Goal: Task Accomplishment & Management: Use online tool/utility

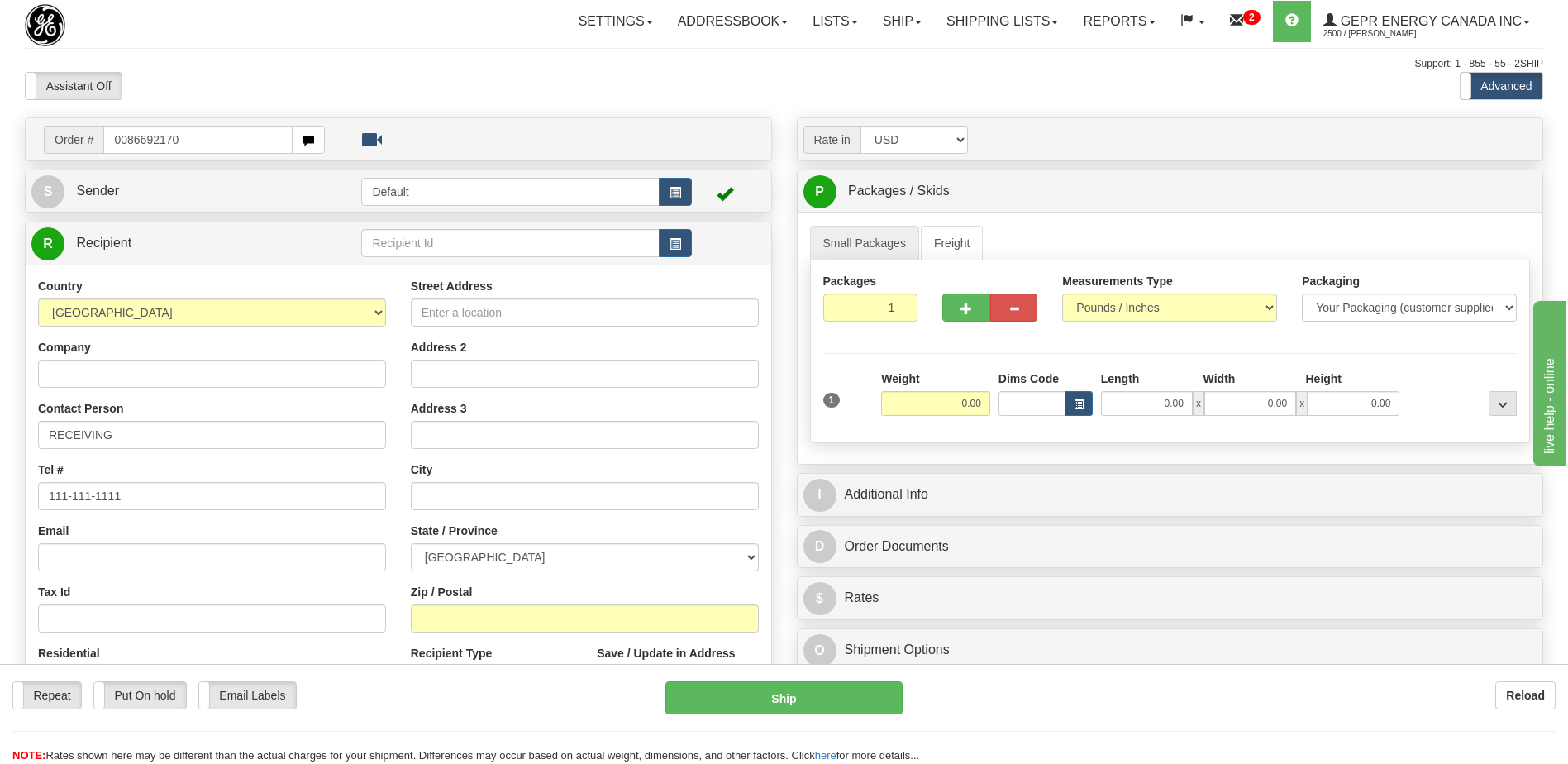
click at [131, 135] on input "0086692170" at bounding box center [197, 140] width 189 height 28
type input "86692170"
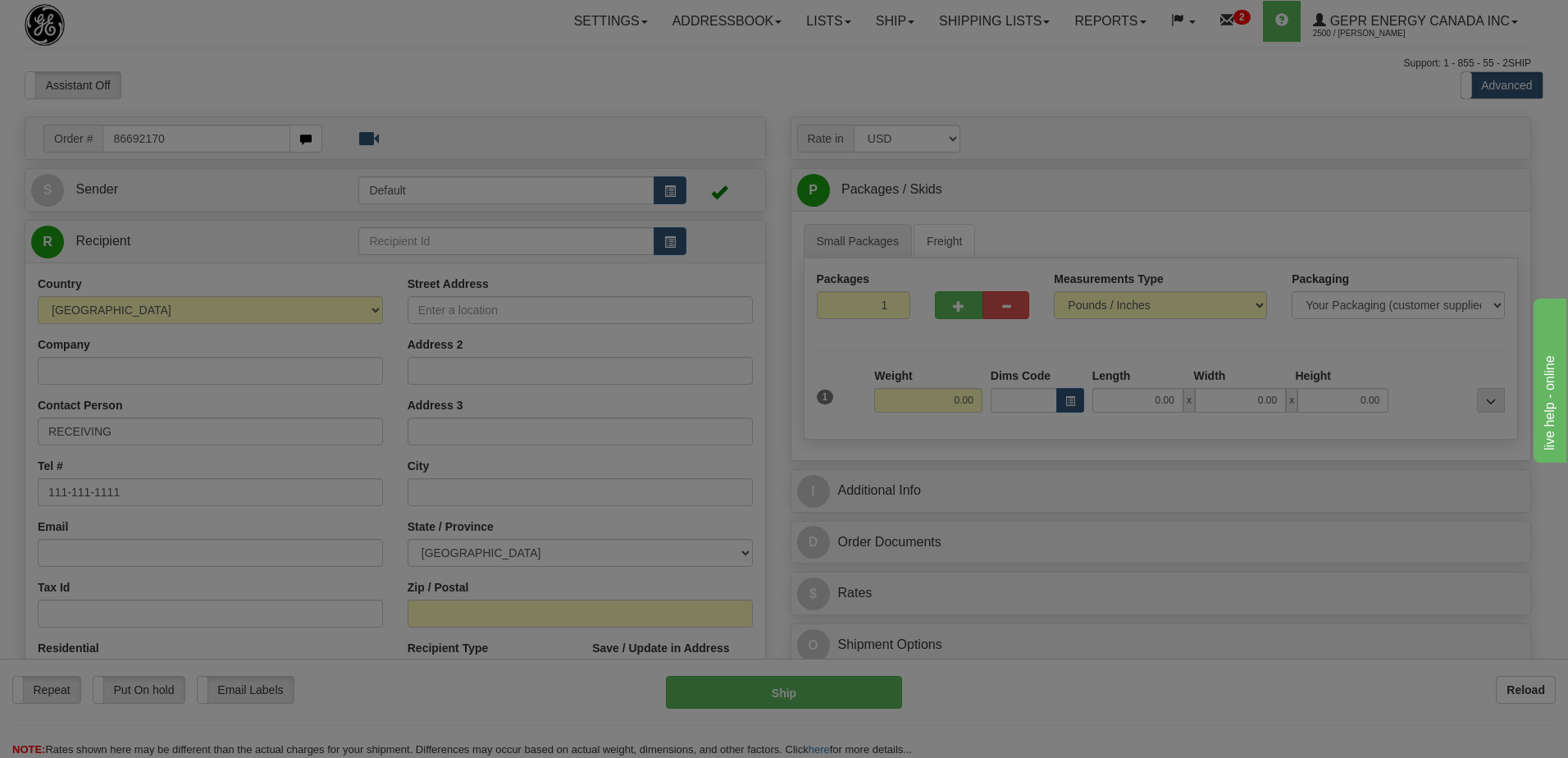
click at [267, 34] on body "Training Course Close Toggle navigation Settings Shipping Preferences New Recip…" at bounding box center [784, 379] width 1568 height 758
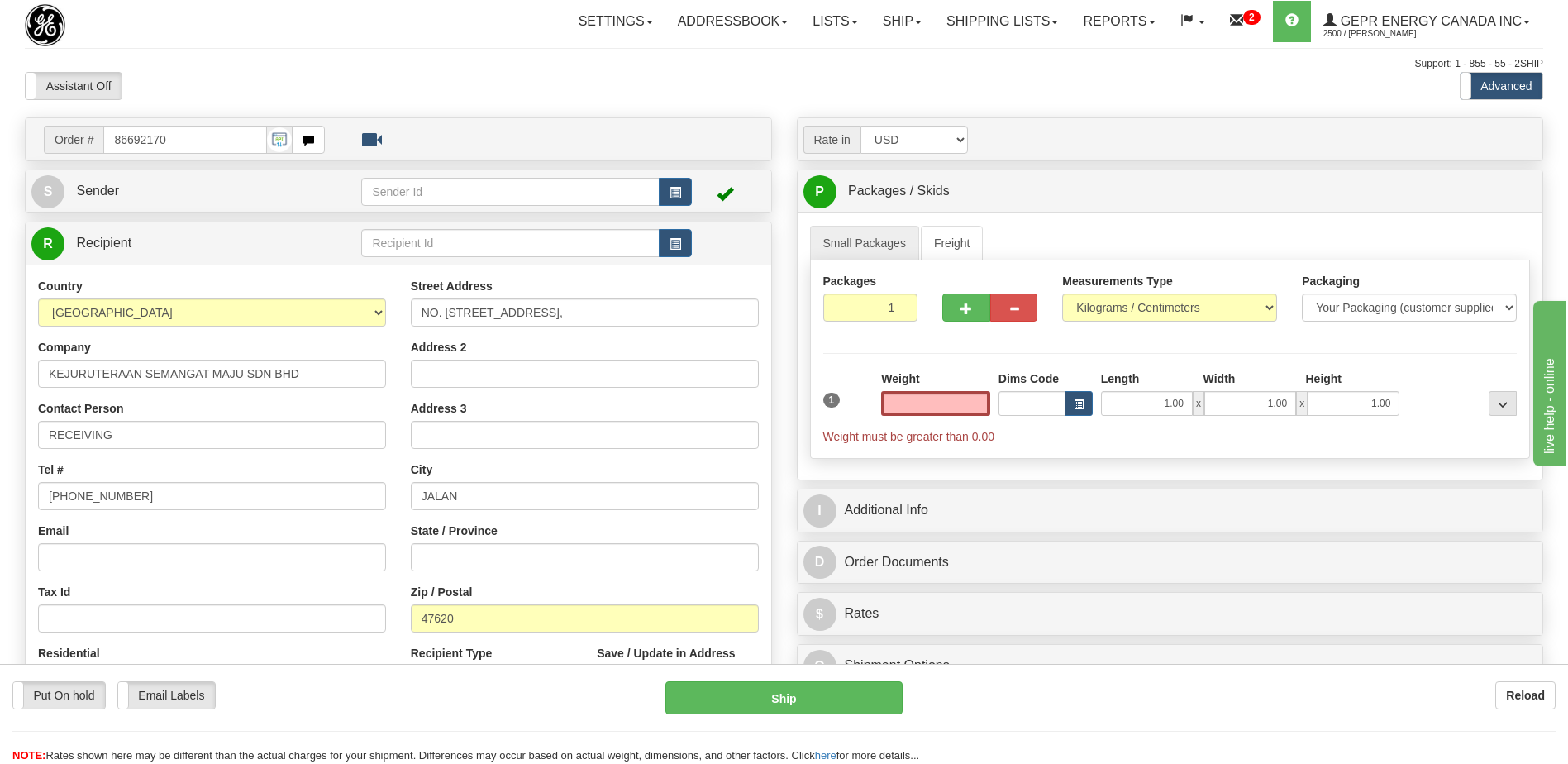
type input "0.00"
drag, startPoint x: 143, startPoint y: 495, endPoint x: -4, endPoint y: 483, distance: 147.5
click at [0, 483] on html "Training Course Close Toggle navigation Settings Shipping Preferences New Sende…" at bounding box center [784, 382] width 1568 height 764
paste input "[PHONE_NUMBER]"
type input "[PHONE_NUMBER]"
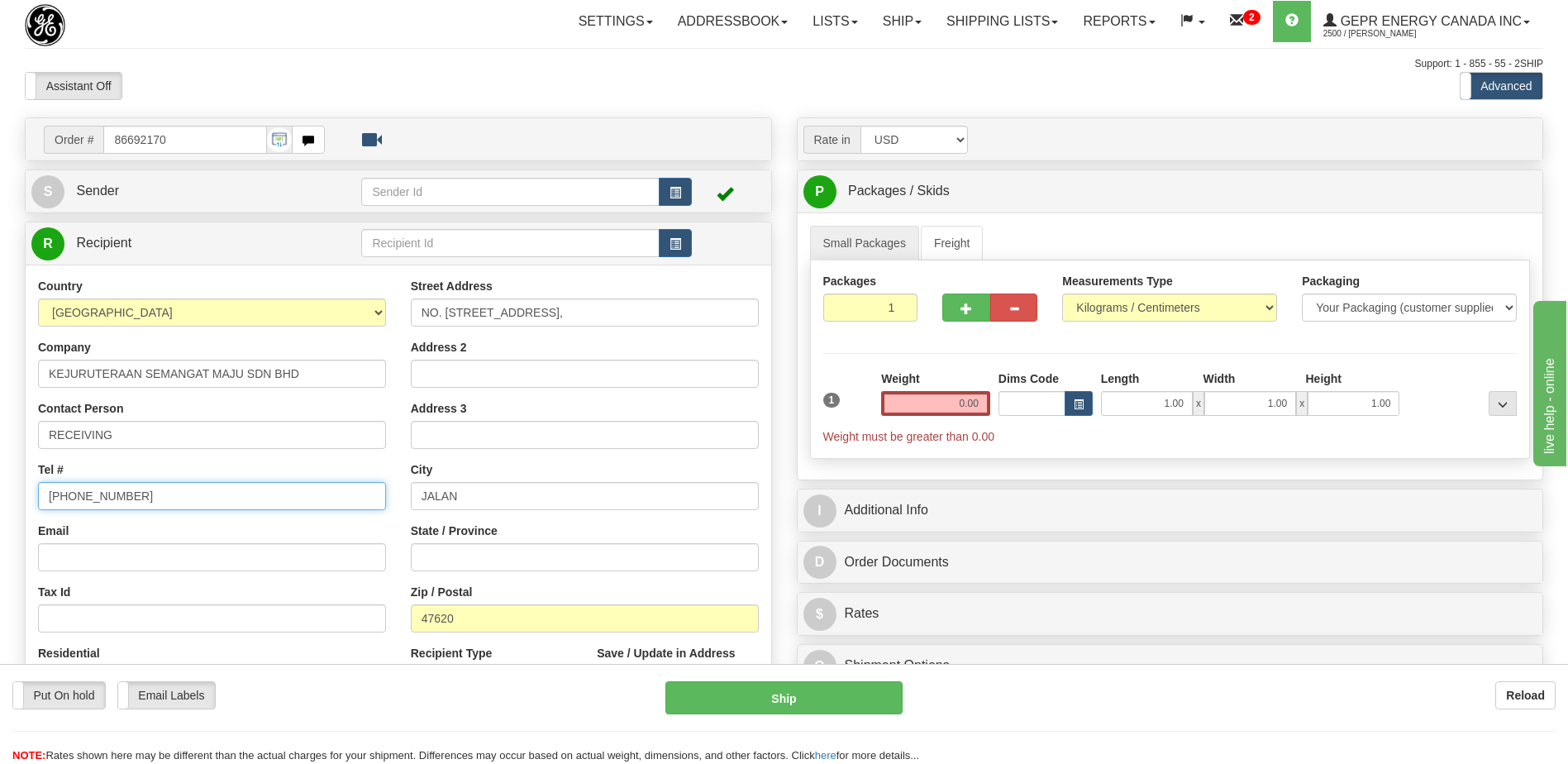
click at [166, 488] on input "[PHONE_NUMBER]" at bounding box center [211, 496] width 348 height 28
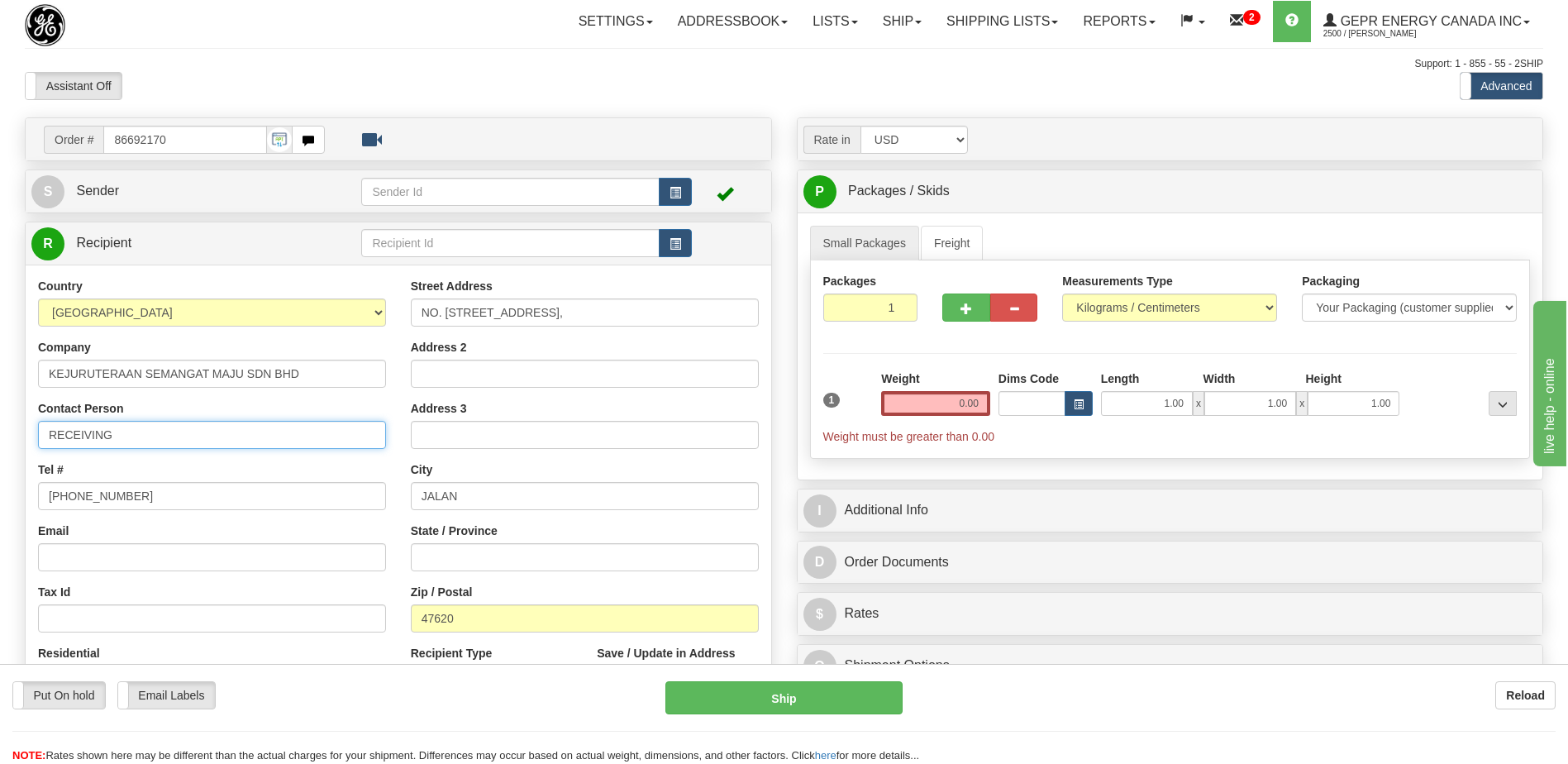
drag, startPoint x: 158, startPoint y: 429, endPoint x: 0, endPoint y: 413, distance: 158.8
click at [0, 421] on html "Training Course Close Toggle navigation Settings Shipping Preferences New Sende…" at bounding box center [784, 382] width 1568 height 764
paste input "[PERSON_NAME]"
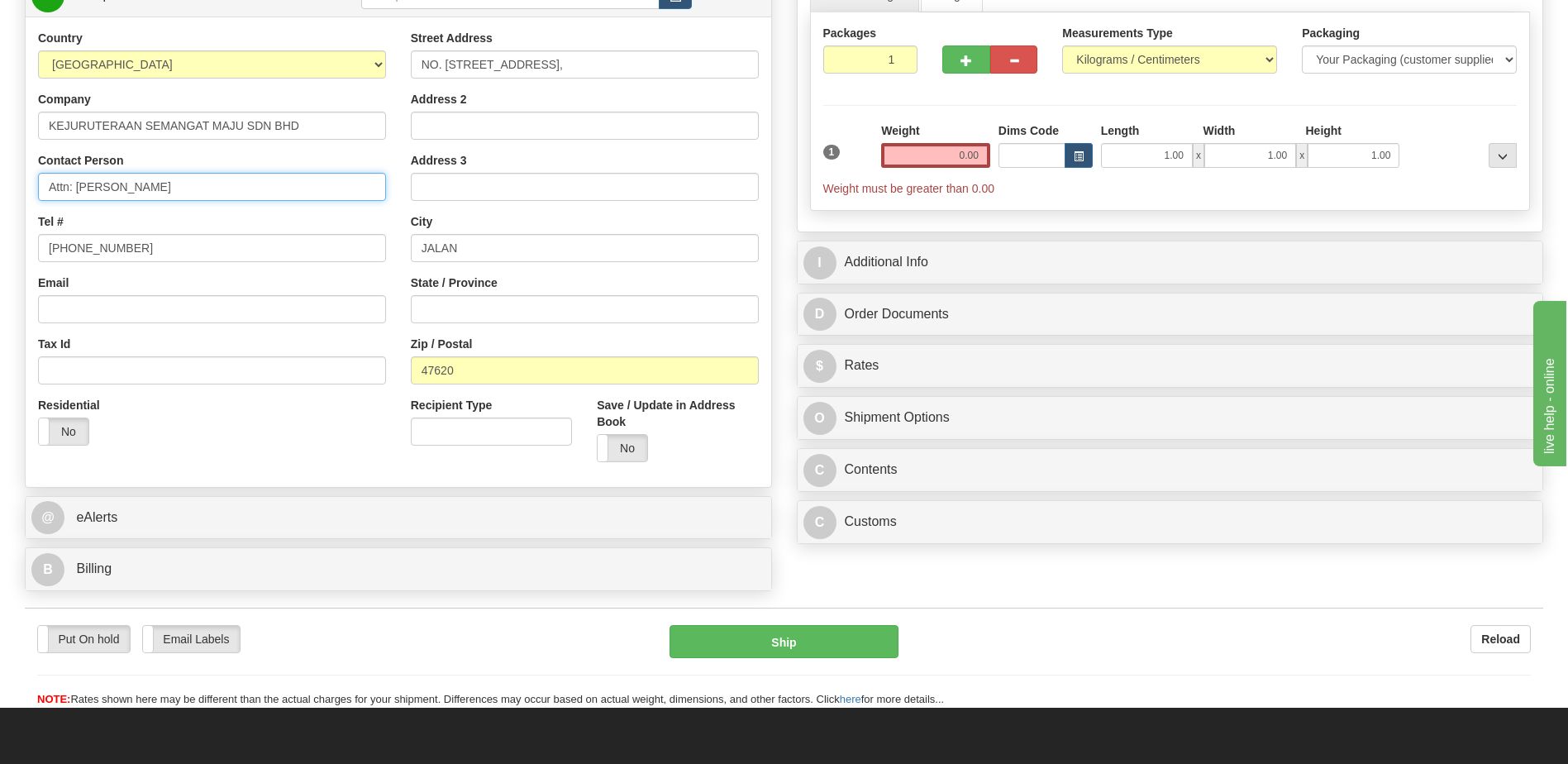
type input "Attn: [PERSON_NAME]"
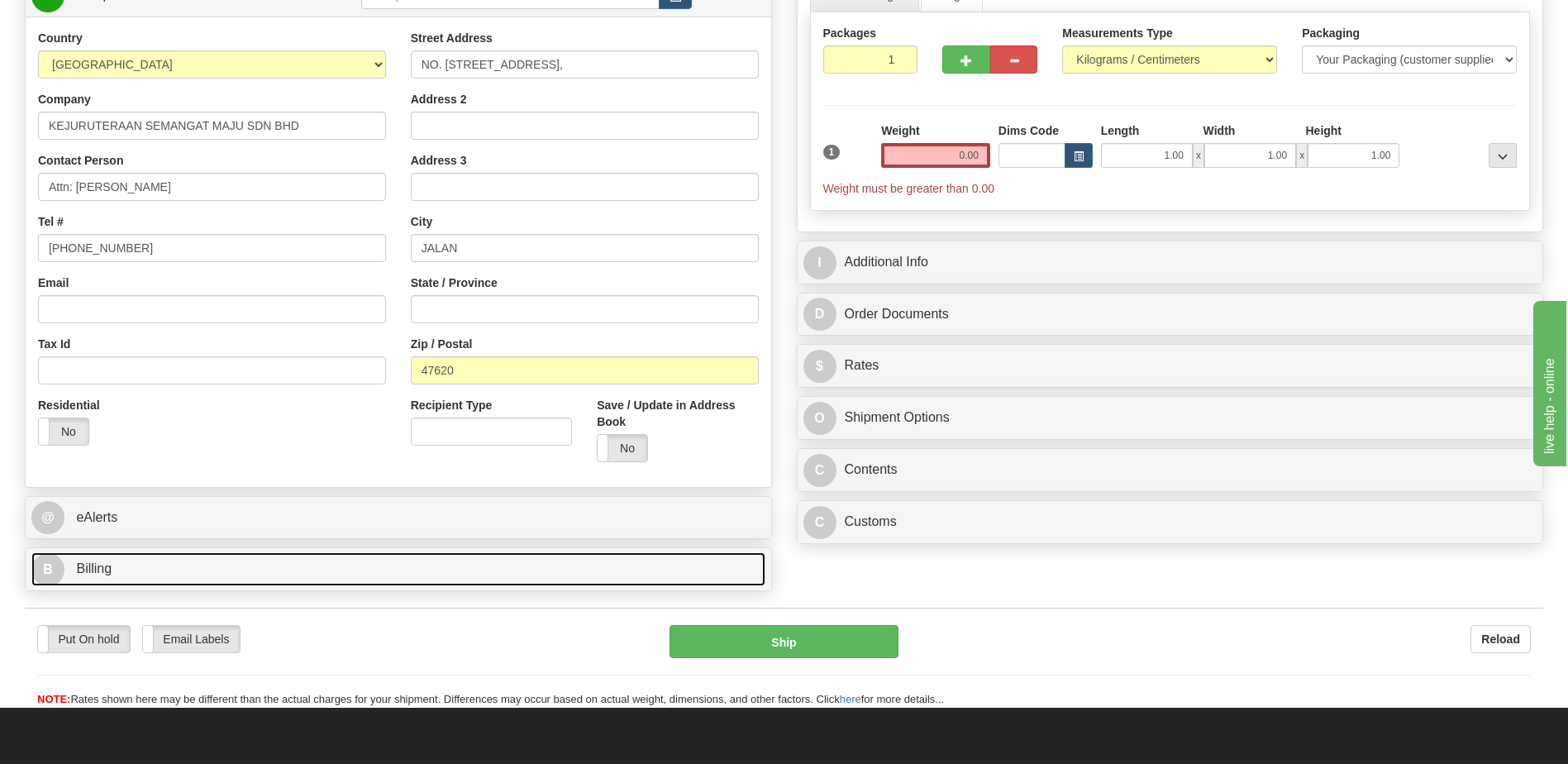
click at [190, 573] on link "B Billing" at bounding box center [398, 569] width 734 height 34
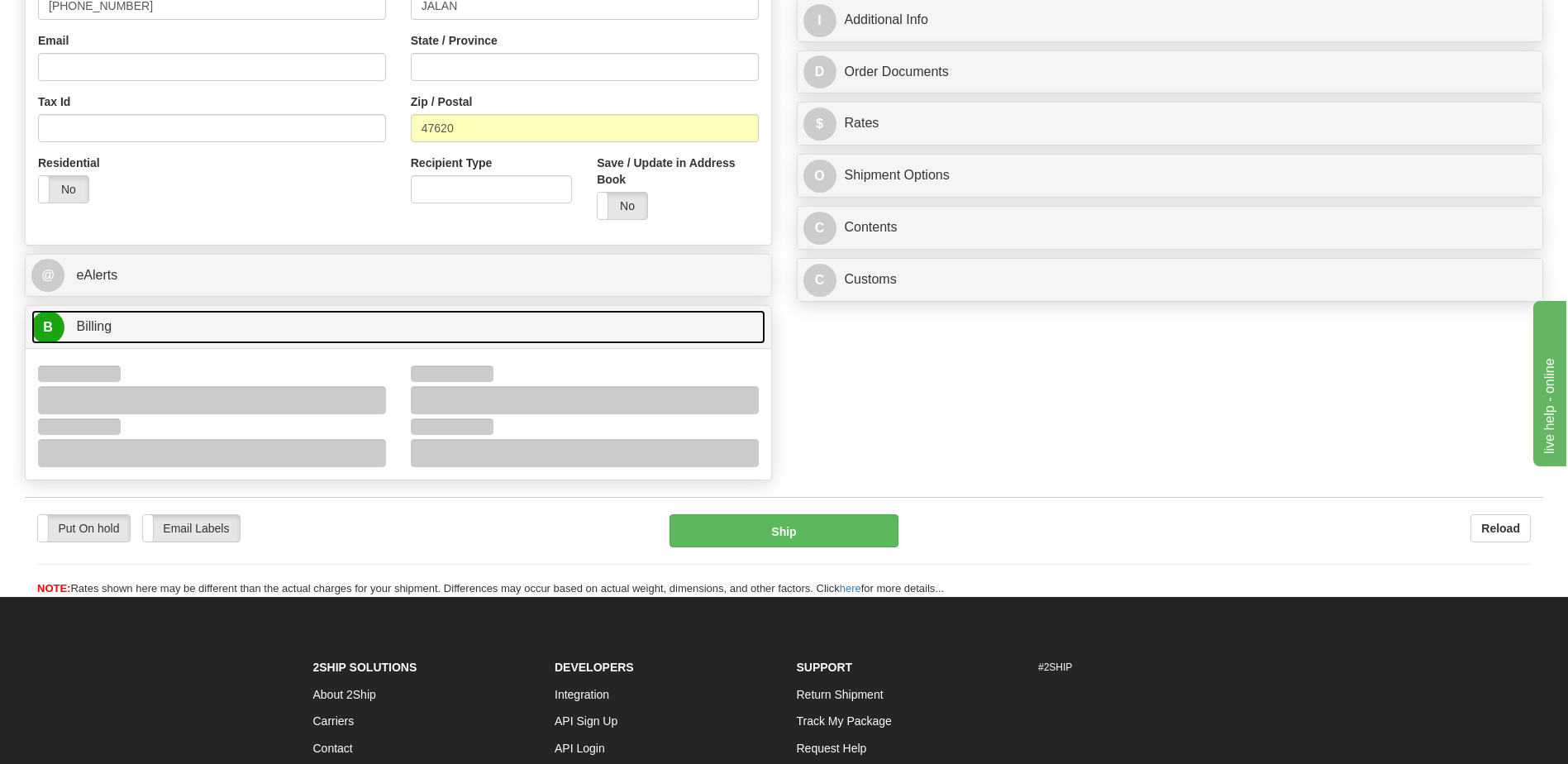
scroll to position [496, 0]
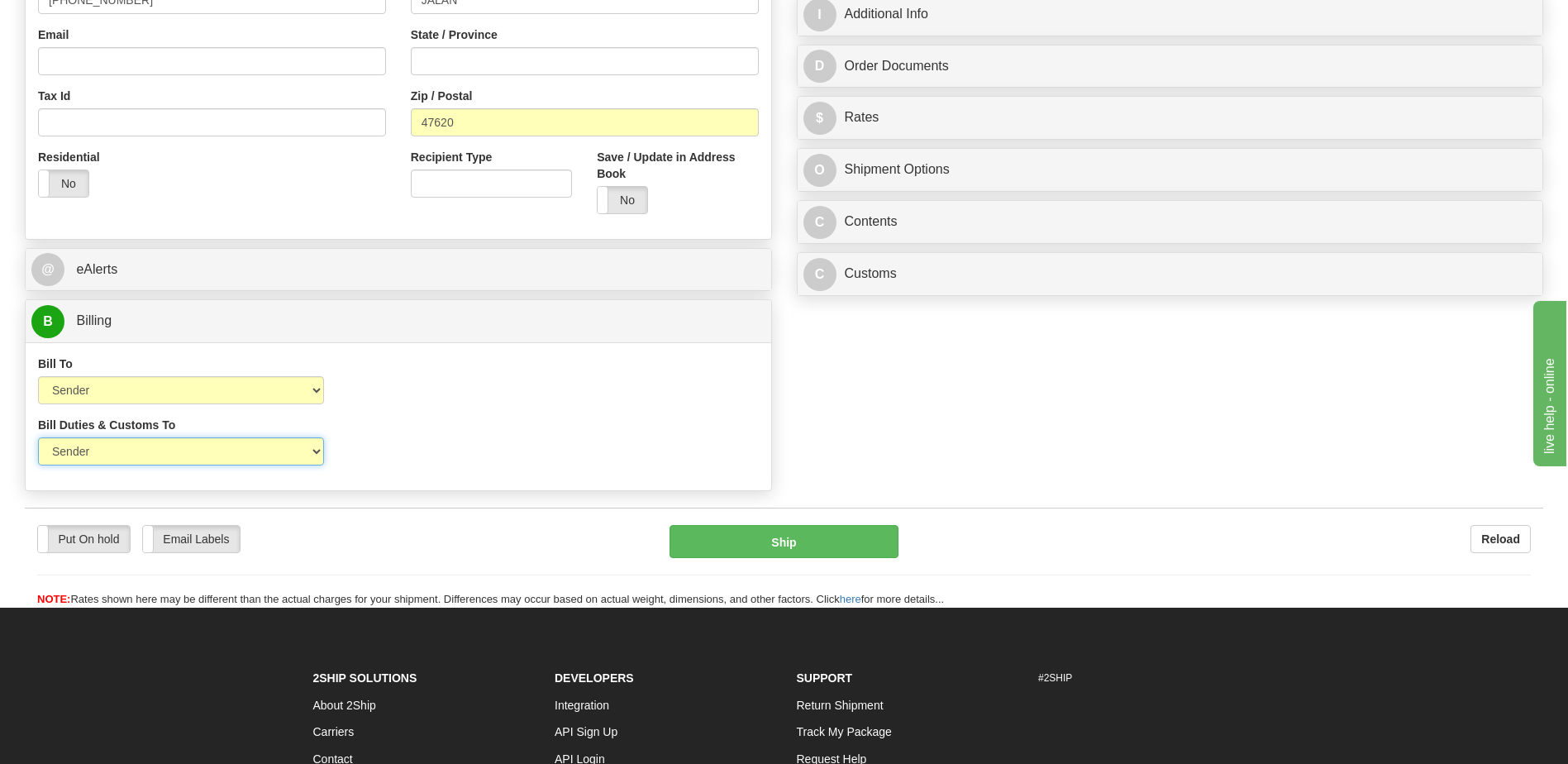
click at [187, 455] on select "Sender Recipient Third Party" at bounding box center [180, 451] width 286 height 28
select select "2"
click at [38, 437] on select "Sender Recipient Third Party" at bounding box center [180, 451] width 286 height 28
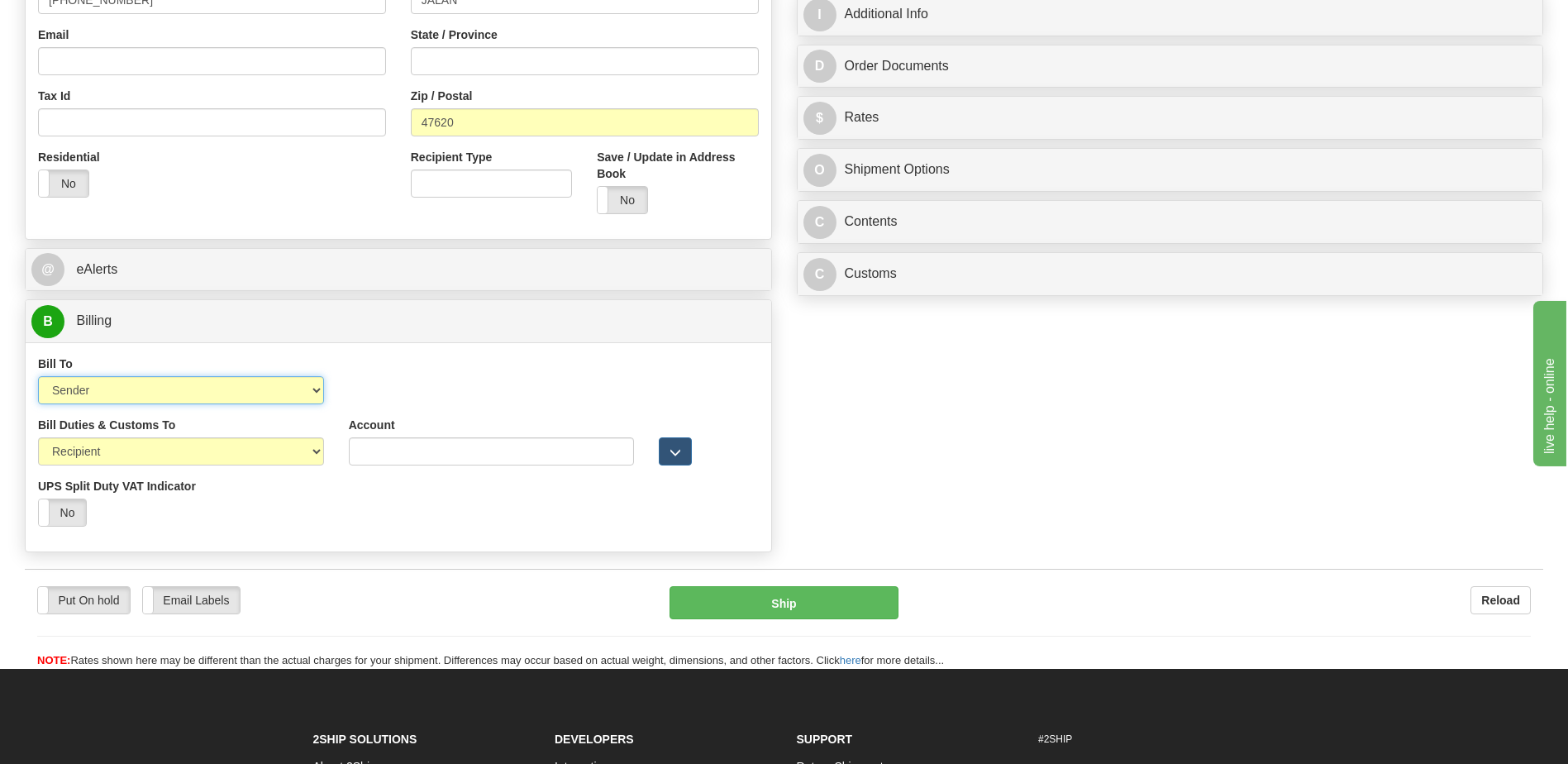
click at [187, 394] on select "Sender Recipient Third Party Collect" at bounding box center [180, 390] width 286 height 28
select select "2"
click at [38, 376] on select "Sender Recipient Third Party Collect" at bounding box center [180, 390] width 286 height 28
click at [361, 389] on input "Account" at bounding box center [492, 390] width 286 height 28
paste input "163551748"
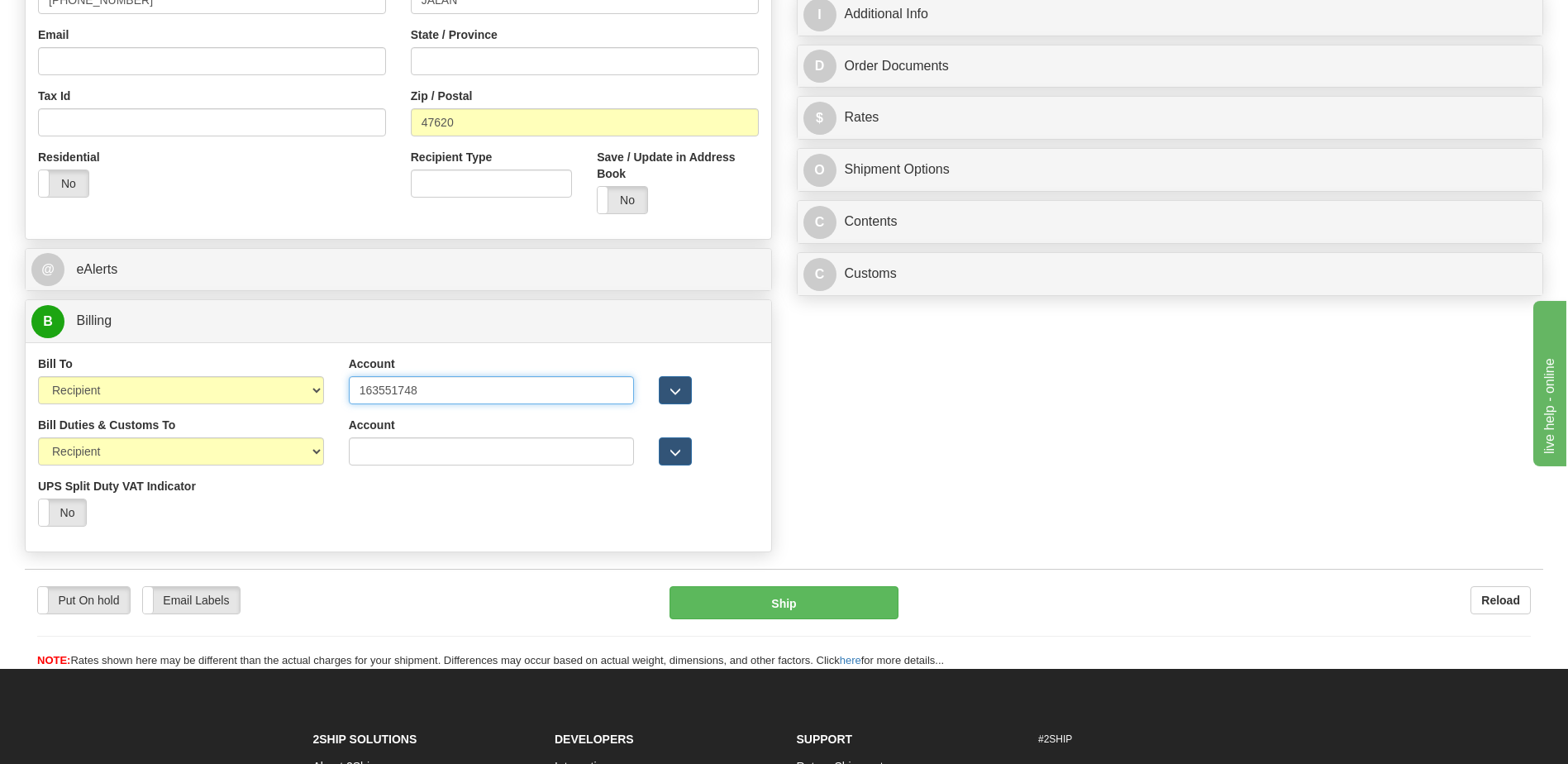
type input "163551748"
click at [396, 529] on div "Bill Duties & Customs To Sender Recipient Third Party UPS Split Duty VAT Indica…" at bounding box center [398, 478] width 746 height 123
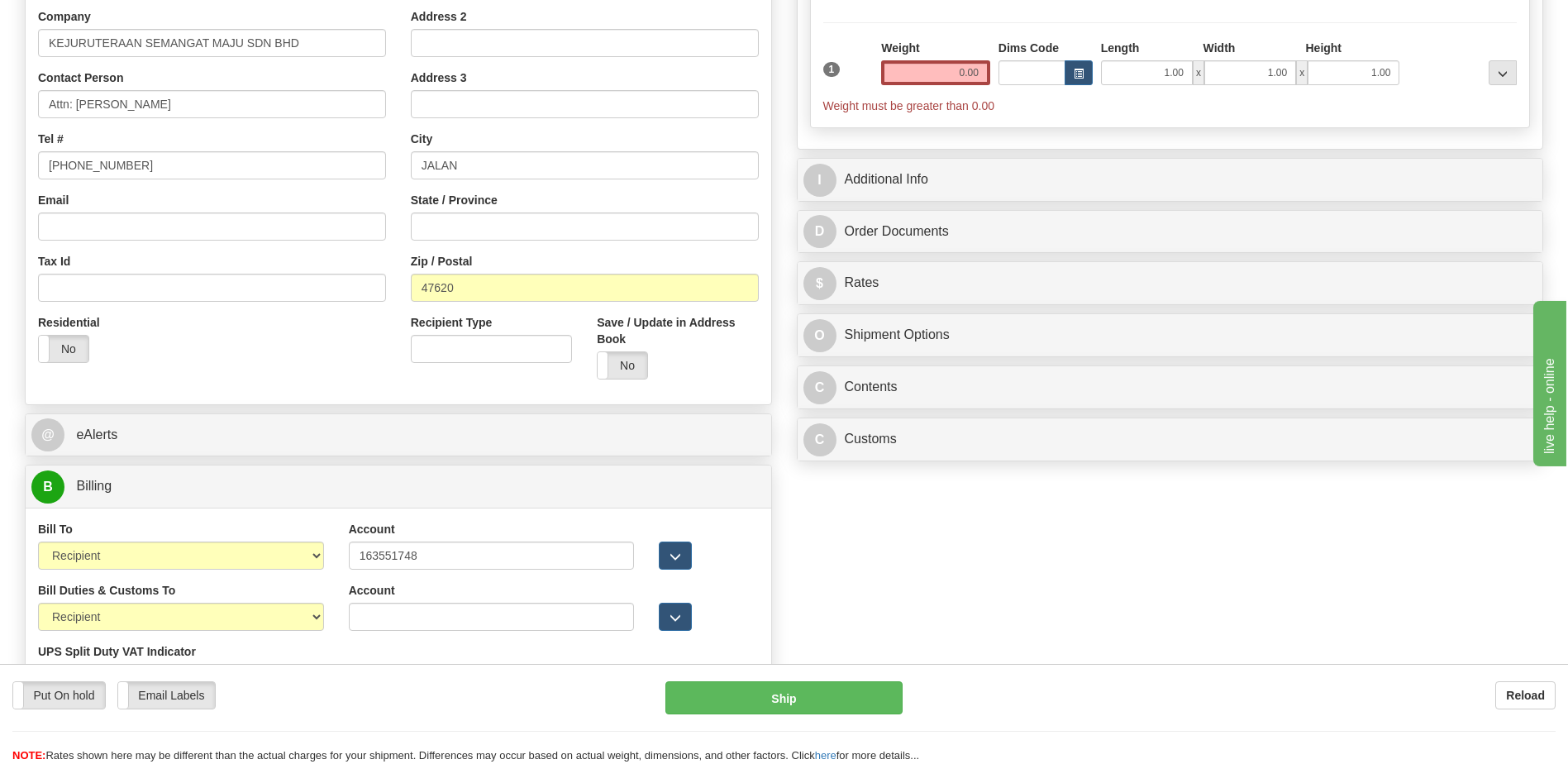
scroll to position [83, 0]
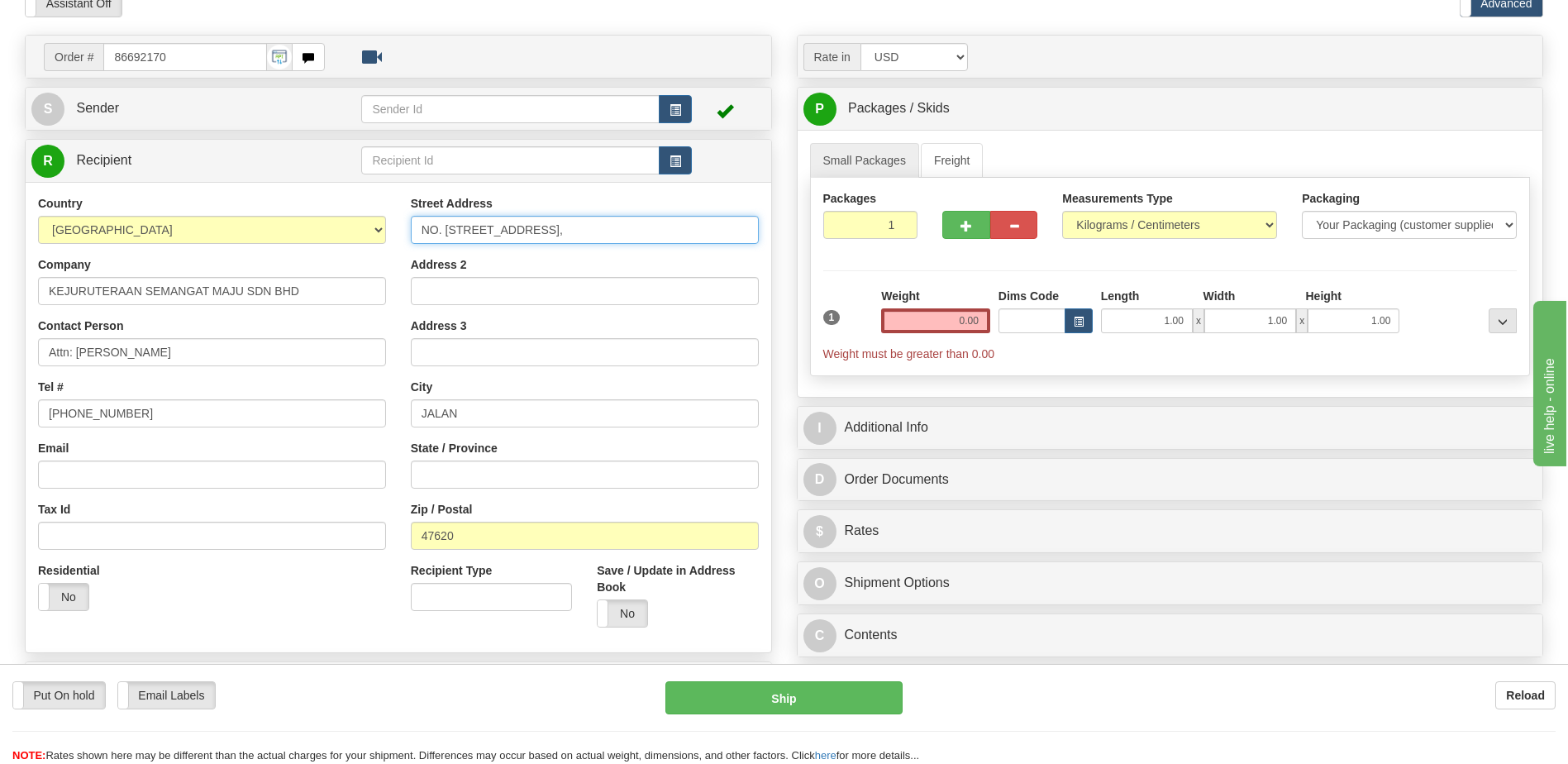
click at [635, 228] on input "NO. [STREET_ADDRESS]," at bounding box center [584, 230] width 348 height 28
type input "NO. 7 & 9, [GEOGRAPHIC_DATA] 10/1D"
click at [957, 323] on input "0.00" at bounding box center [936, 321] width 110 height 25
click at [957, 323] on input "text" at bounding box center [936, 321] width 110 height 25
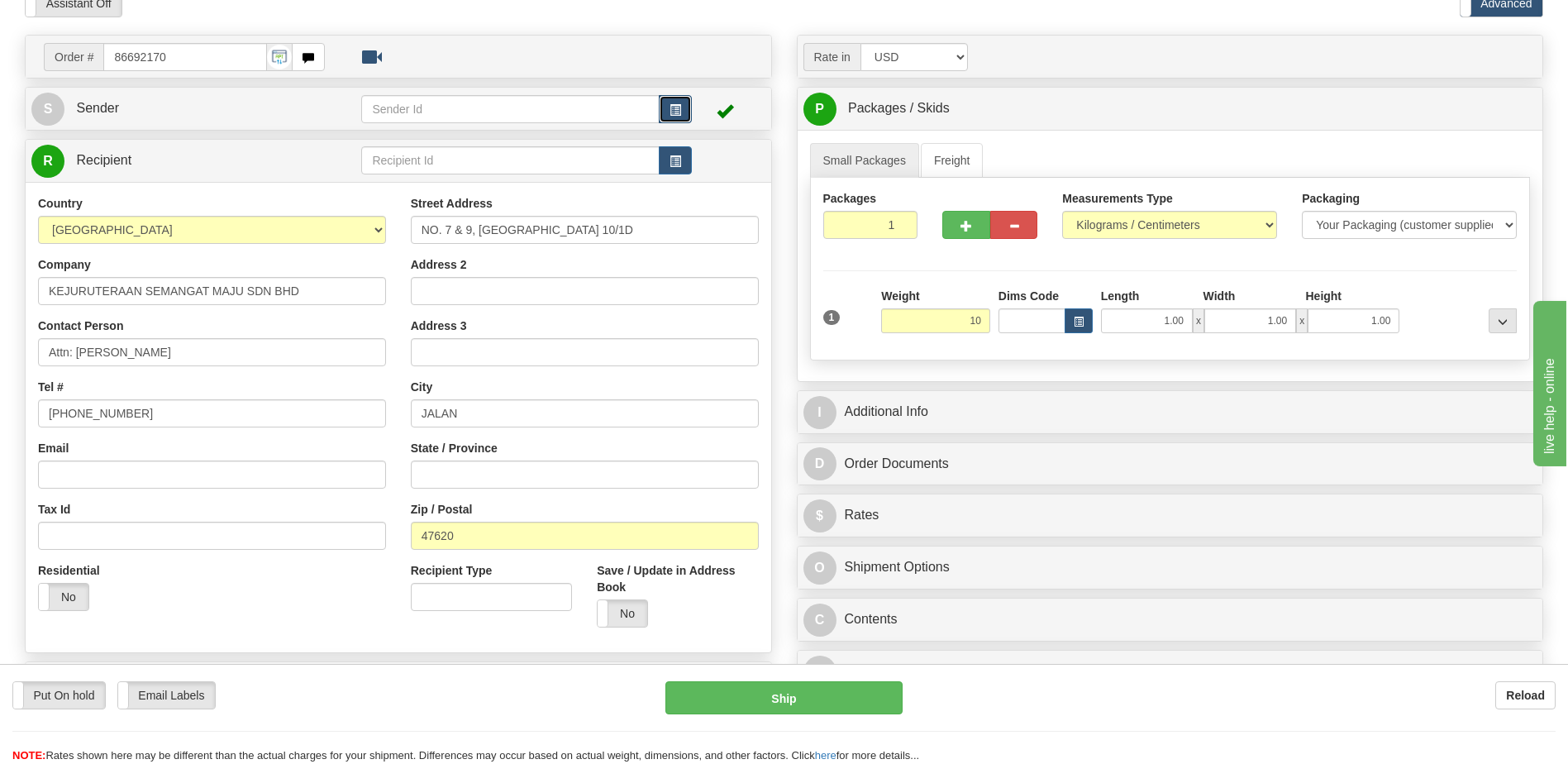
type input "10.00"
click at [678, 100] on button "button" at bounding box center [675, 110] width 33 height 28
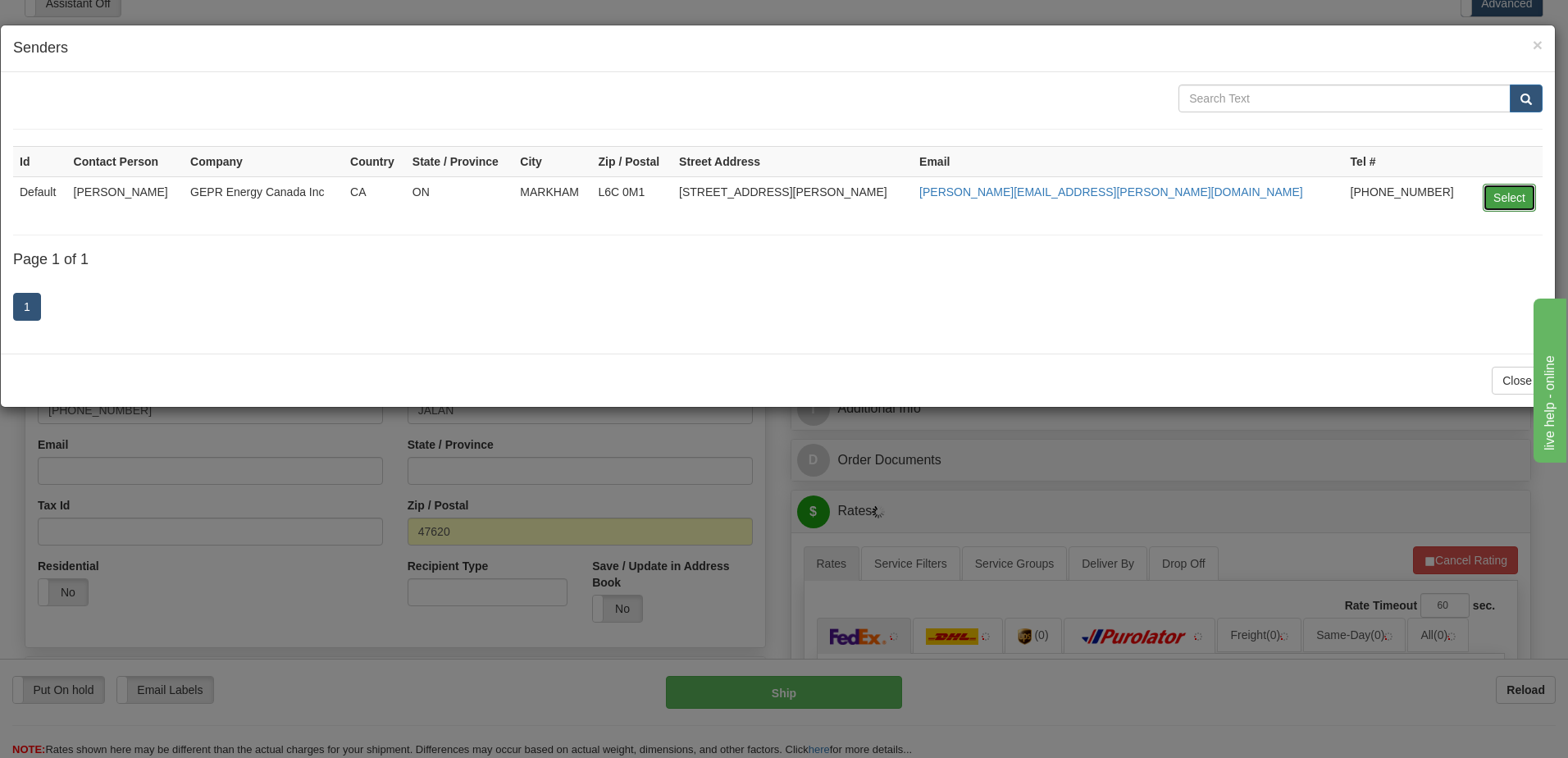
click at [1508, 199] on button "Select" at bounding box center [1509, 198] width 53 height 28
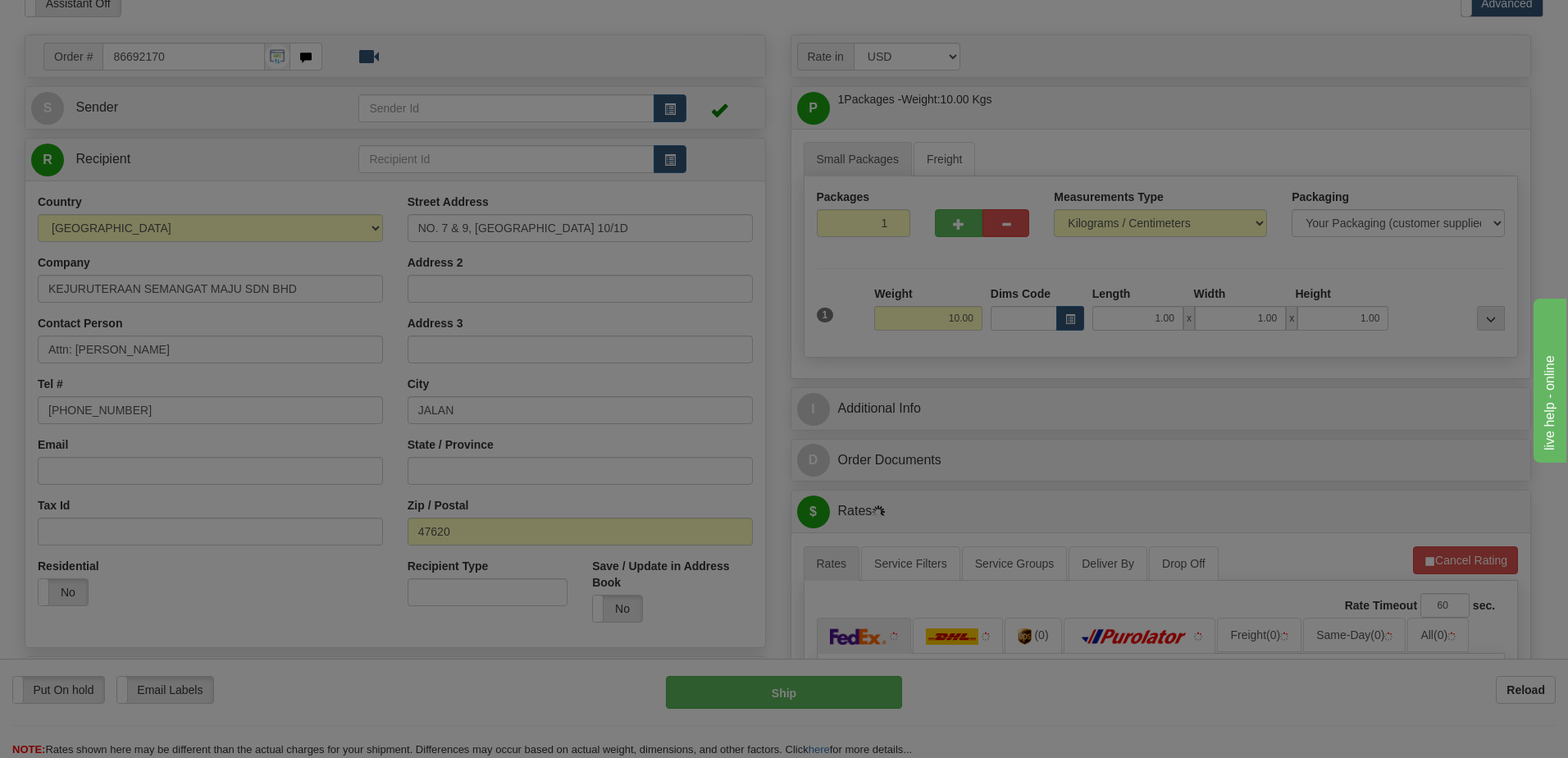
type input "Default"
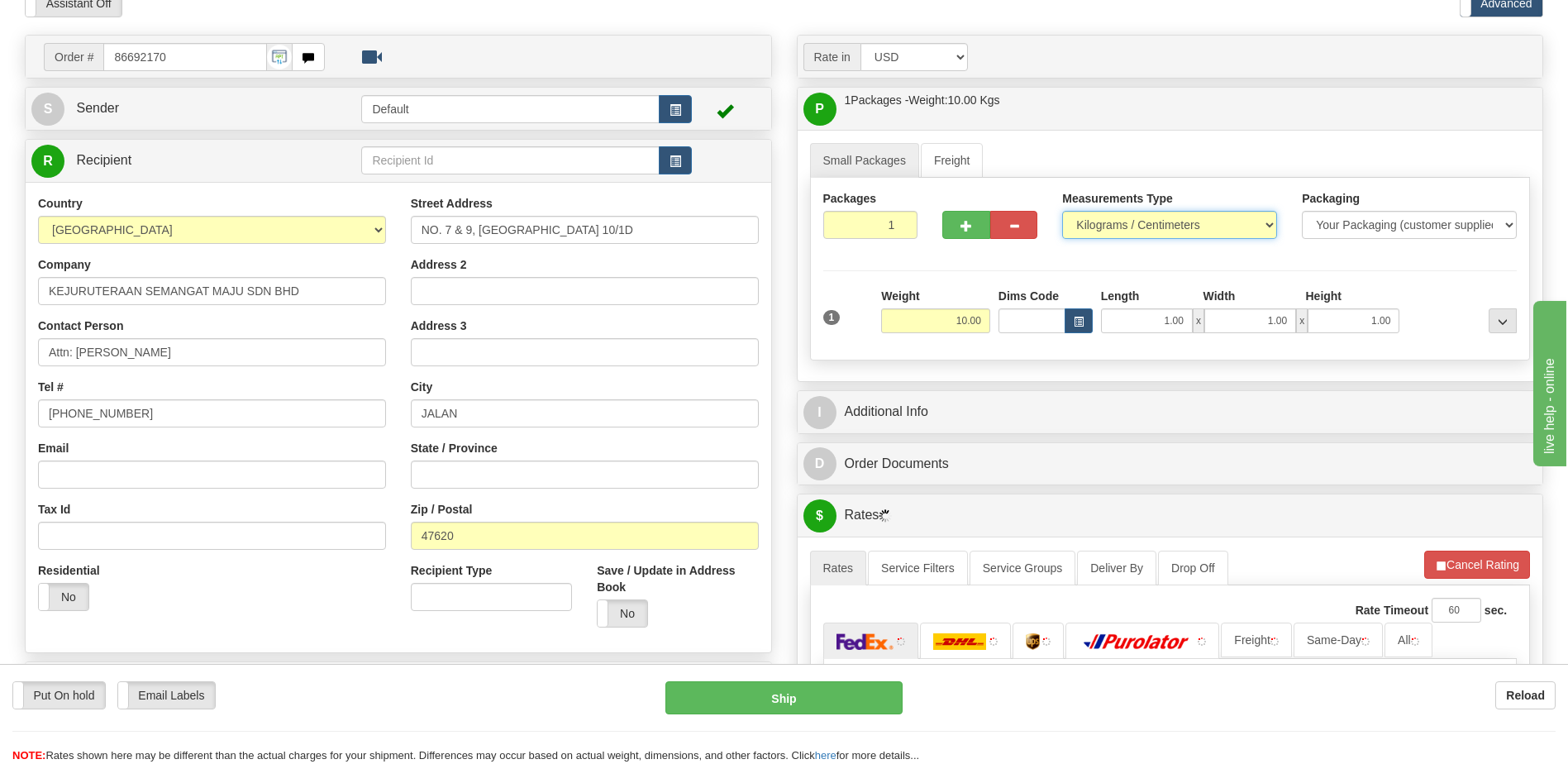
click at [1213, 212] on select "Pounds / Inches Kilograms / Centimeters" at bounding box center [1170, 225] width 215 height 28
select select "0"
click at [1062, 211] on select "Pounds / Inches Kilograms / Centimeters" at bounding box center [1170, 225] width 215 height 28
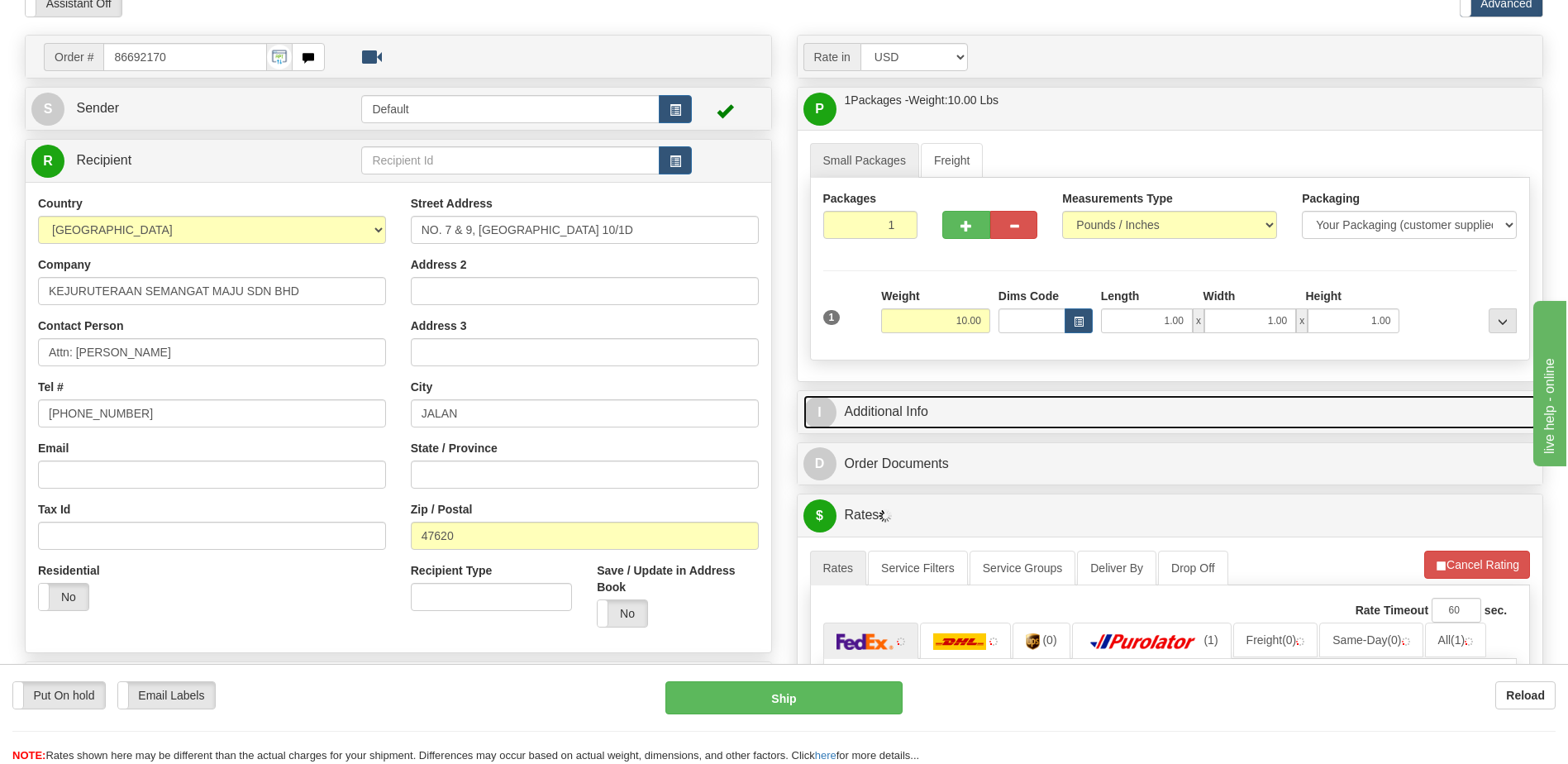
click at [1071, 415] on link "I Additional Info" at bounding box center [1171, 413] width 734 height 34
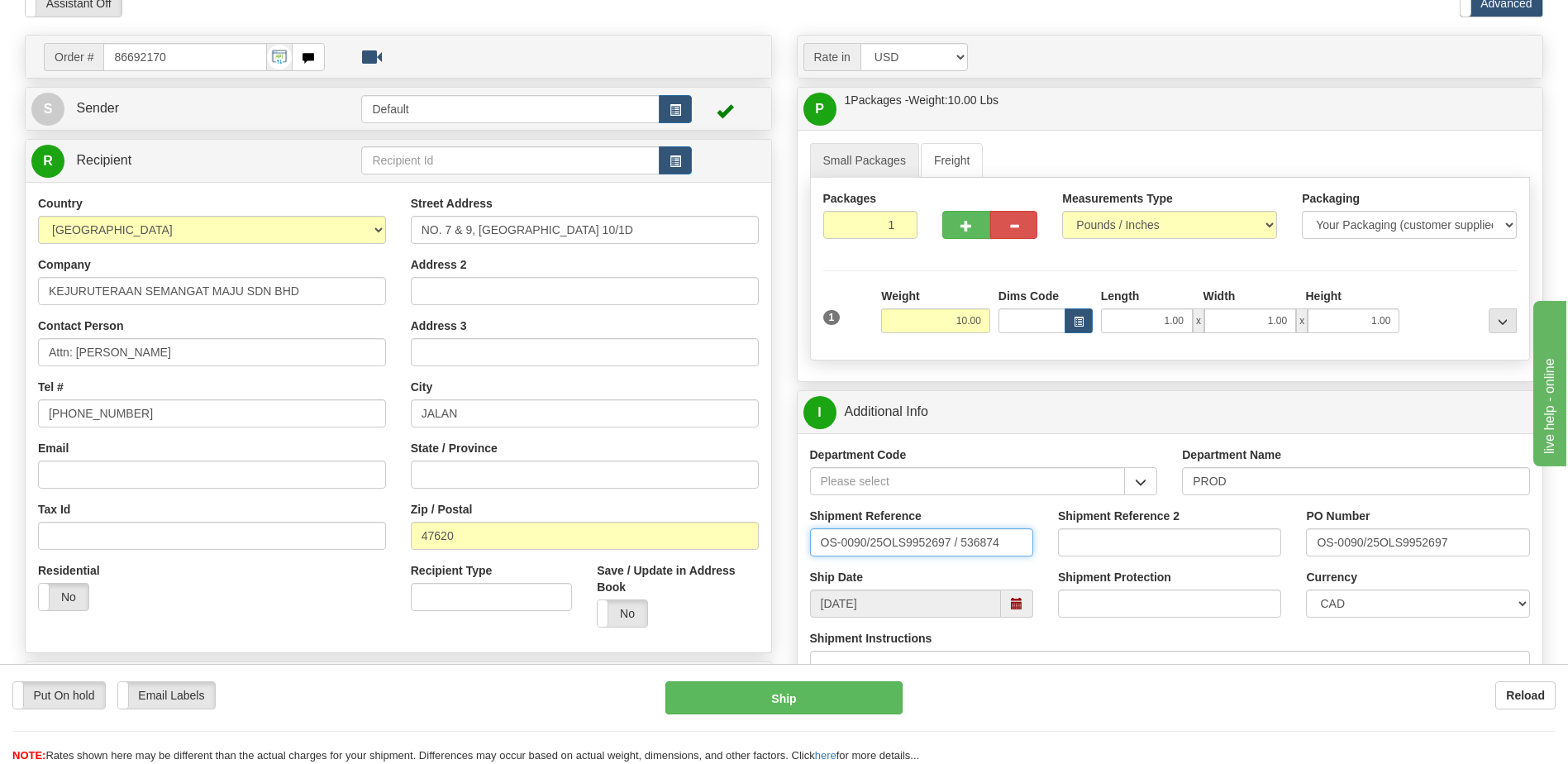
drag, startPoint x: 1023, startPoint y: 550, endPoint x: 508, endPoint y: 529, distance: 515.4
click at [508, 35] on div "Order # 86692170" at bounding box center [784, 35] width 1543 height 0
type input "5399005753"
drag, startPoint x: 1281, startPoint y: 555, endPoint x: 1194, endPoint y: 569, distance: 88.1
click at [1194, 569] on div "Department Code Department Name PROD Shipment Reference 5399005753 Shipment Ref…" at bounding box center [1171, 569] width 746 height 270
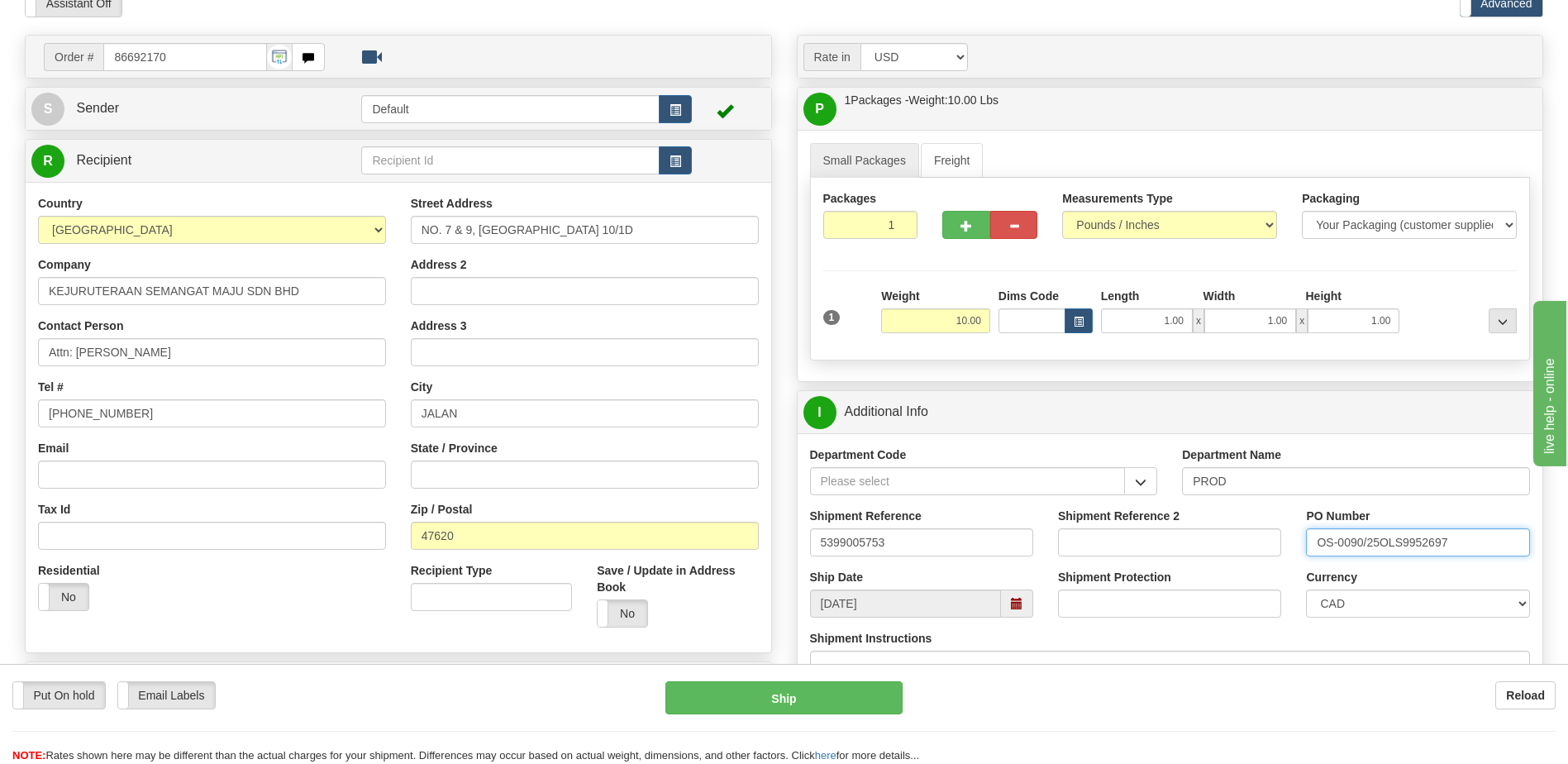
paste input "4501392924"
type input "4501392924"
click at [1345, 606] on select "CAD USD EUR ZAR [PERSON_NAME] ARN AUD AUS AWG BBD BFR BGN BHD BMD BND BRC BRL C…" at bounding box center [1417, 603] width 223 height 28
select select "1"
click at [1306, 589] on select "CAD USD EUR ZAR [PERSON_NAME] ARN AUD AUS AWG BBD BFR BGN BHD BMD BND BRC BRL C…" at bounding box center [1417, 603] width 223 height 28
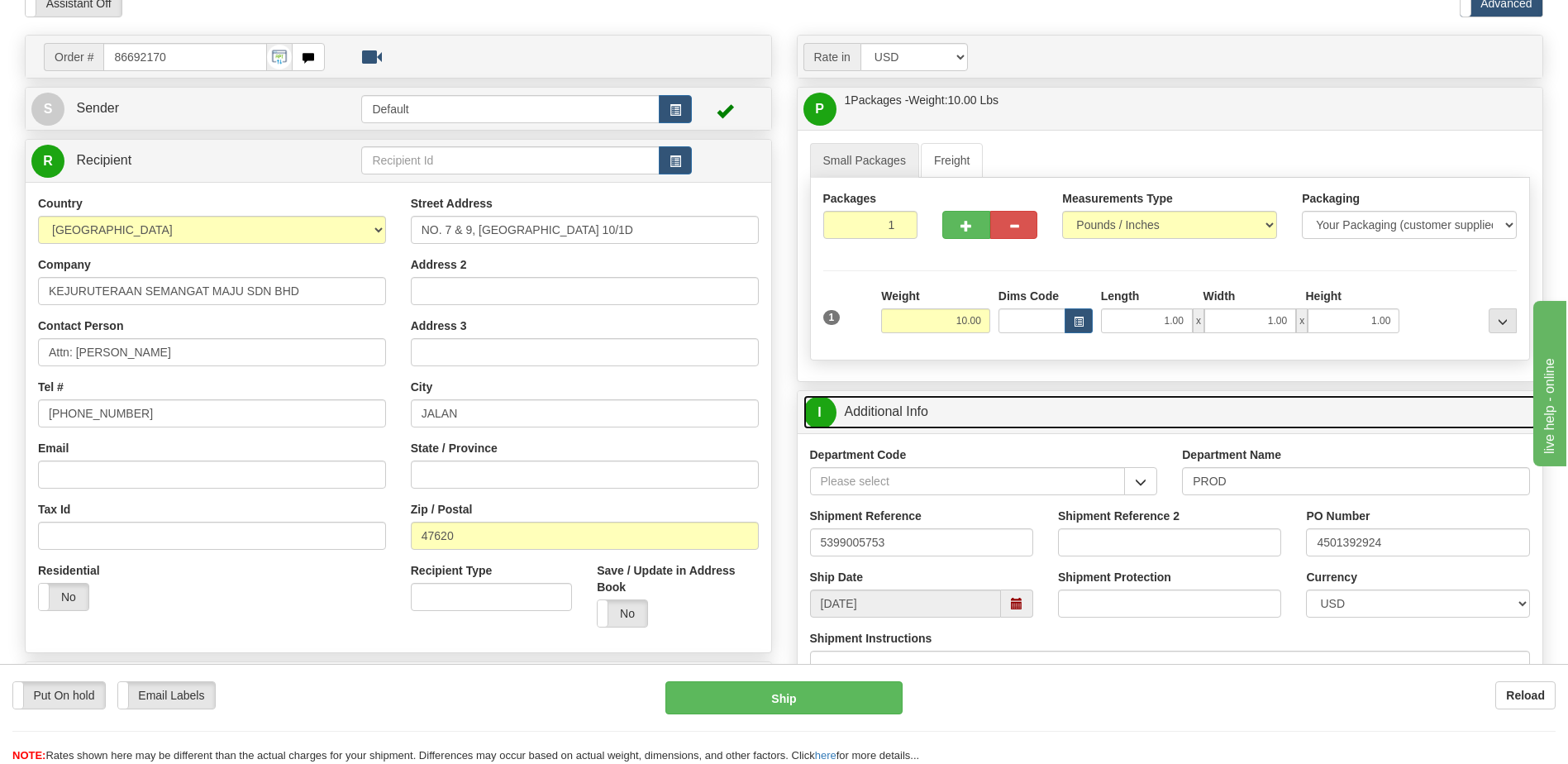
click at [964, 420] on link "I Additional Info" at bounding box center [1171, 413] width 734 height 34
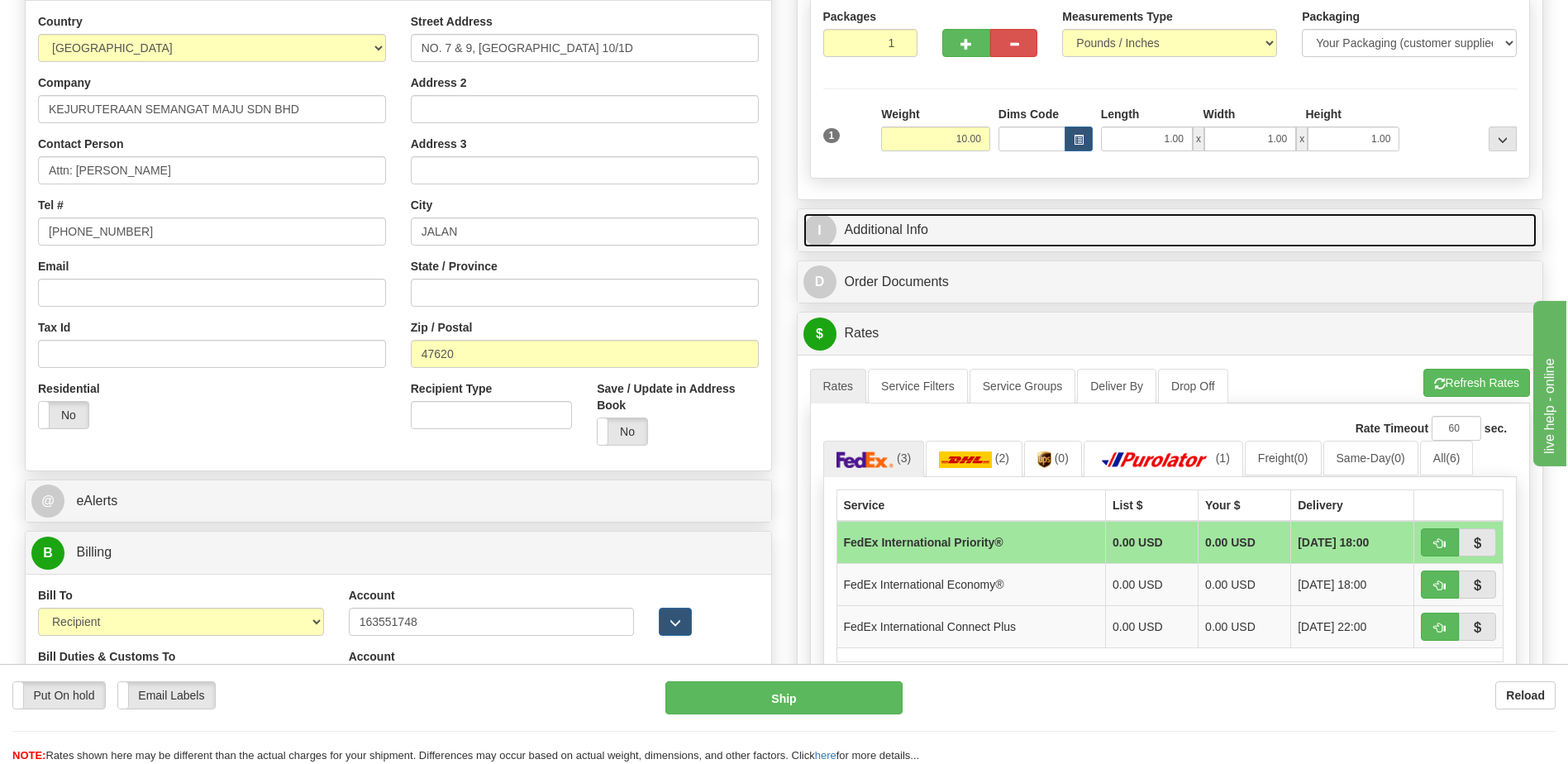
scroll to position [414, 0]
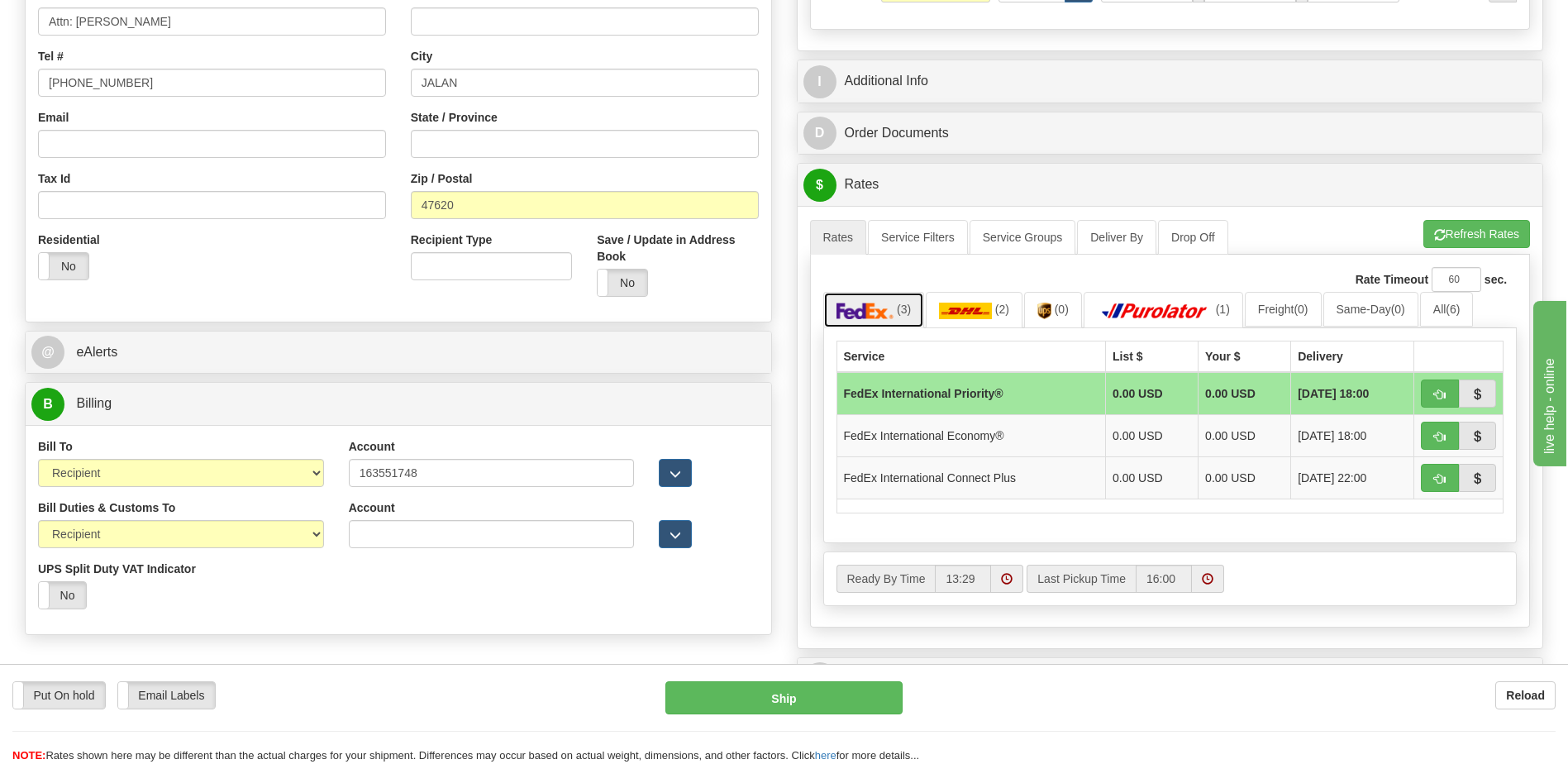
click at [892, 320] on link "(3)" at bounding box center [874, 310] width 102 height 36
click at [1432, 394] on button "button" at bounding box center [1440, 394] width 38 height 28
type input "01"
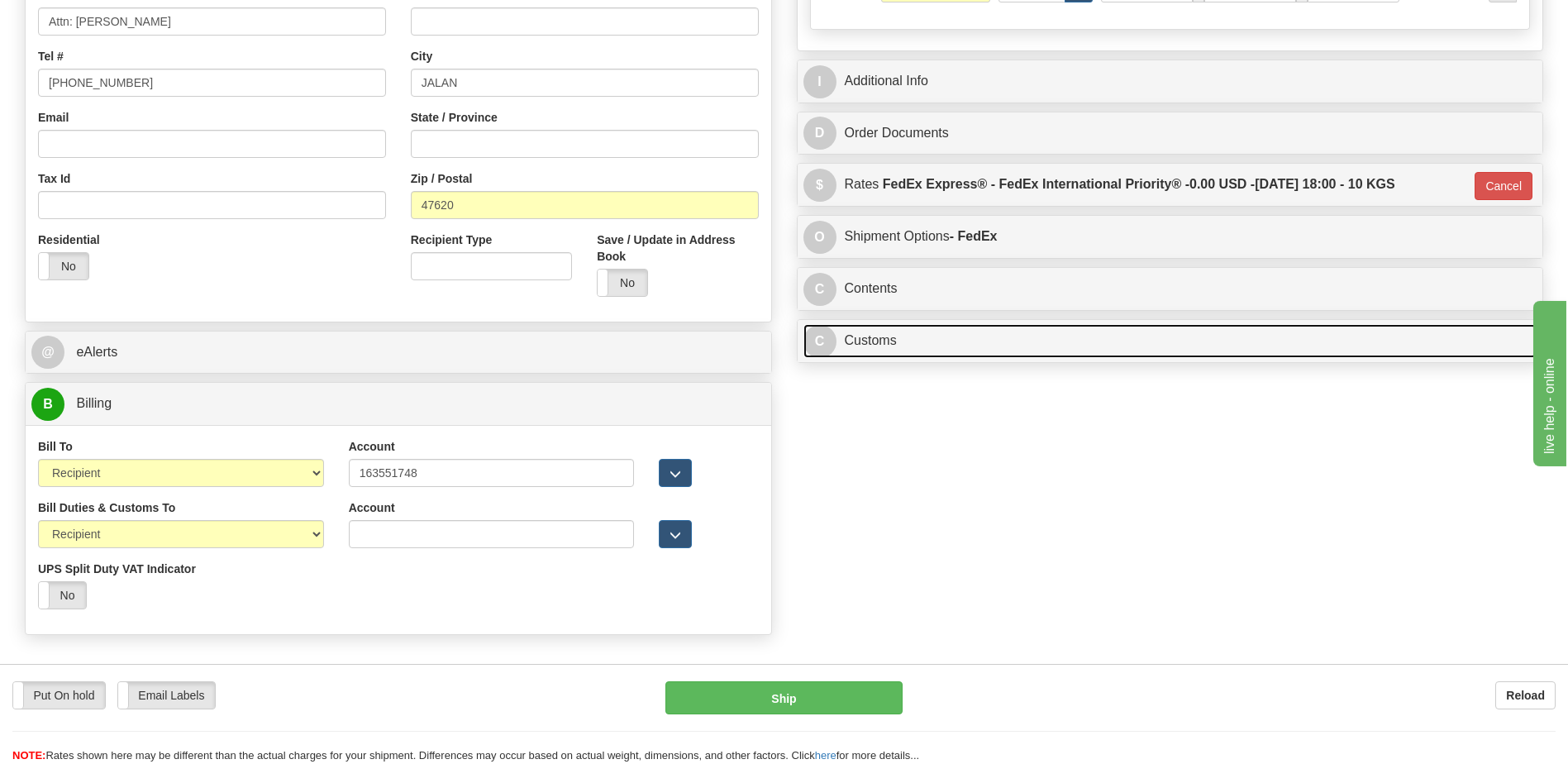
click at [955, 339] on link "C Customs" at bounding box center [1171, 341] width 734 height 34
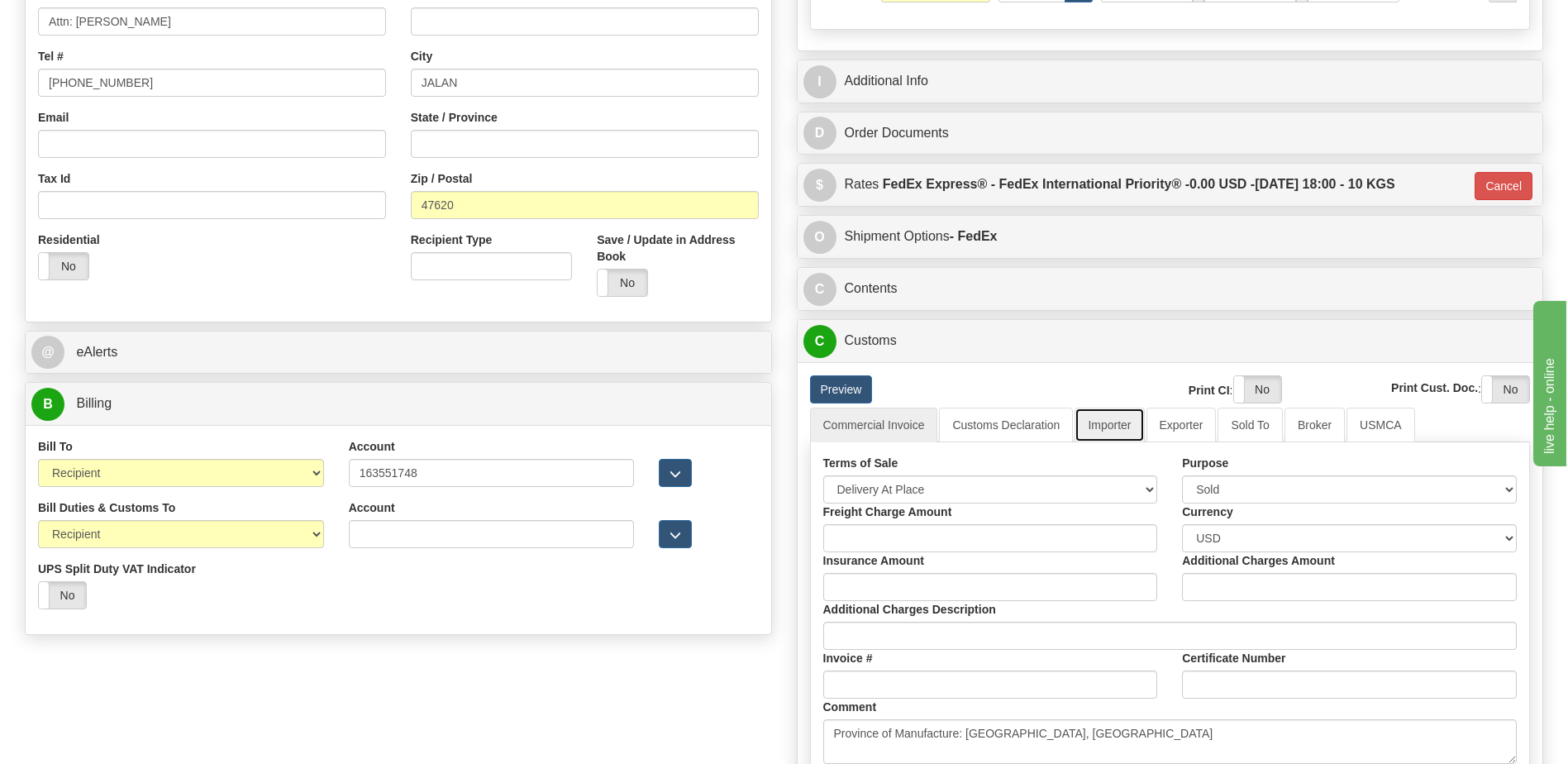
click at [1125, 429] on link "Importer" at bounding box center [1109, 425] width 70 height 35
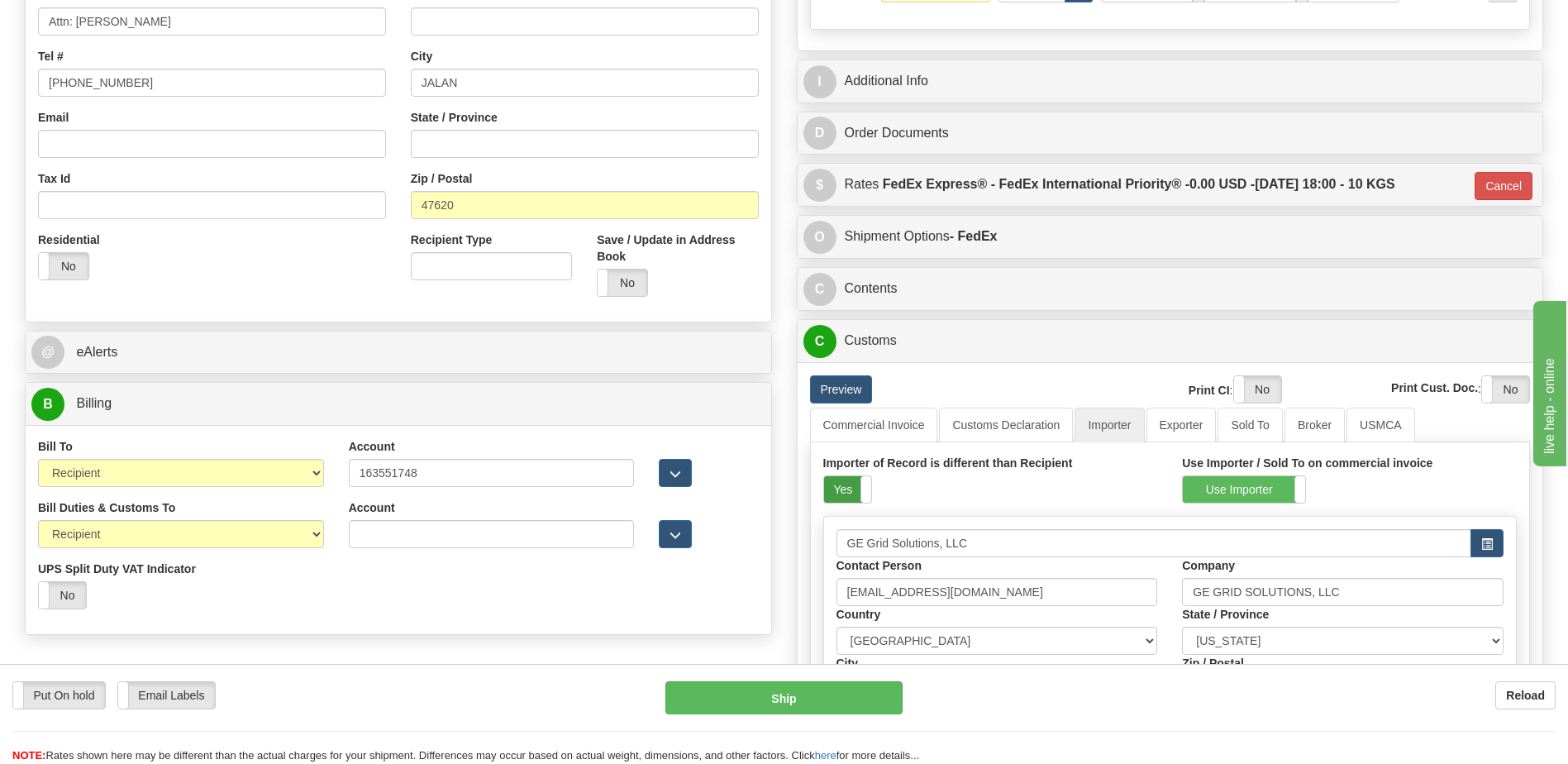
click at [845, 490] on label "Yes" at bounding box center [848, 489] width 47 height 26
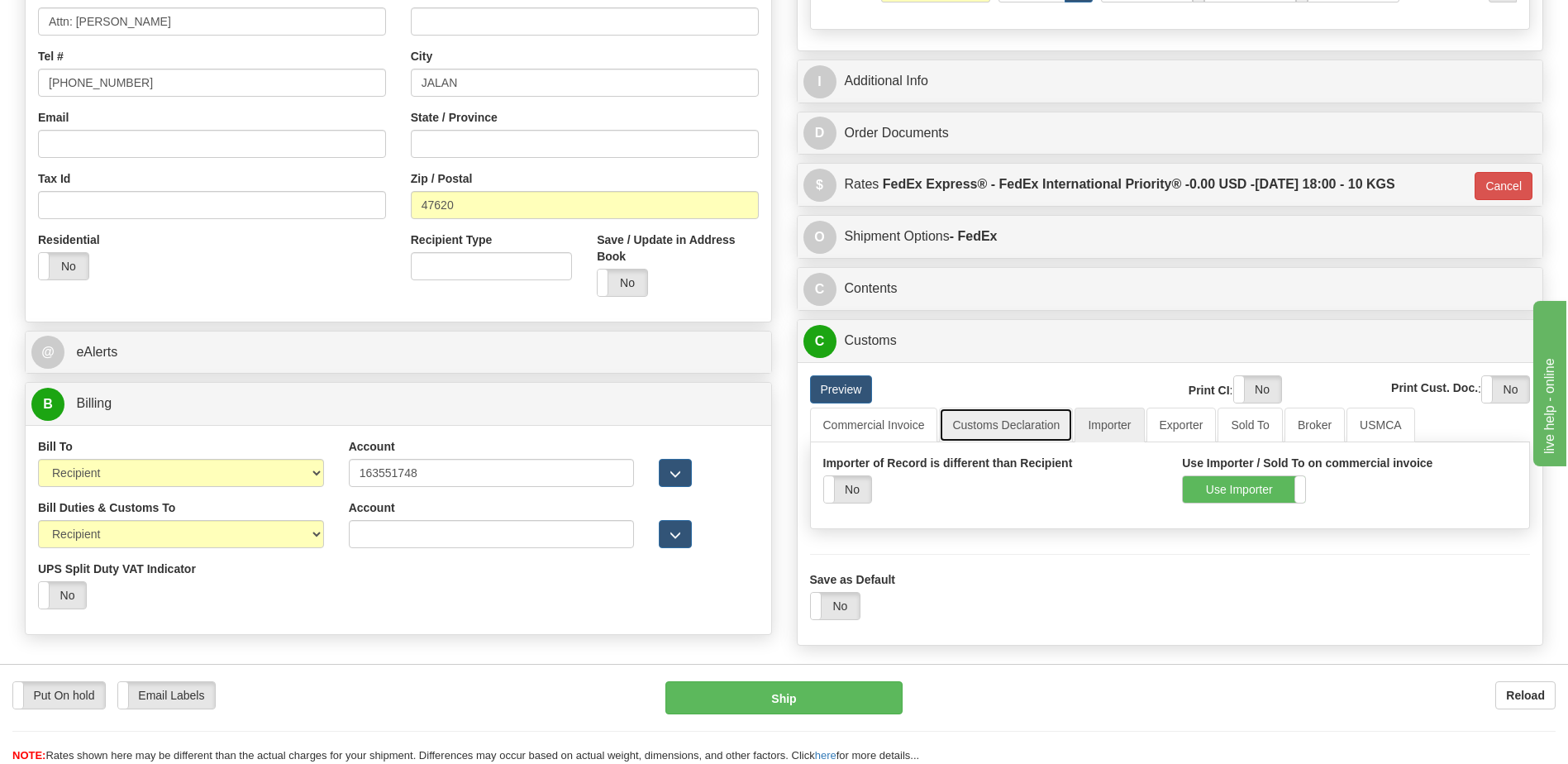
click at [1036, 426] on link "Customs Declaration" at bounding box center [1006, 425] width 134 height 35
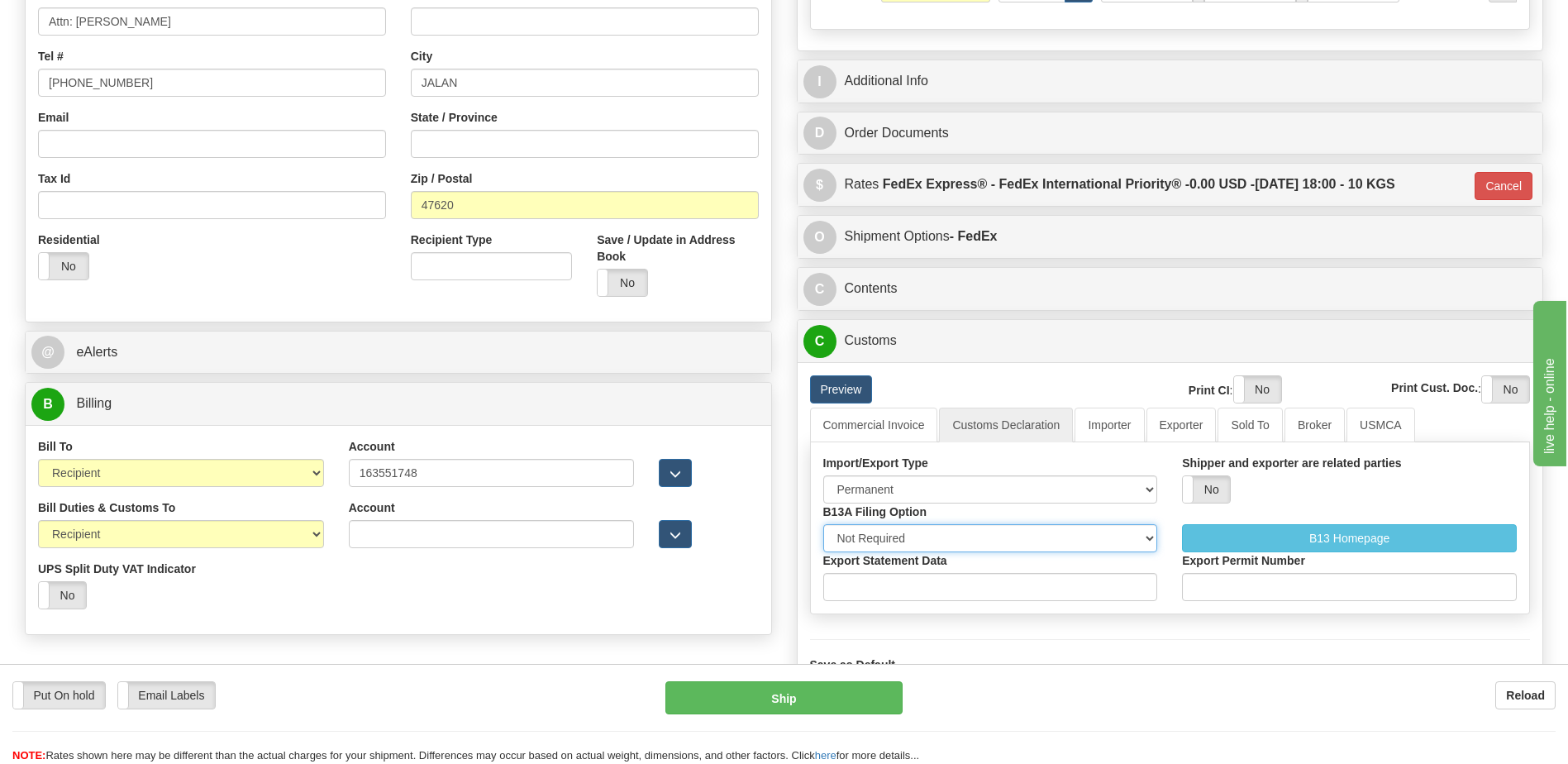
click at [887, 542] on select "Not Required Manual Electronic Summary Reporting" at bounding box center [990, 538] width 335 height 28
select select "3"
click at [823, 524] on select "Not Required Manual Electronic Summary Reporting" at bounding box center [990, 538] width 335 height 28
click at [864, 581] on input "Export Statement Data" at bounding box center [990, 587] width 335 height 28
type input "11111111111111111"
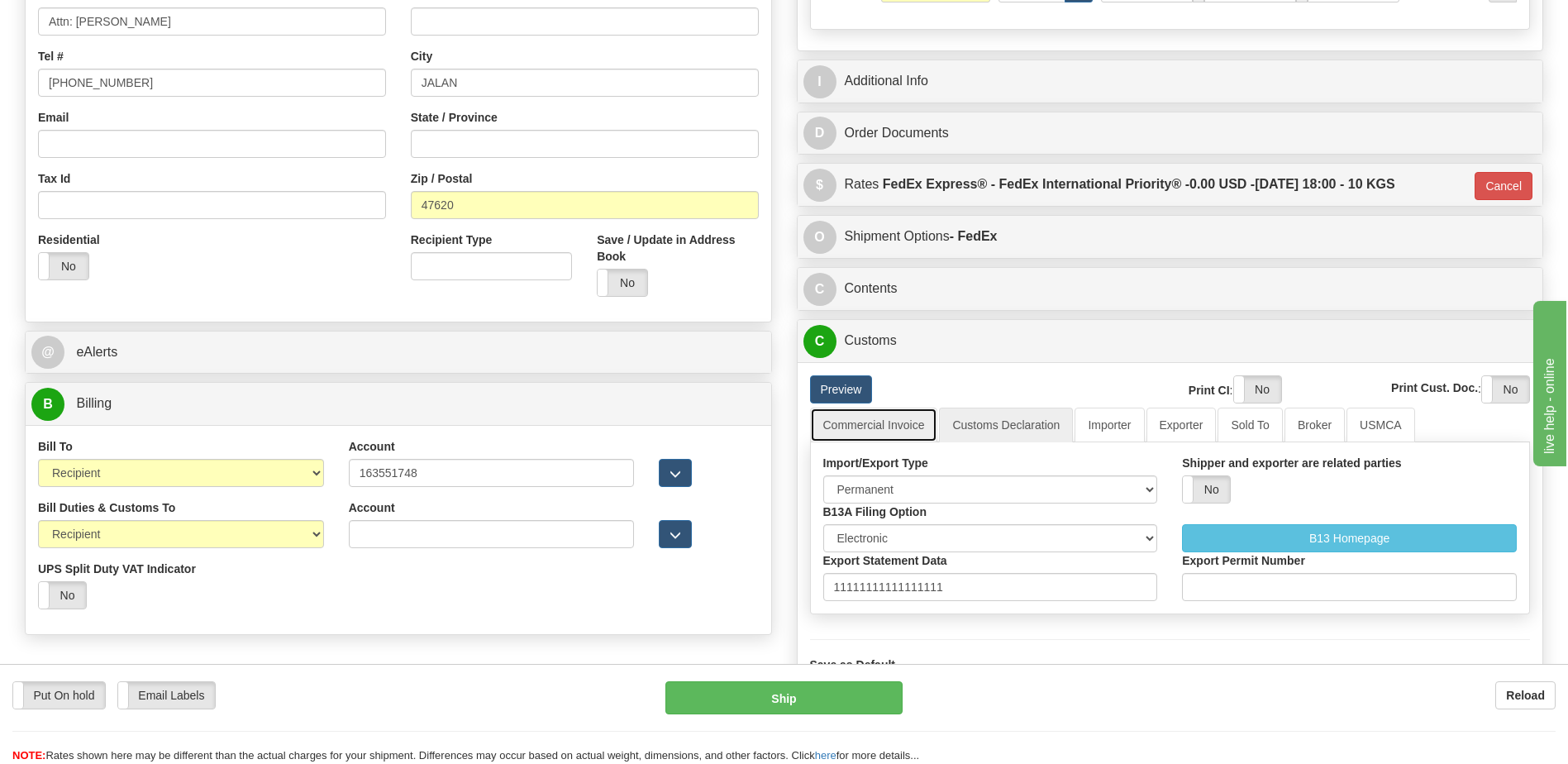
click at [907, 423] on link "Commercial Invoice" at bounding box center [874, 425] width 128 height 35
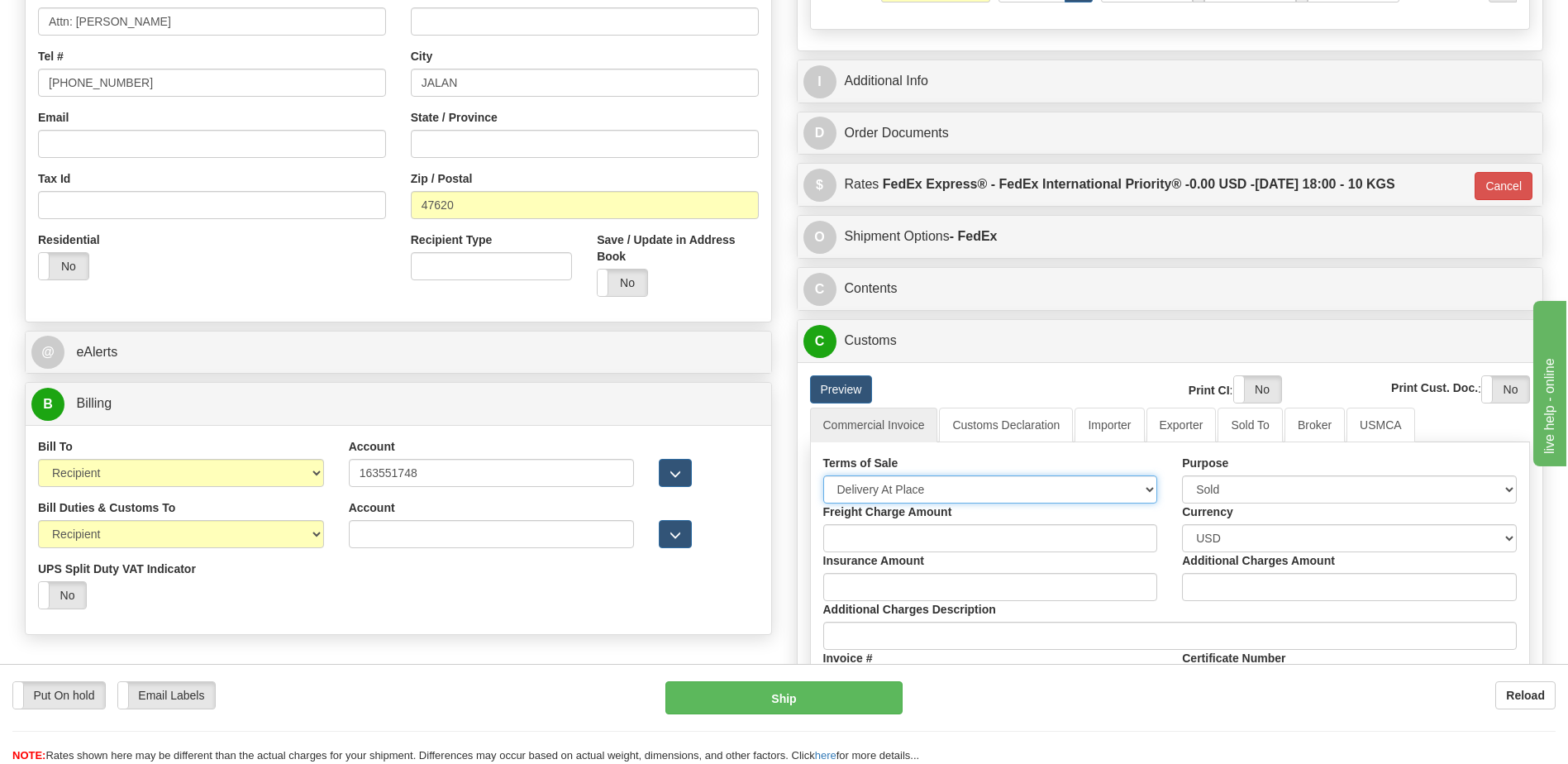
click at [902, 491] on select "Free Carrier Free On Board Ex Works Delivered Duty Unpaid Delivered Duty Paid C…" at bounding box center [990, 489] width 335 height 28
select select "7"
click at [823, 475] on select "Free Carrier Free On Board Ex Works Delivered Duty Unpaid Delivered Duty Paid C…" at bounding box center [990, 489] width 335 height 28
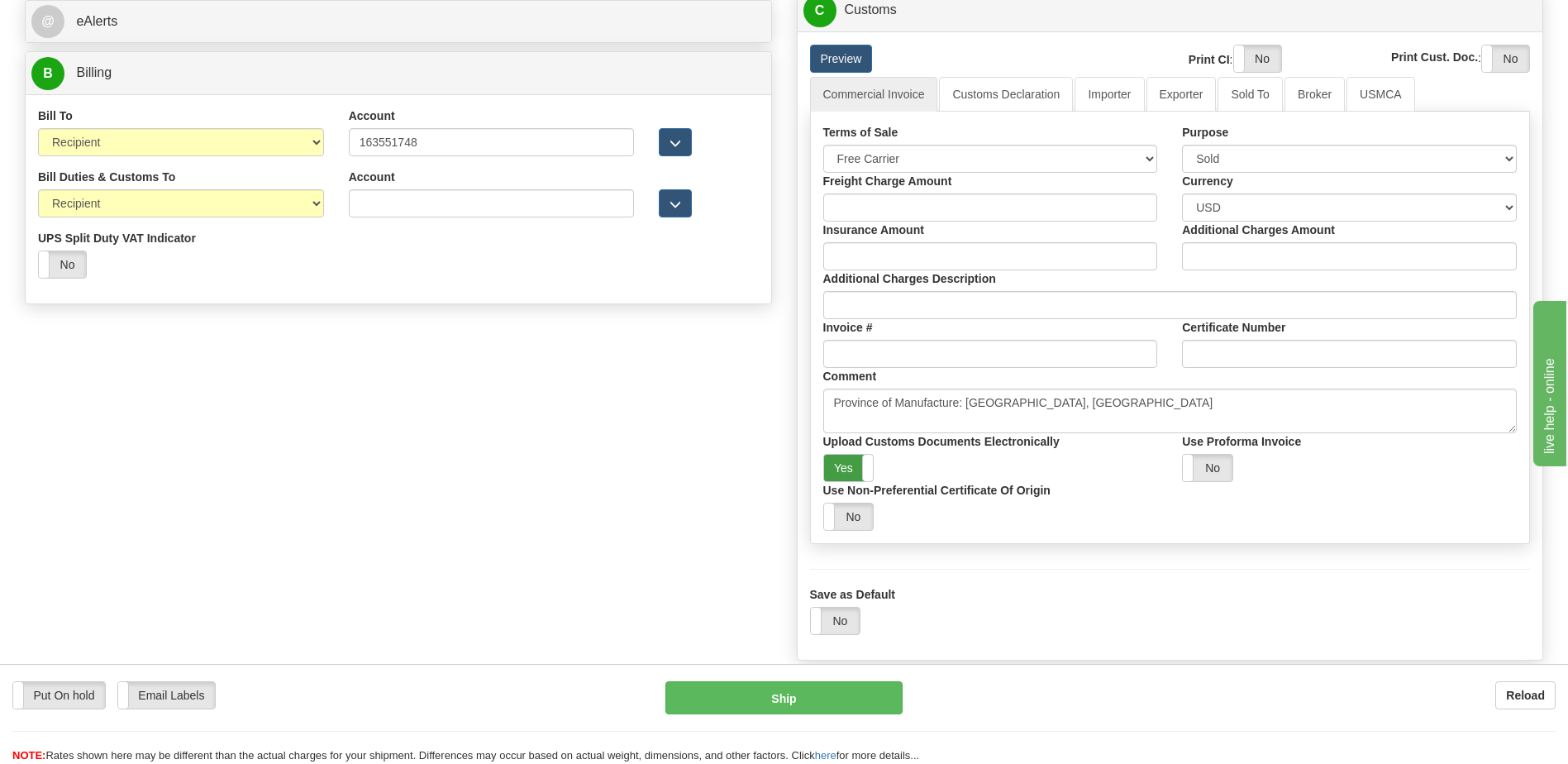
click at [847, 475] on label "Yes" at bounding box center [849, 468] width 50 height 26
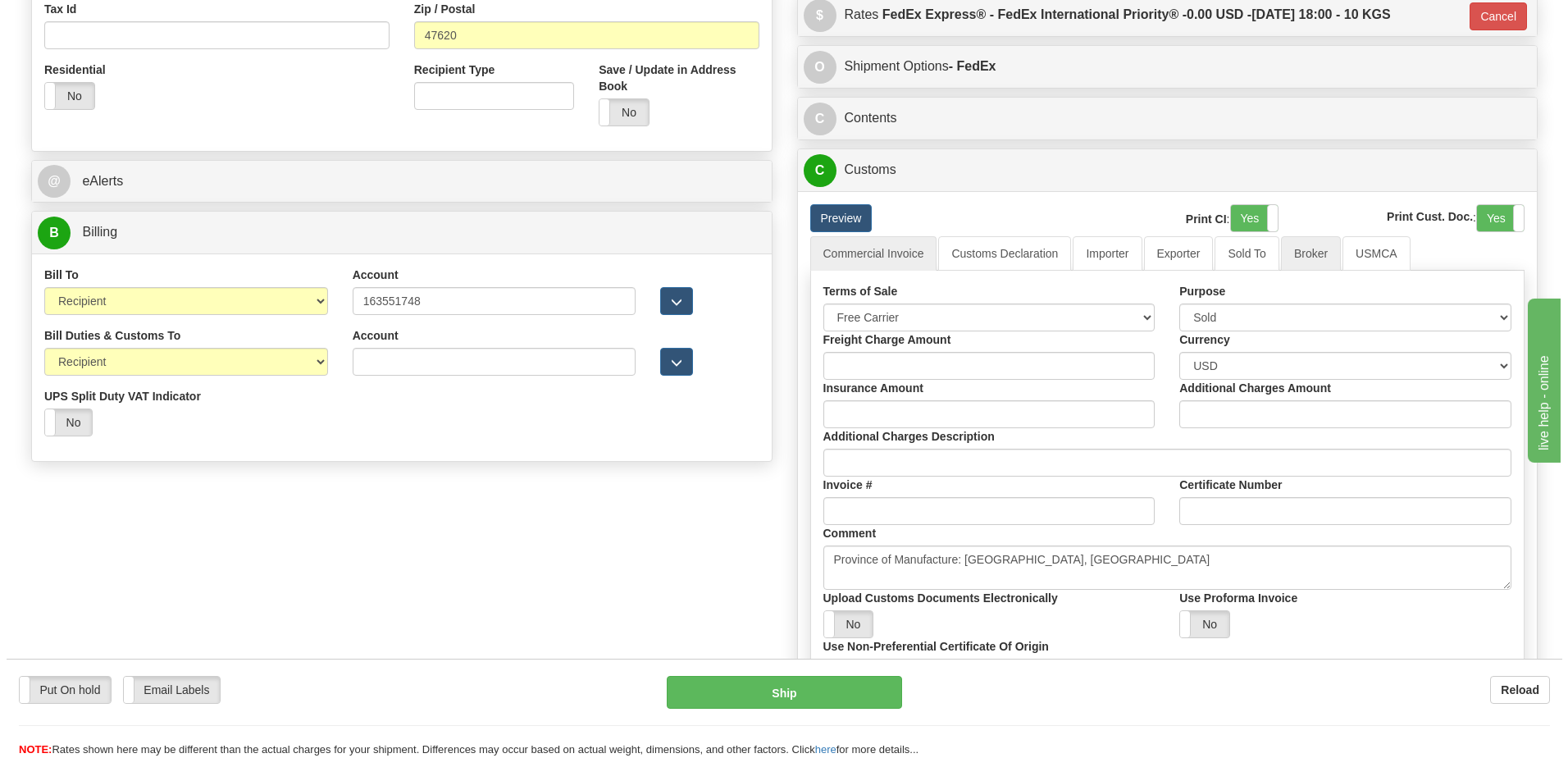
scroll to position [492, 0]
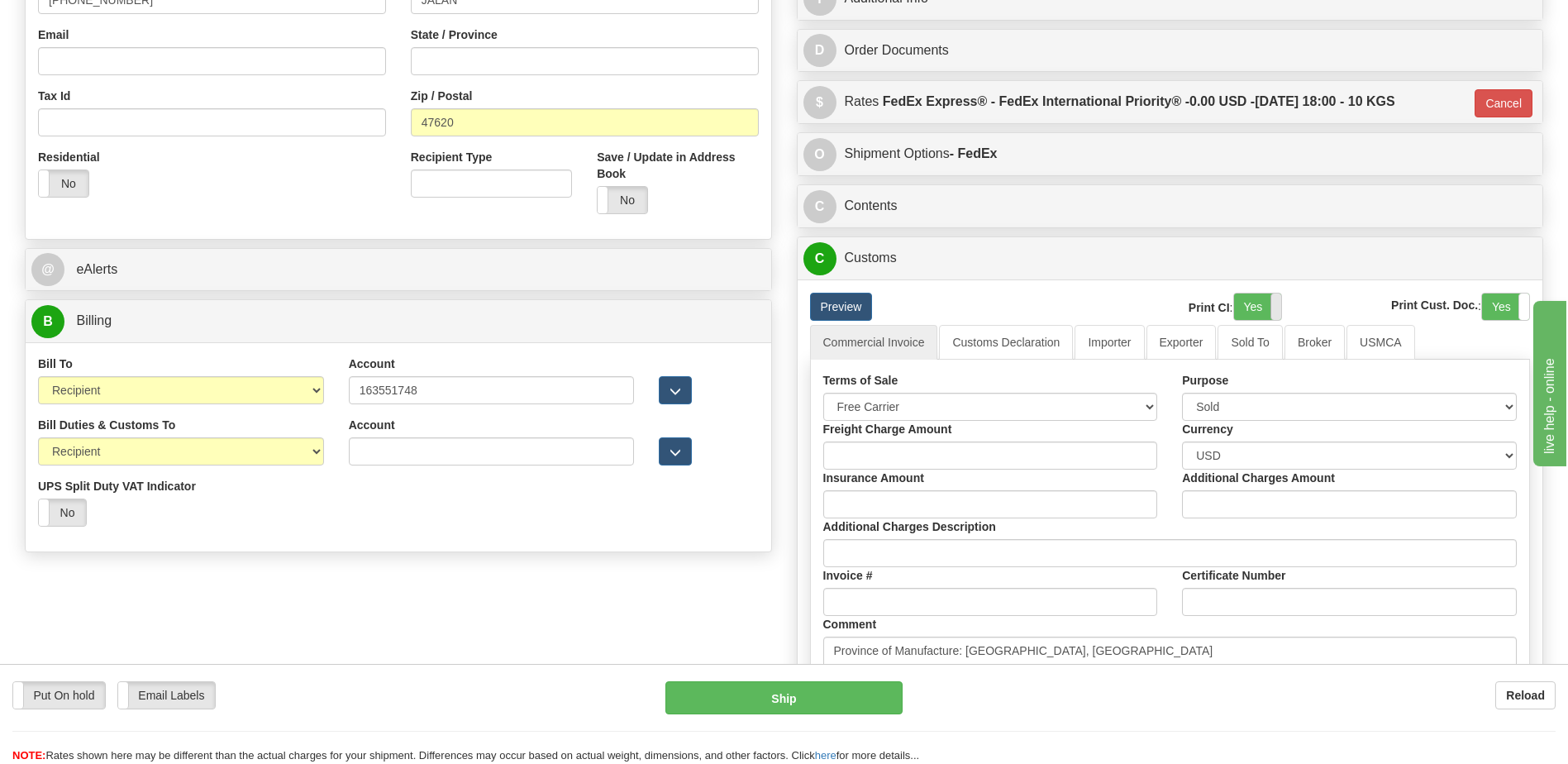
click at [1256, 296] on label "Yes" at bounding box center [1257, 307] width 47 height 26
click at [1494, 301] on label "Yes" at bounding box center [1506, 307] width 47 height 26
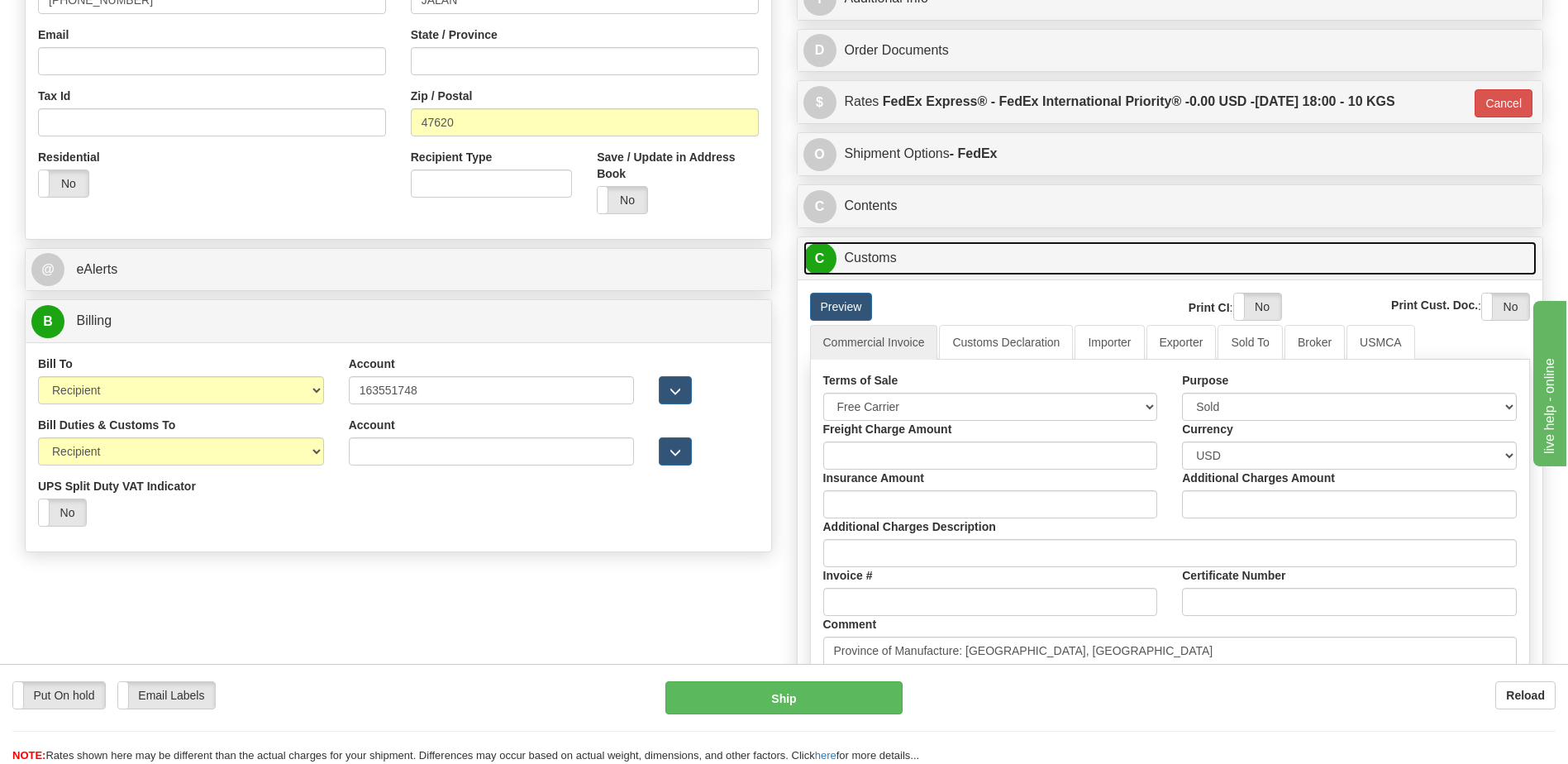
click at [953, 271] on link "C Customs" at bounding box center [1171, 259] width 734 height 34
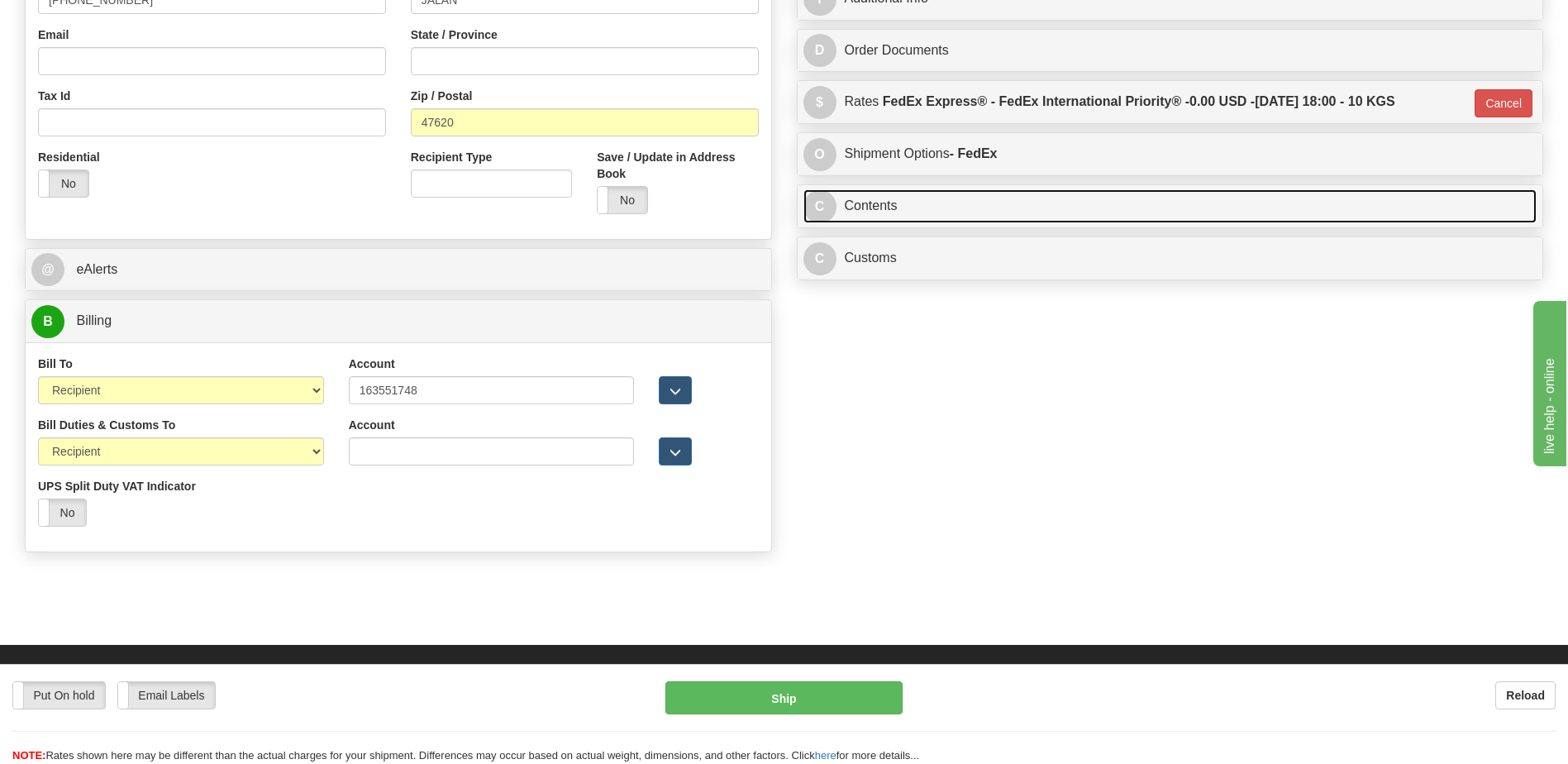
click at [927, 204] on link "C Contents" at bounding box center [1171, 207] width 734 height 34
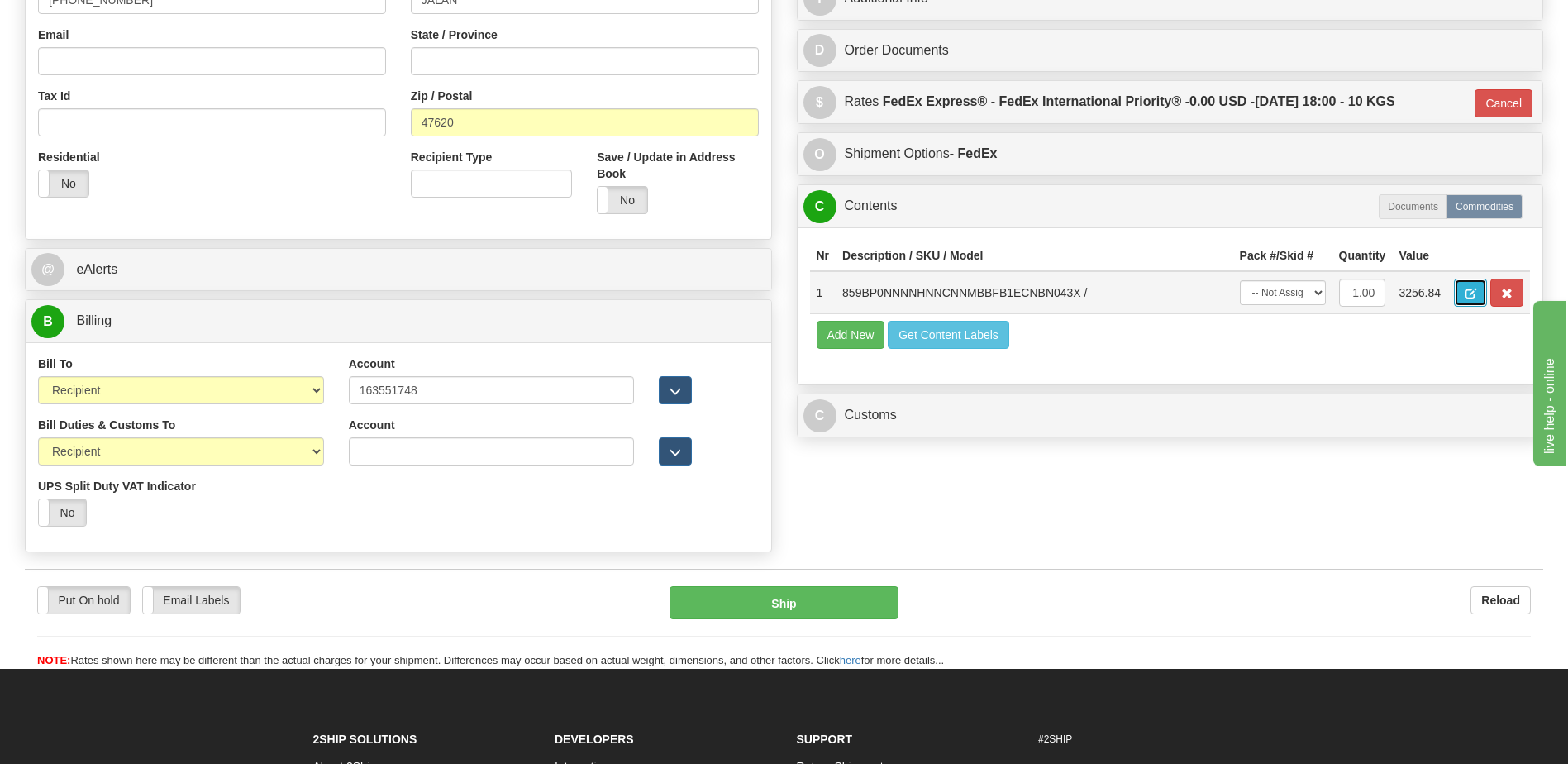
click at [1470, 289] on span "button" at bounding box center [1471, 294] width 11 height 10
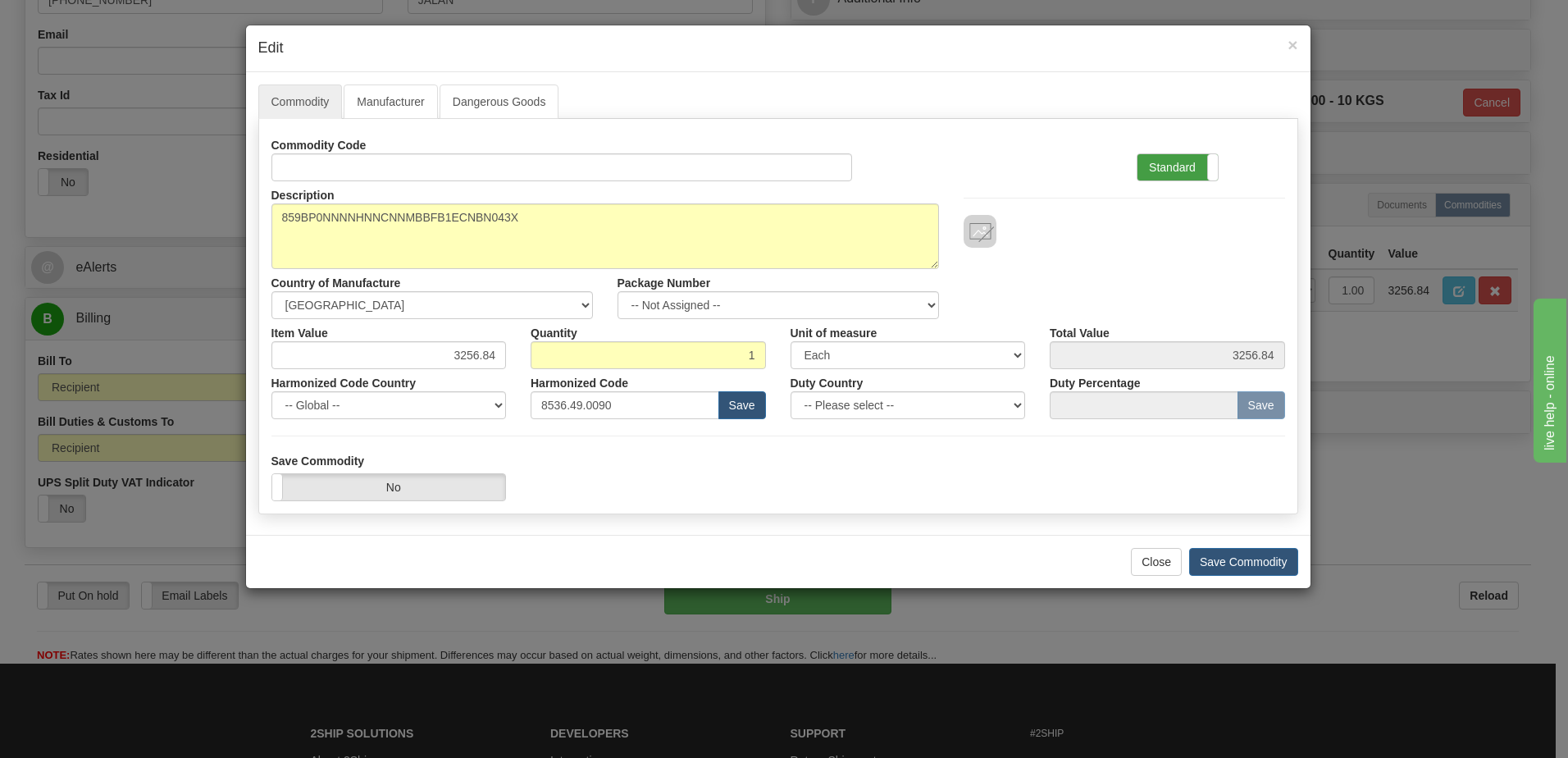
click at [1170, 169] on label "Standard" at bounding box center [1177, 168] width 81 height 26
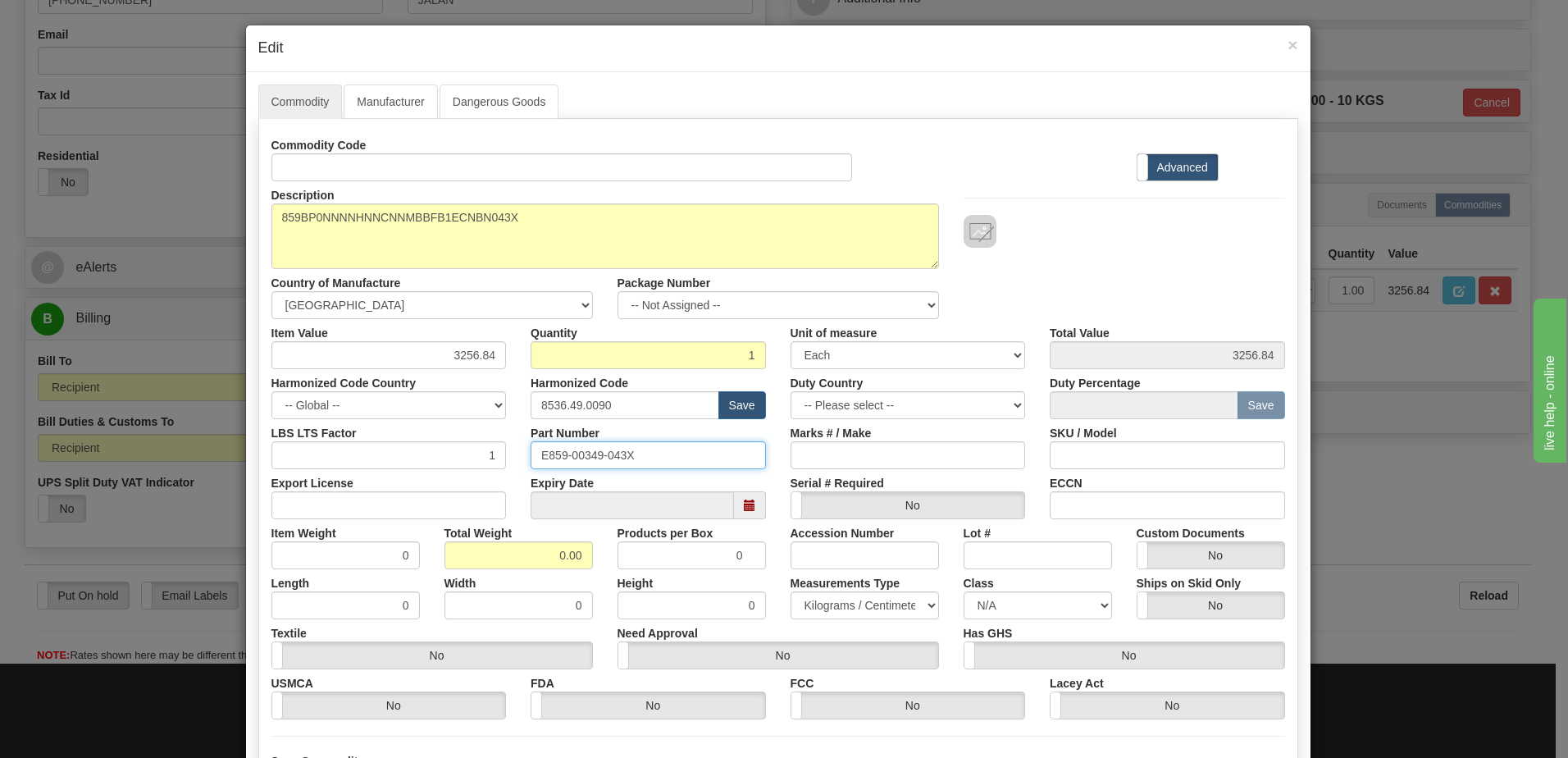
drag, startPoint x: 655, startPoint y: 457, endPoint x: 490, endPoint y: 459, distance: 165.0
click at [490, 459] on div "LBS LTS Factor 1 Part Number E859-00349-043X Marks # / Make SKU / Model" at bounding box center [778, 443] width 1039 height 50
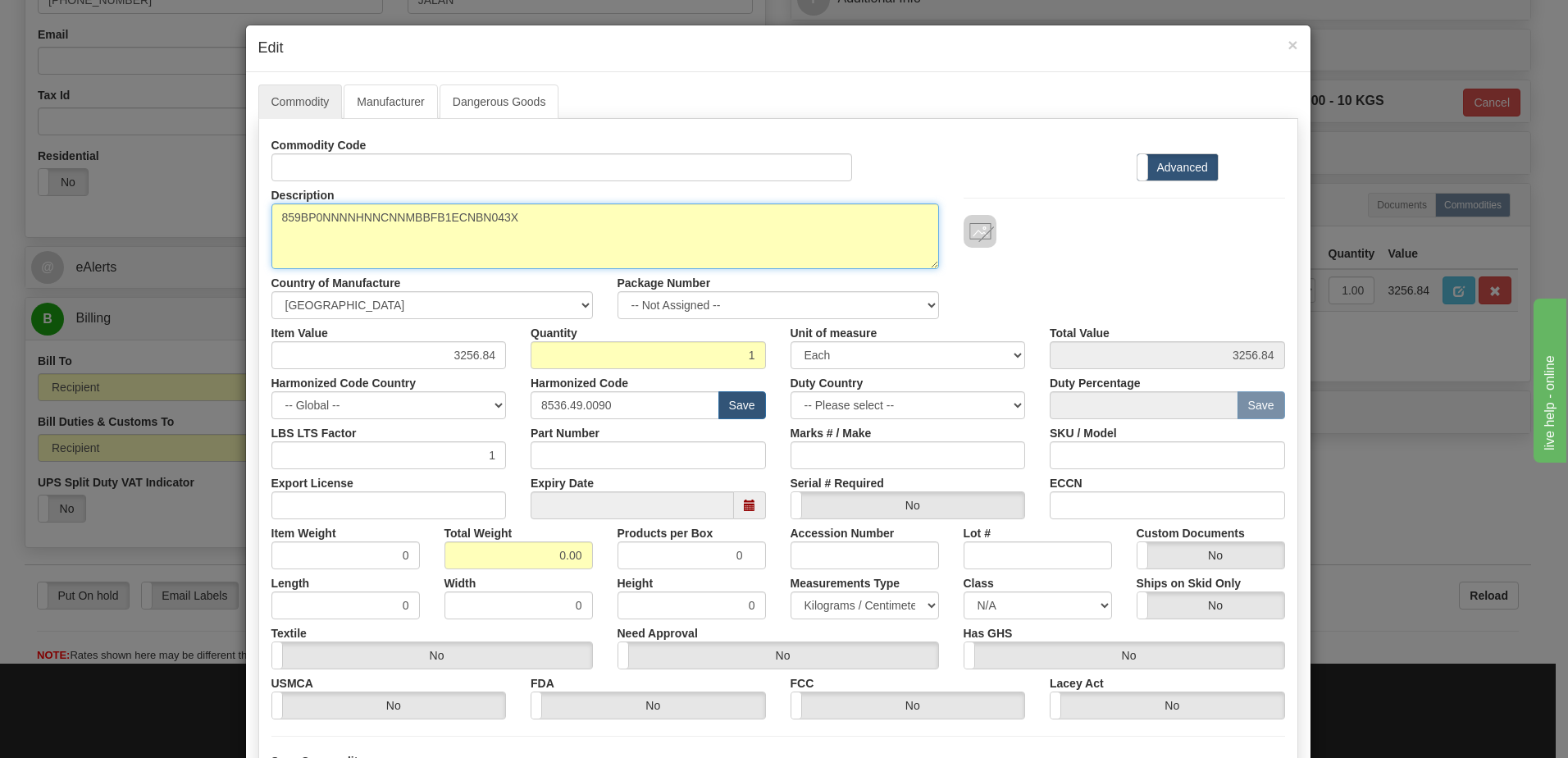
click at [558, 216] on textarea "859BP0NNNNHNNCNNMBBFB1ECNBN043X" at bounding box center [605, 236] width 668 height 66
paste textarea "E859-00349-043X"
type textarea "859BP0NNNNHNNCNNMBBFB1ECNBN043X P/N E859-00349-043X"
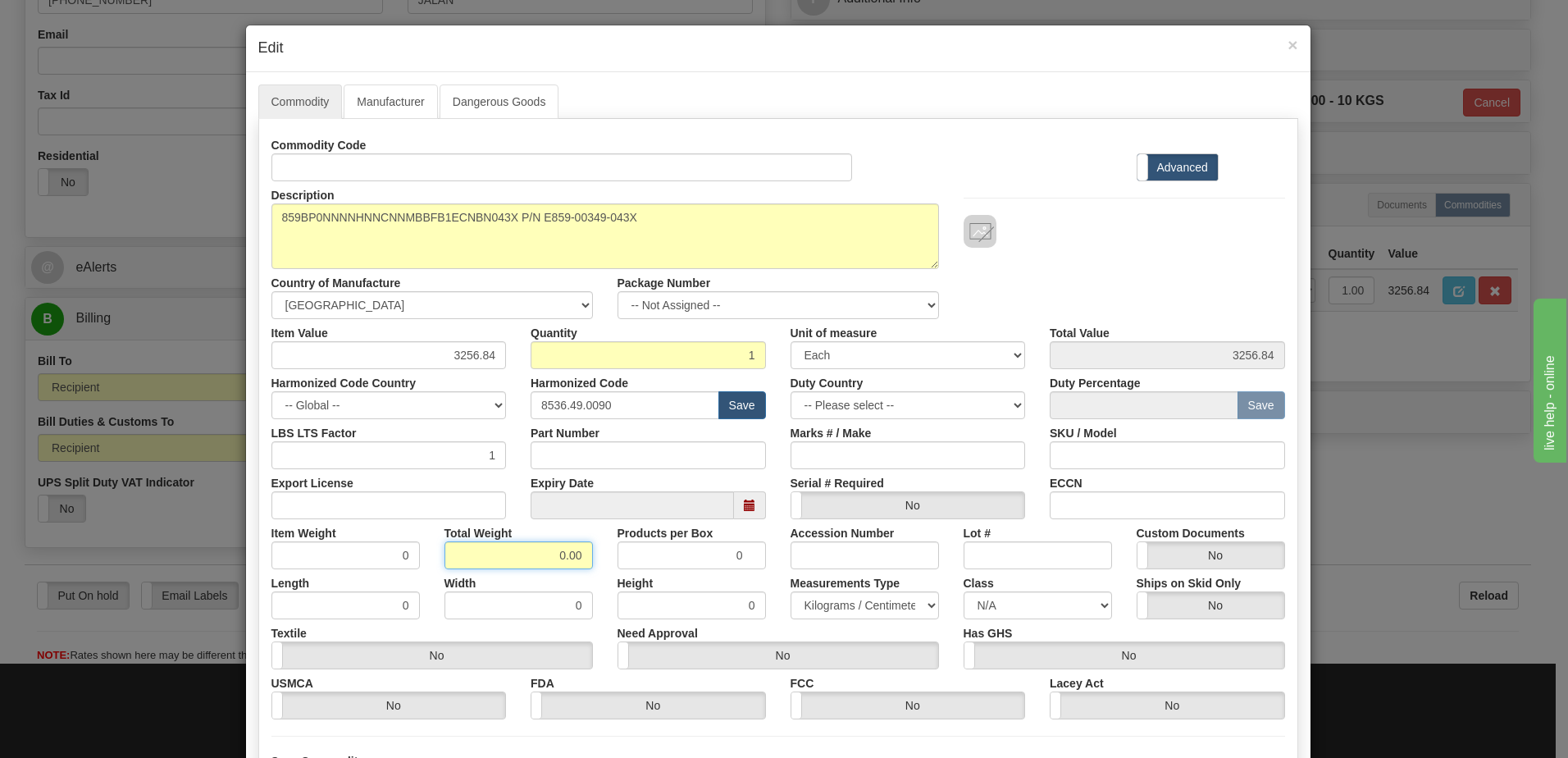
drag, startPoint x: 525, startPoint y: 554, endPoint x: 915, endPoint y: 587, distance: 391.4
click at [915, 587] on div "Commodity Code Standard Advanced Description 859BP0NNNNHNNCNNMBBFB1ECNBN043X Co…" at bounding box center [778, 425] width 1013 height 588
type input "1"
type input "1.0000"
click at [357, 557] on input "1.0000" at bounding box center [346, 556] width 148 height 28
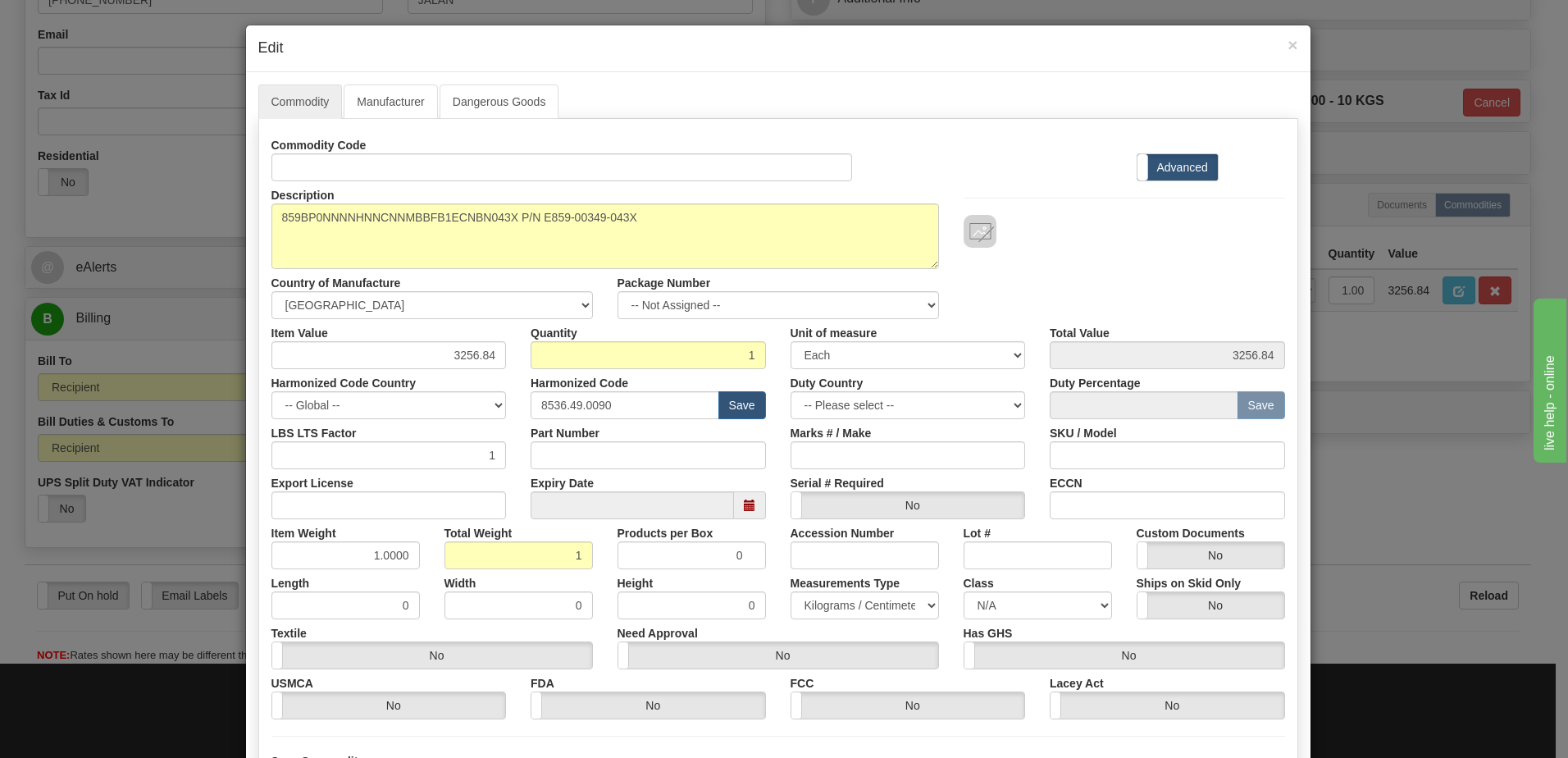
click at [1157, 238] on div at bounding box center [1124, 230] width 321 height 33
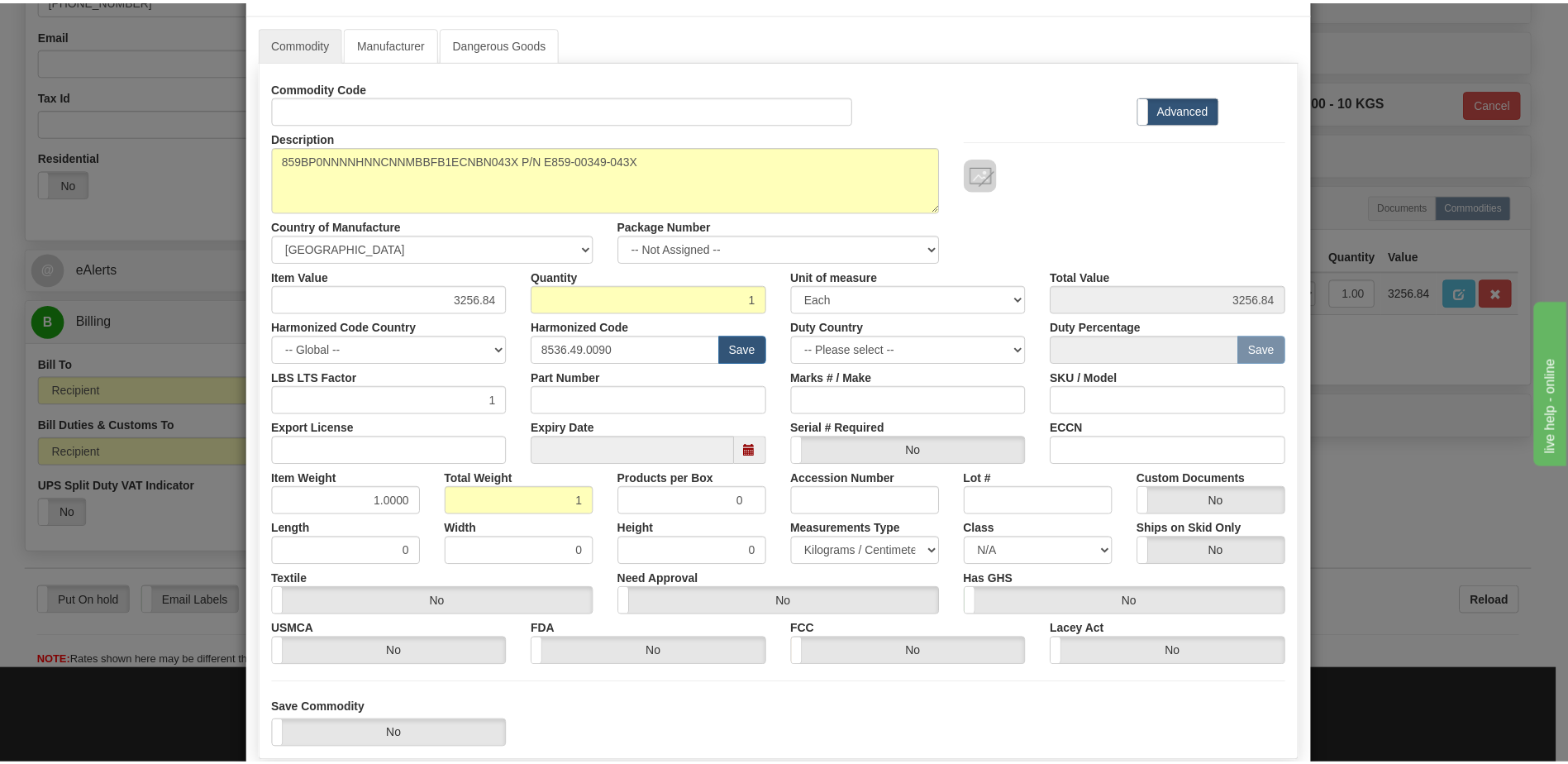
scroll to position [157, 0]
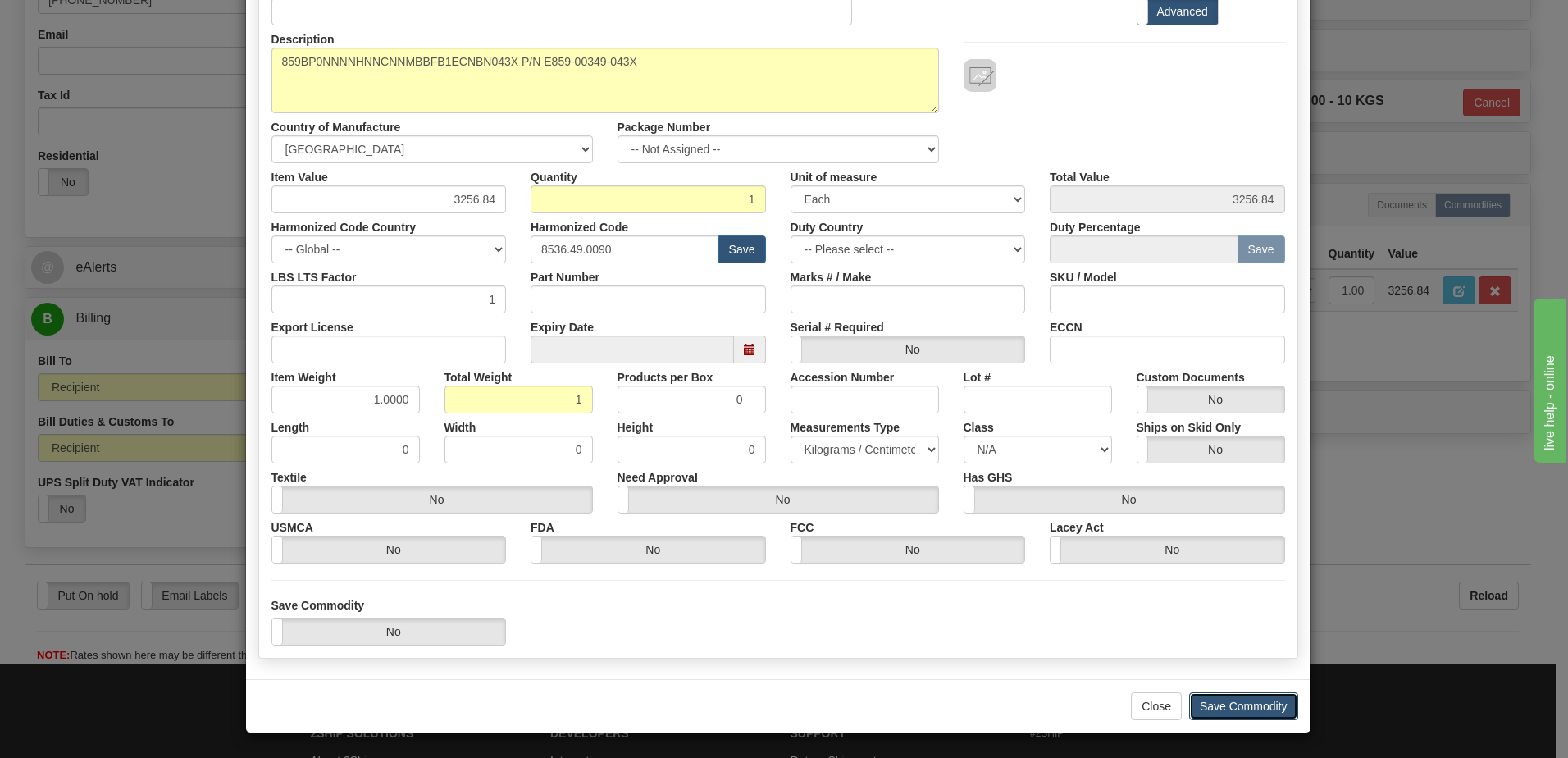
click at [1261, 706] on button "Save Commodity" at bounding box center [1244, 706] width 109 height 28
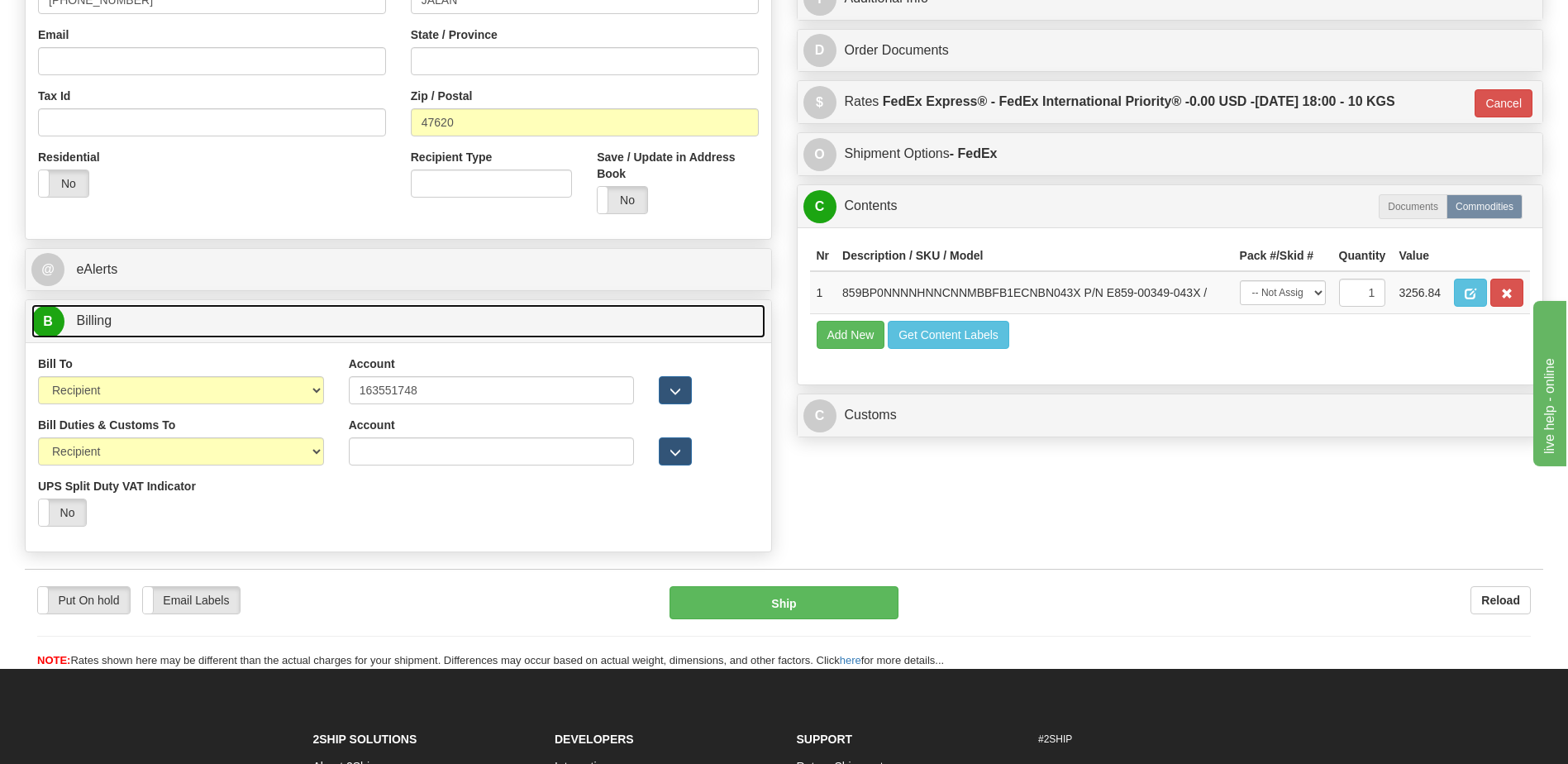
drag, startPoint x: 224, startPoint y: 323, endPoint x: 255, endPoint y: 328, distance: 31.4
click at [224, 323] on link "B Billing" at bounding box center [398, 321] width 734 height 34
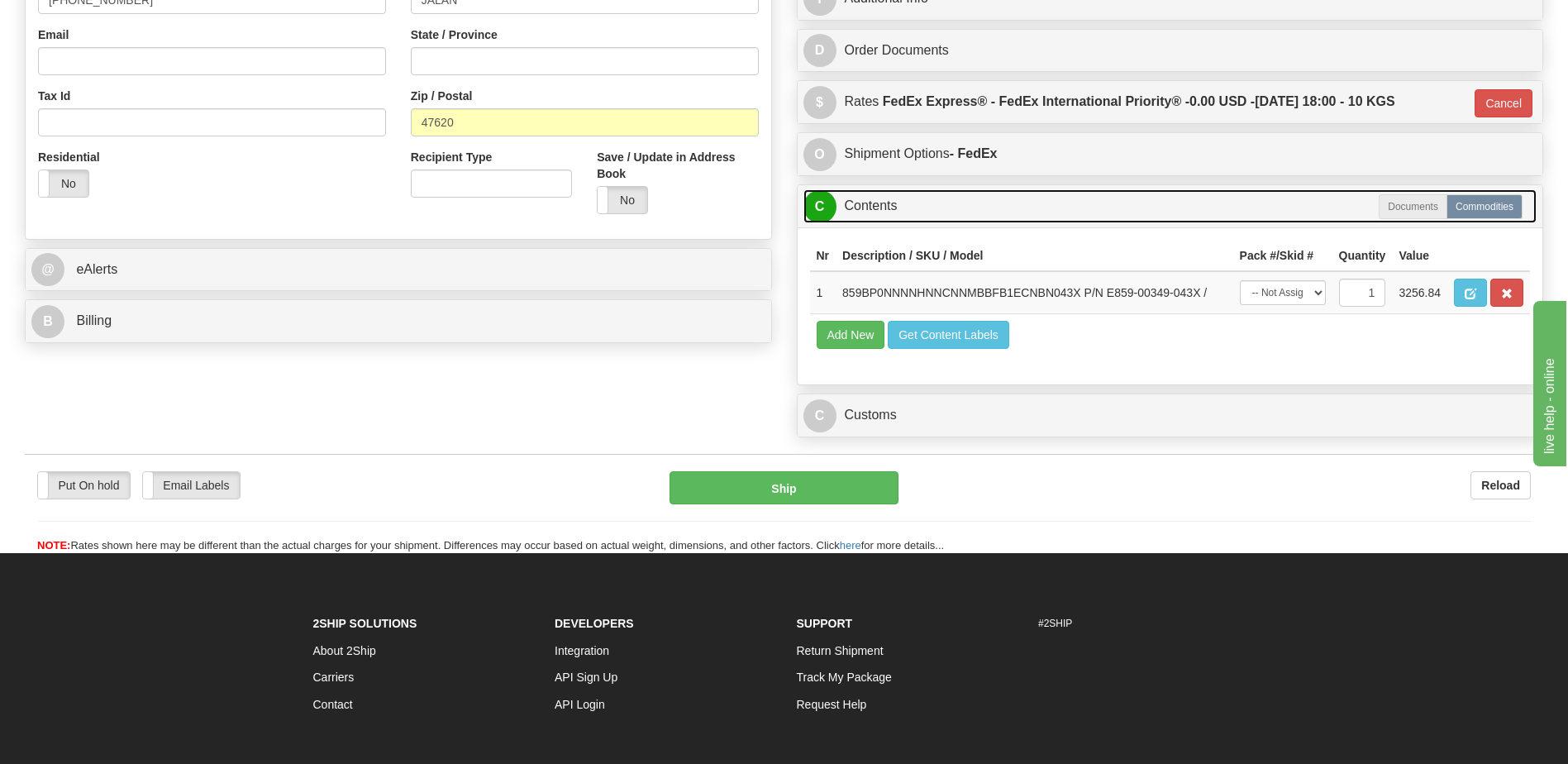
click at [923, 222] on link "C Contents" at bounding box center [1171, 207] width 734 height 34
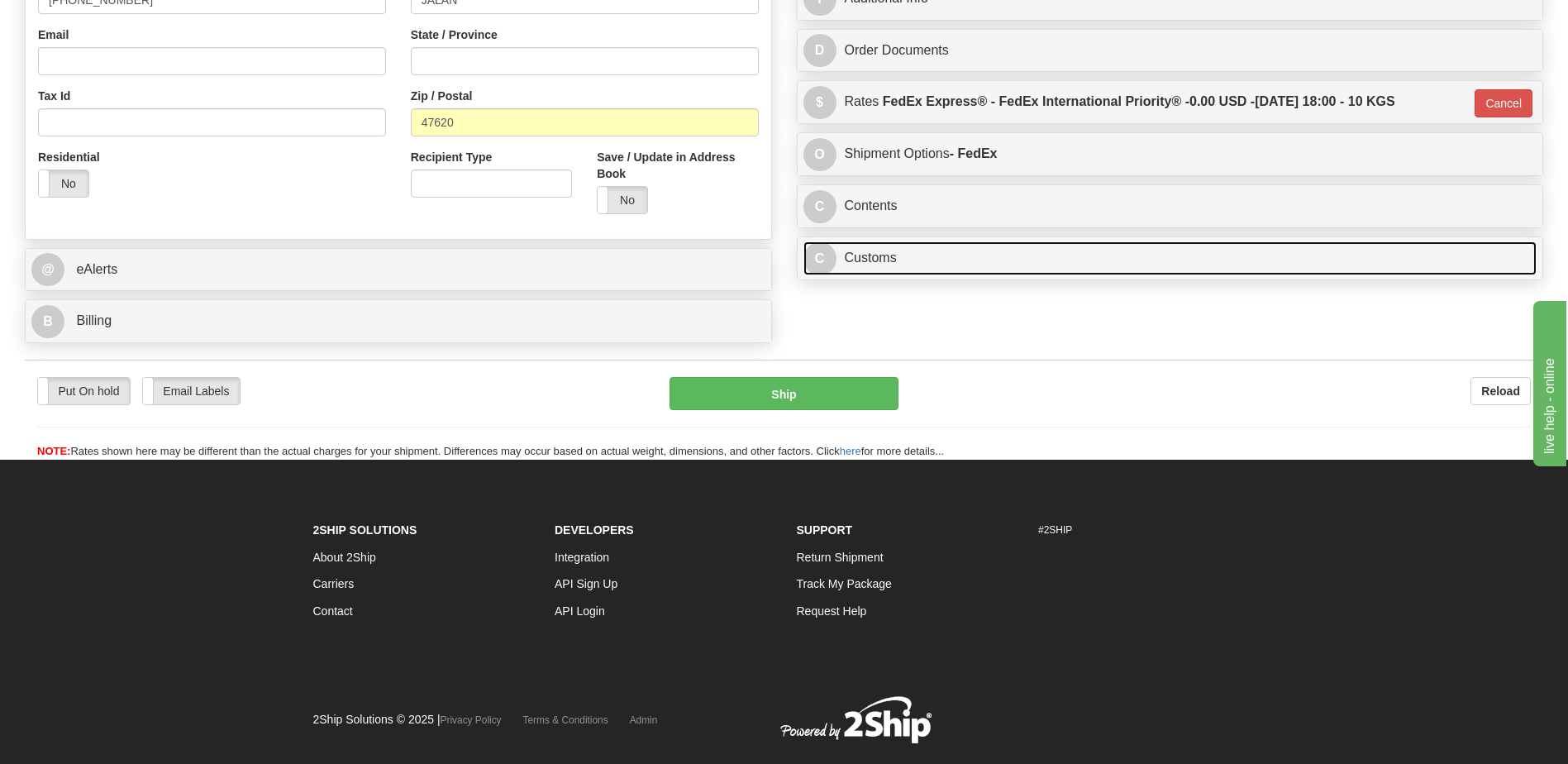
click at [910, 261] on link "C Customs" at bounding box center [1171, 259] width 734 height 34
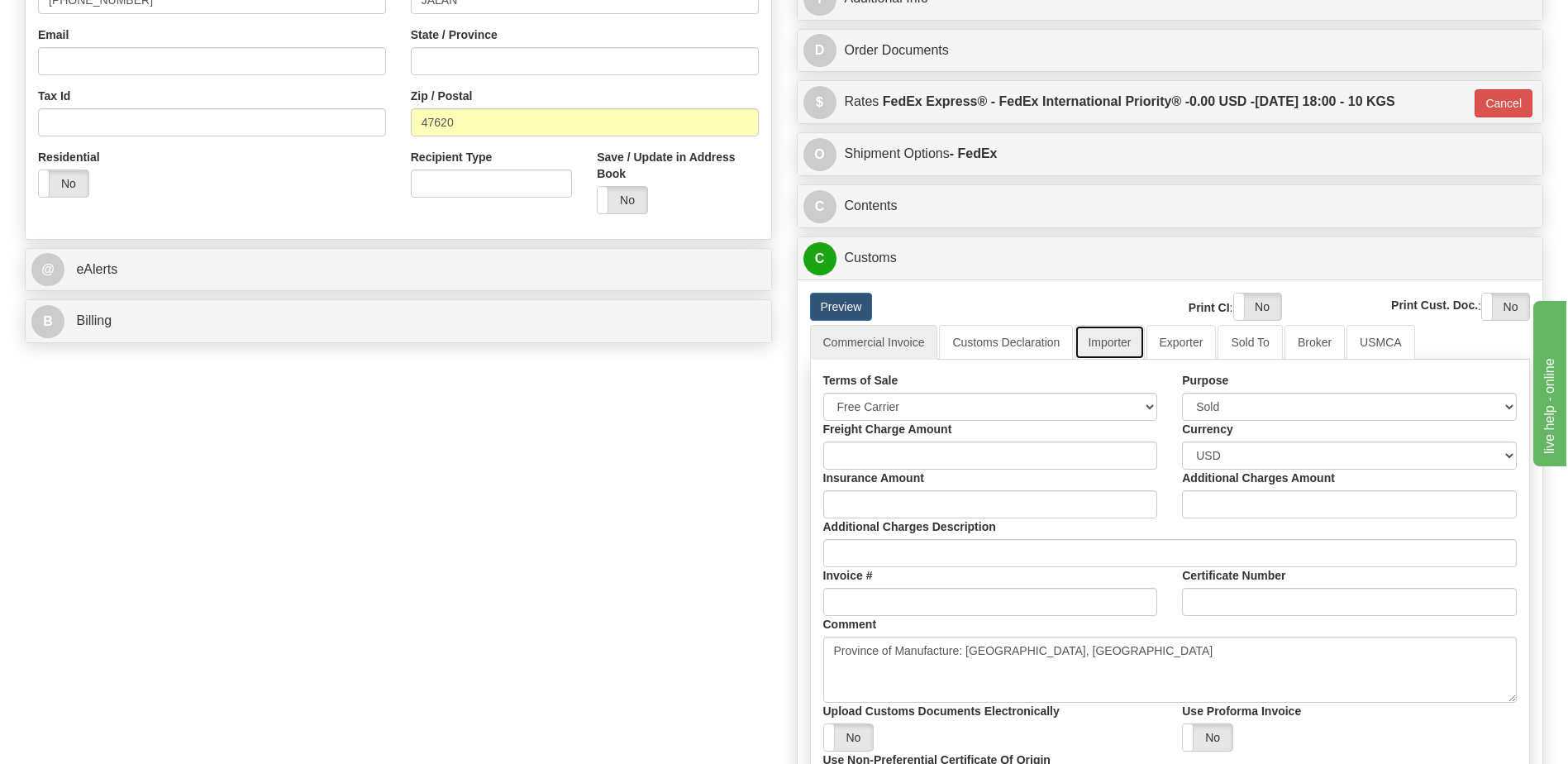
click at [1110, 345] on link "Importer" at bounding box center [1109, 342] width 70 height 35
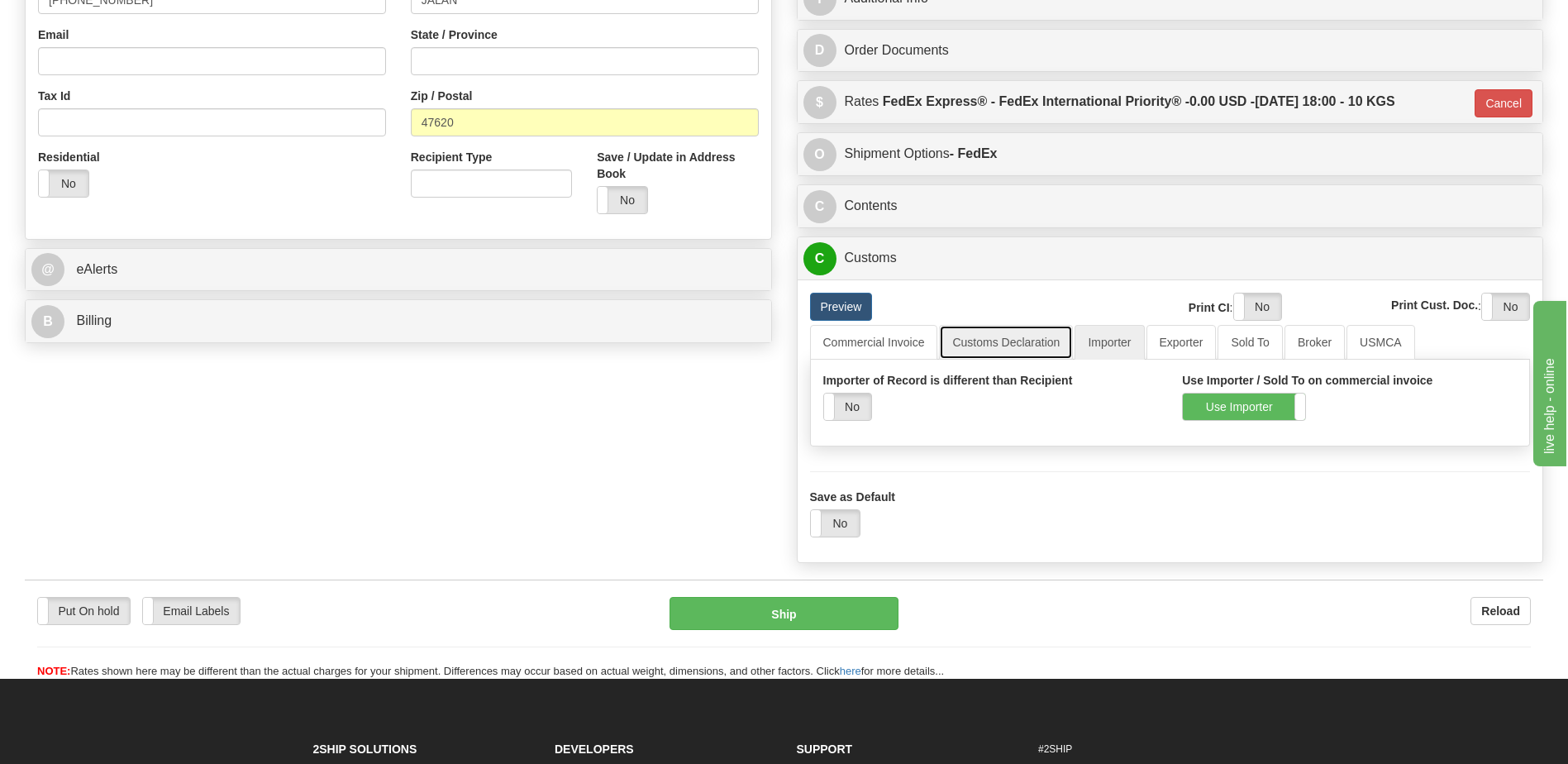
click at [1020, 343] on link "Customs Declaration" at bounding box center [1006, 342] width 134 height 35
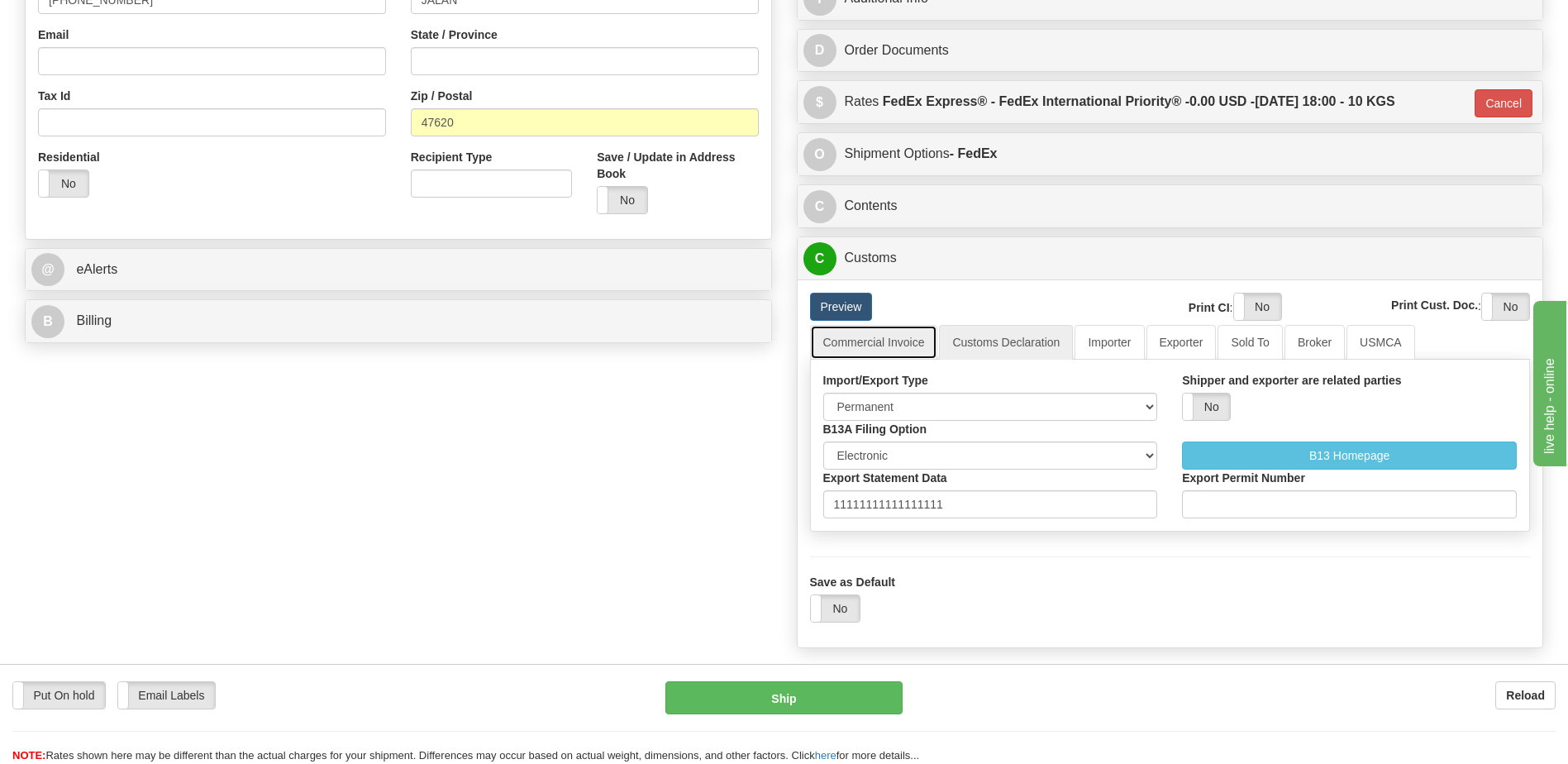
click at [887, 343] on link "Commercial Invoice" at bounding box center [874, 342] width 128 height 35
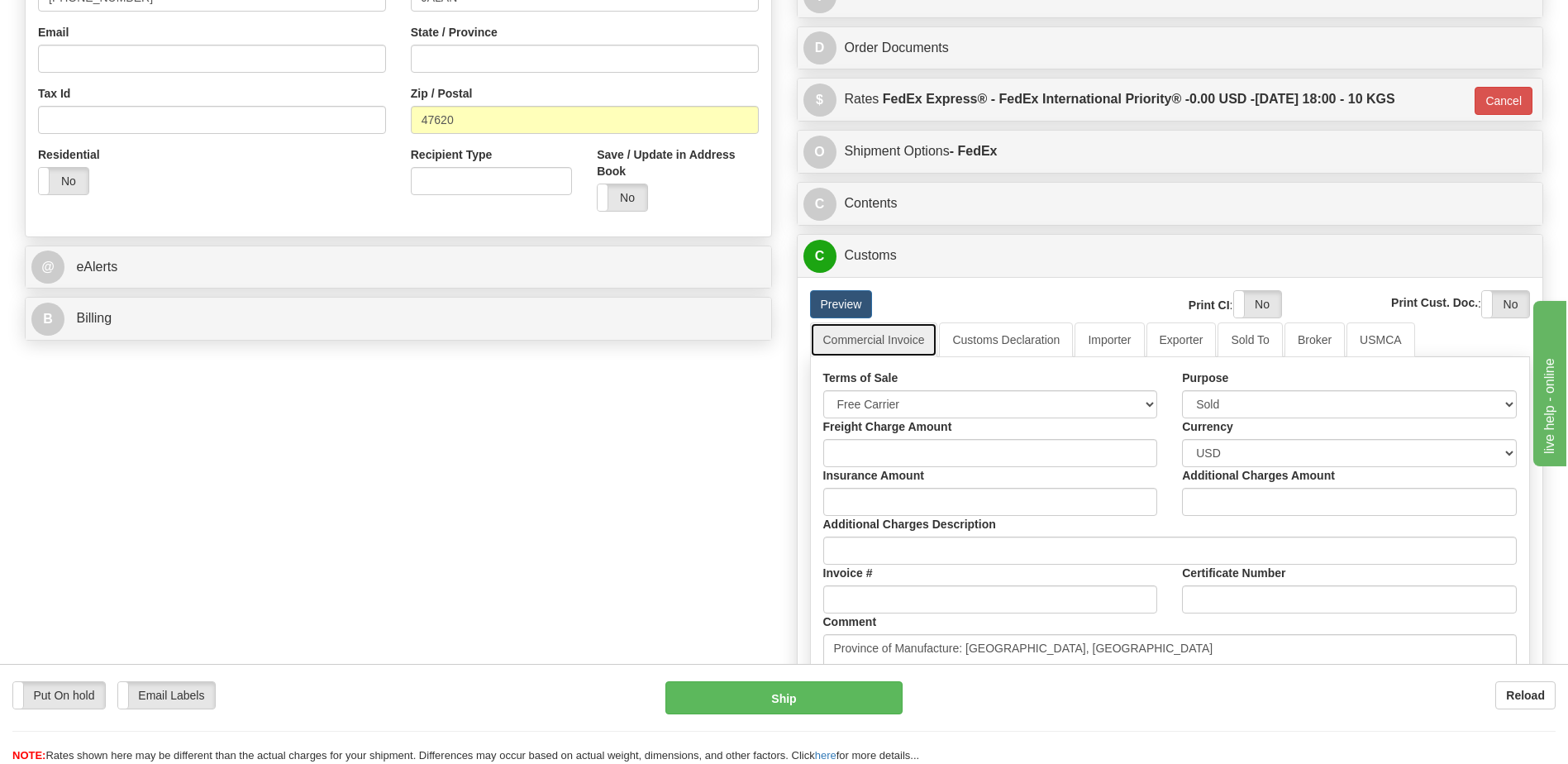
scroll to position [496, 0]
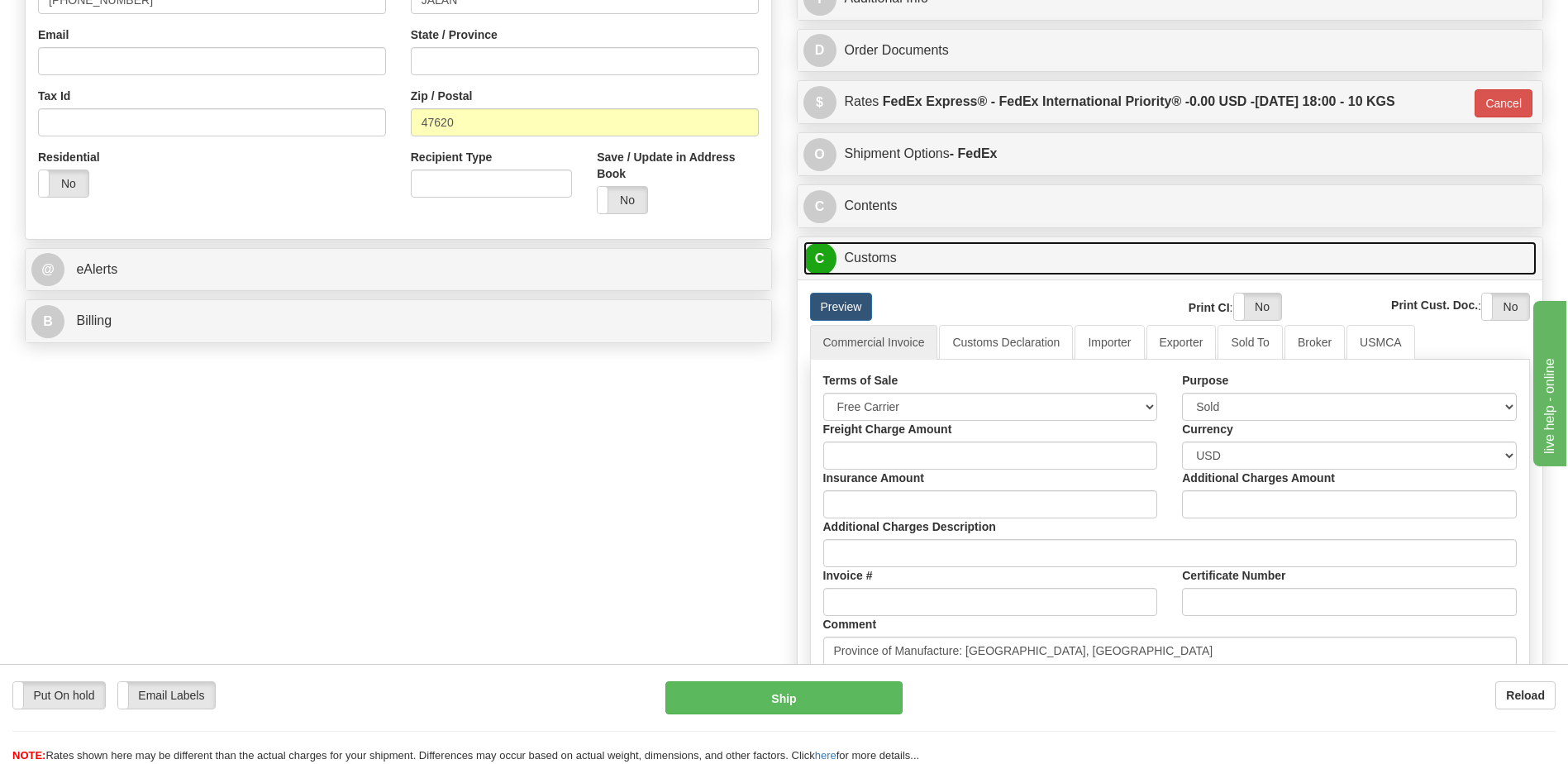
click at [881, 265] on link "C Customs" at bounding box center [1171, 259] width 734 height 34
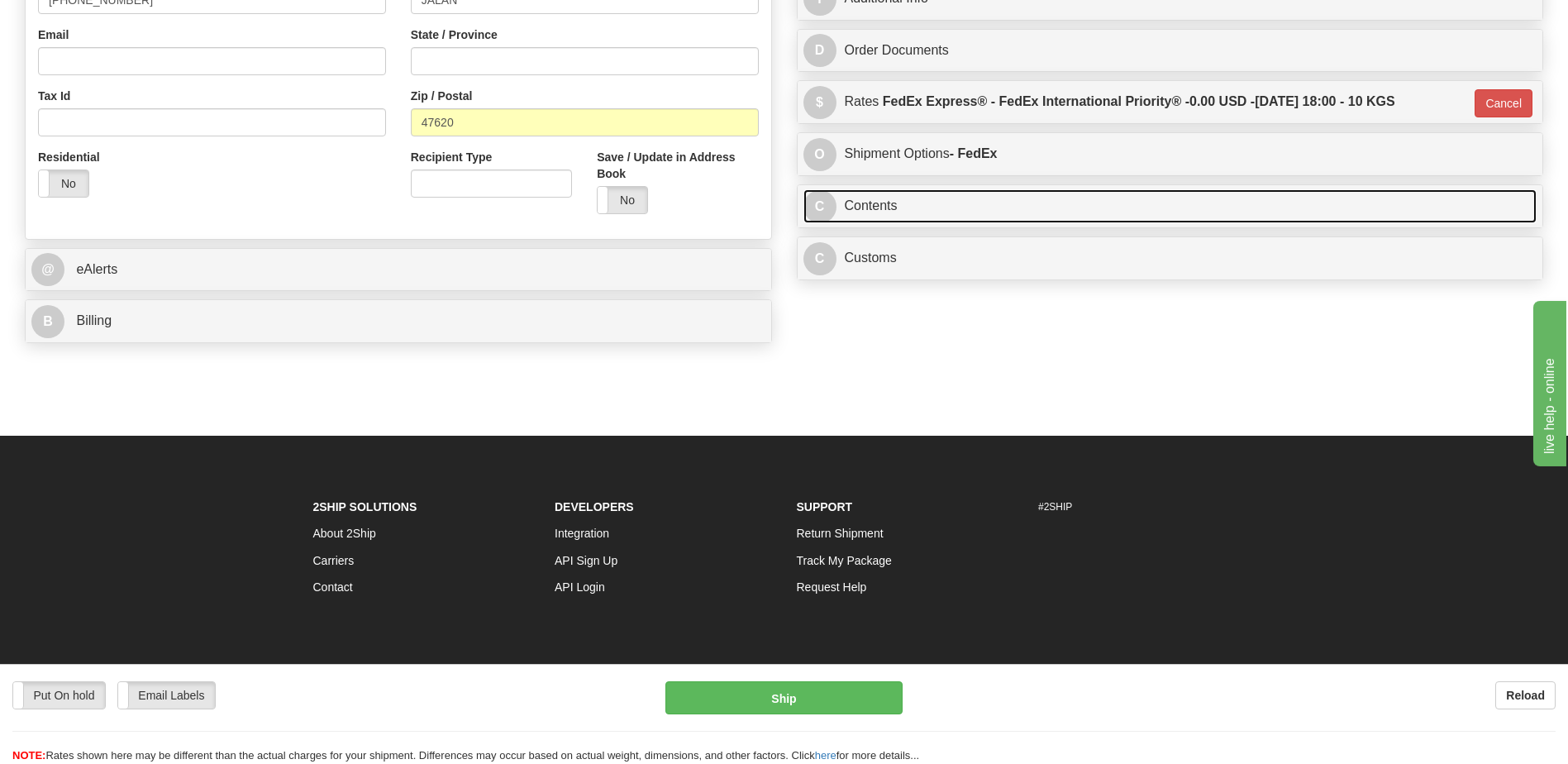
click at [880, 209] on link "C Contents" at bounding box center [1171, 207] width 734 height 34
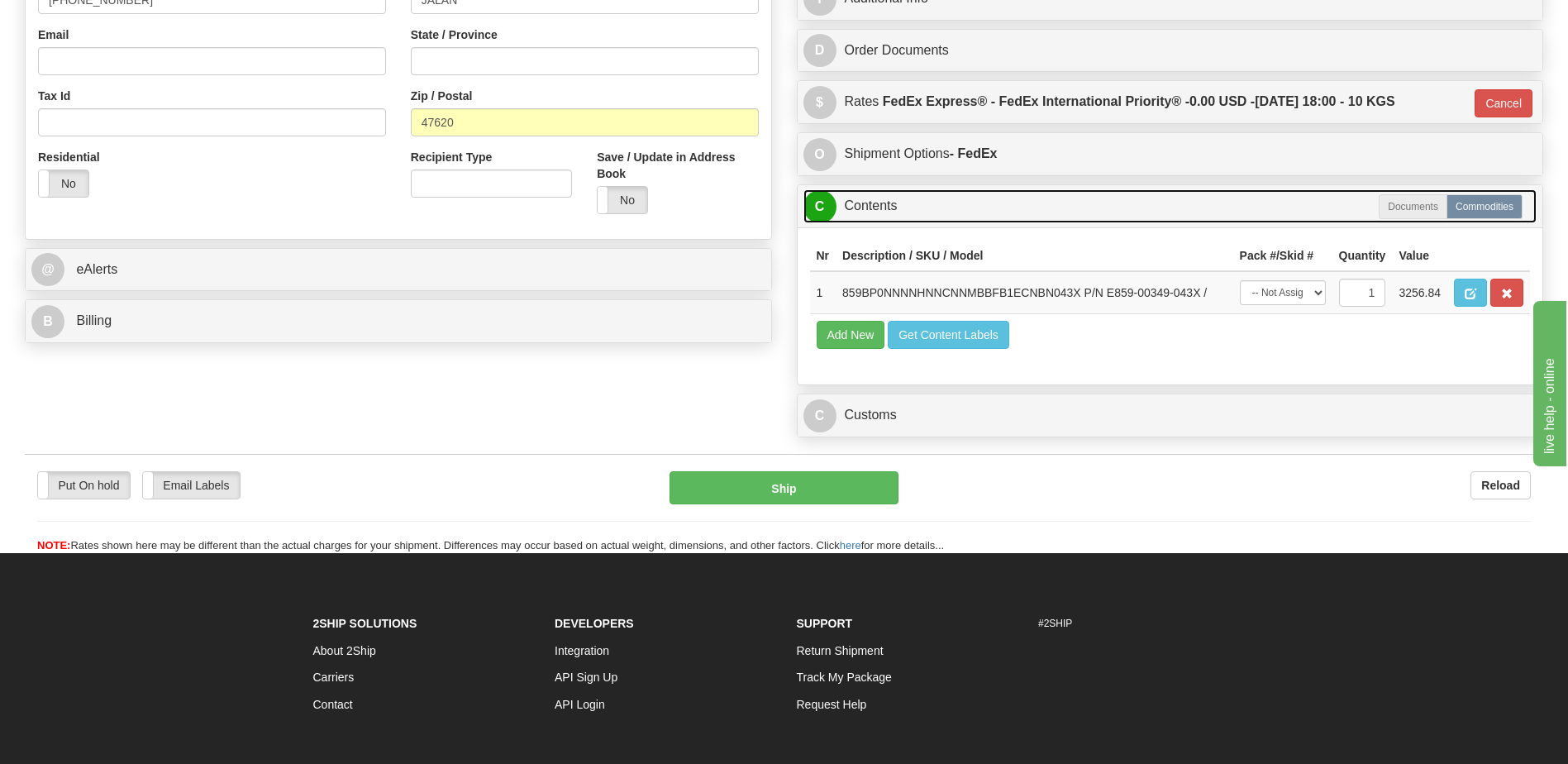
click at [880, 209] on link "C Contents" at bounding box center [1171, 207] width 734 height 34
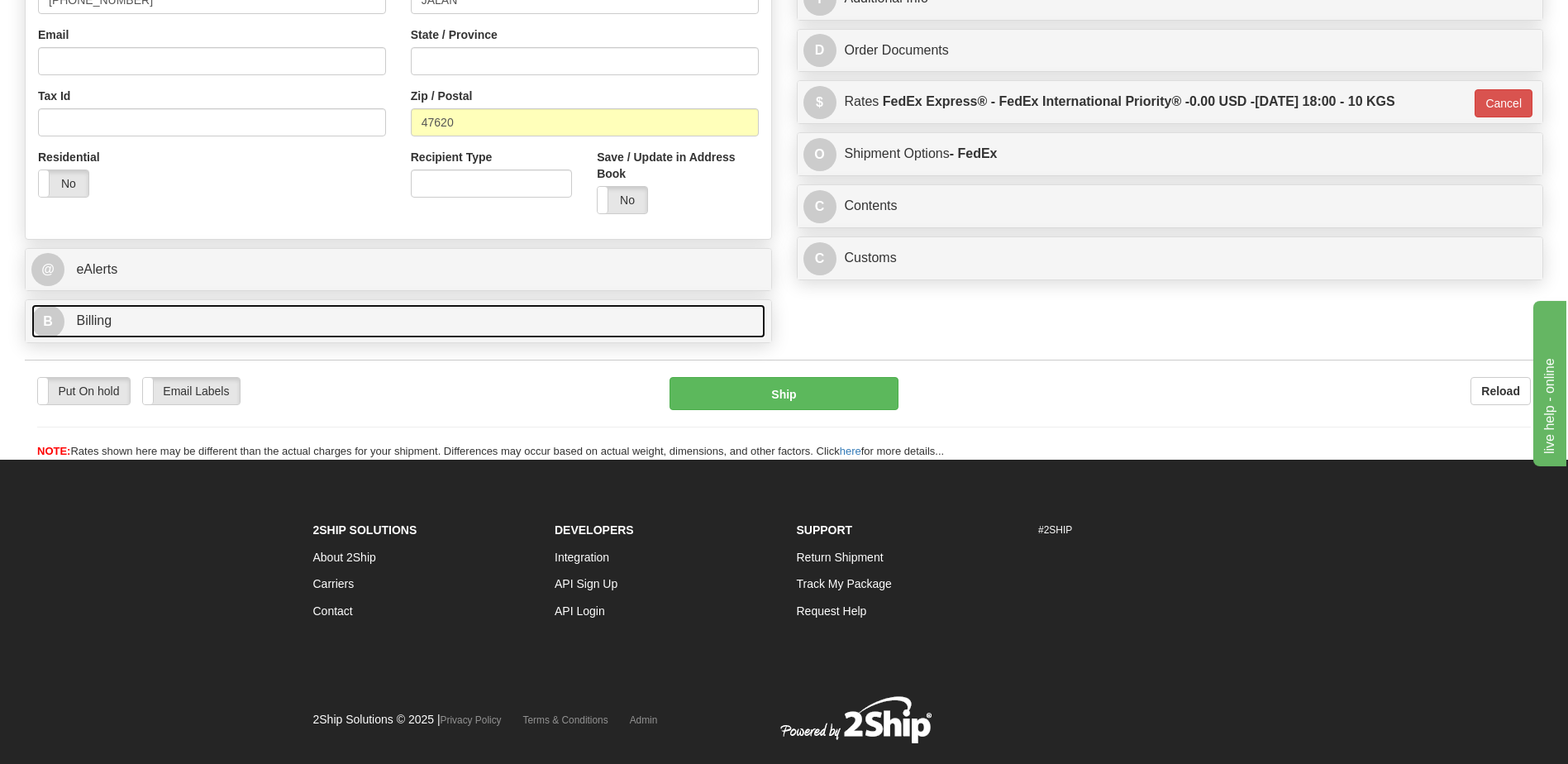
click at [389, 324] on link "B Billing" at bounding box center [398, 321] width 734 height 34
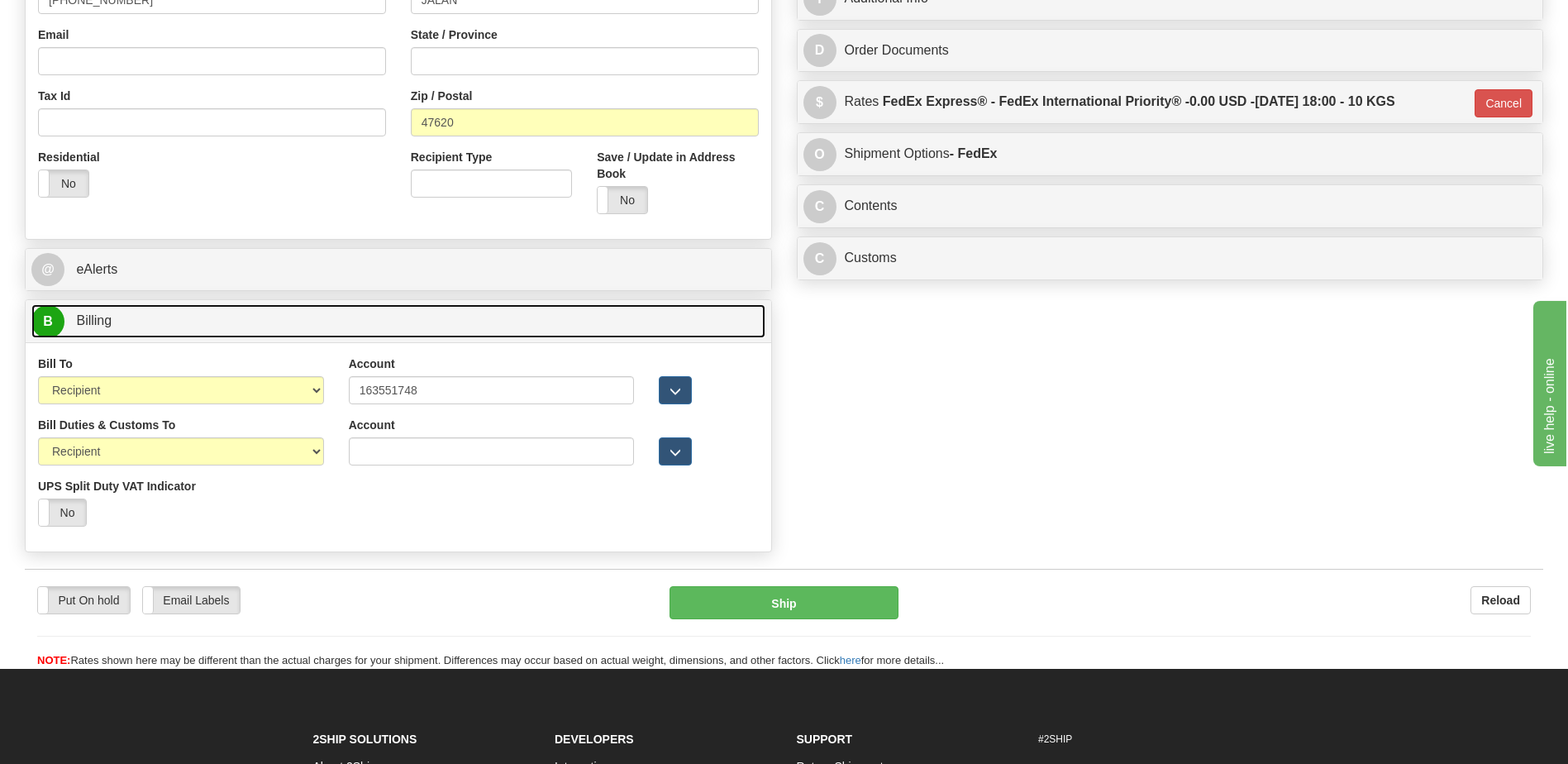
click at [389, 324] on link "B Billing" at bounding box center [398, 321] width 734 height 34
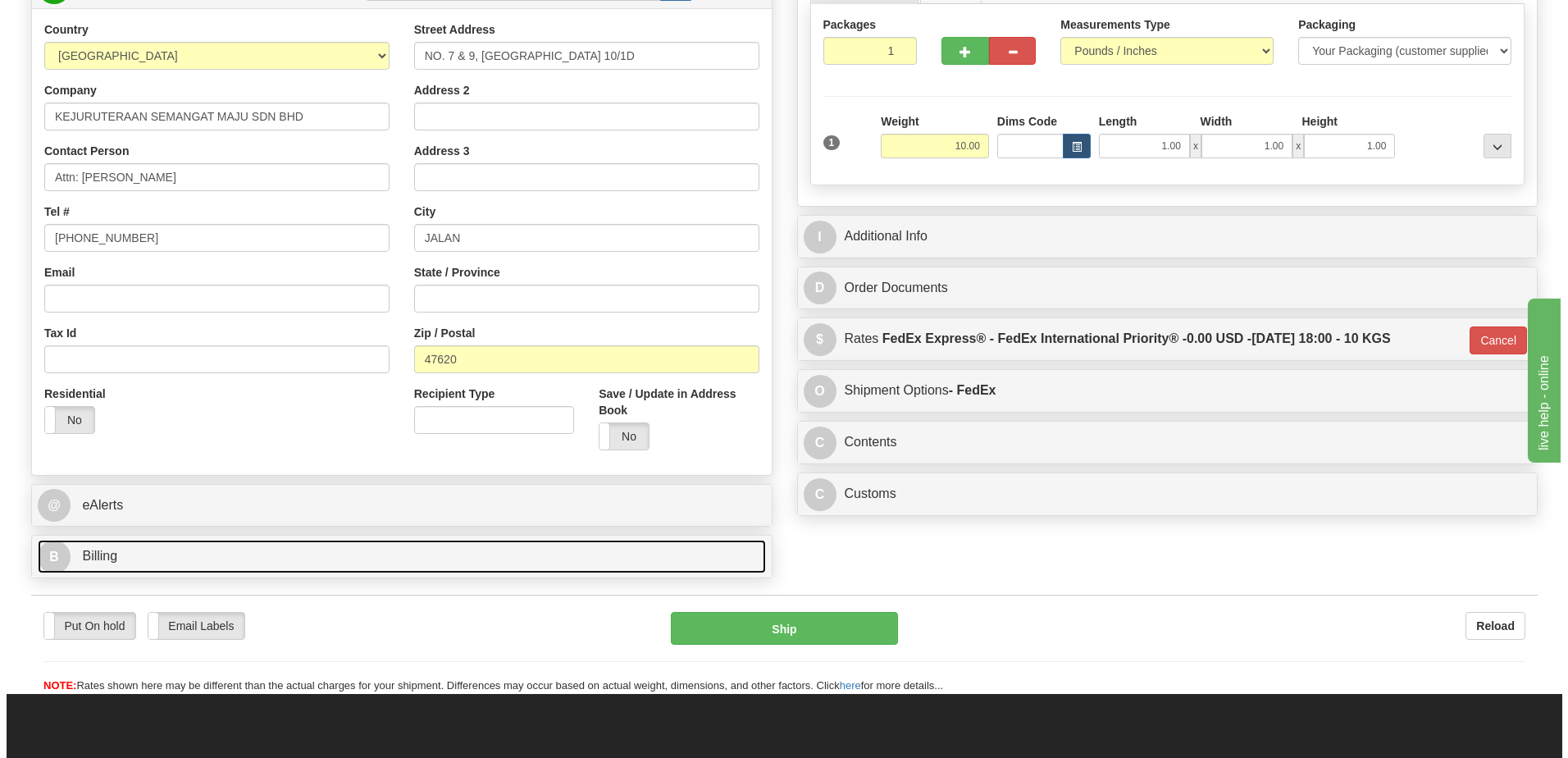
scroll to position [246, 0]
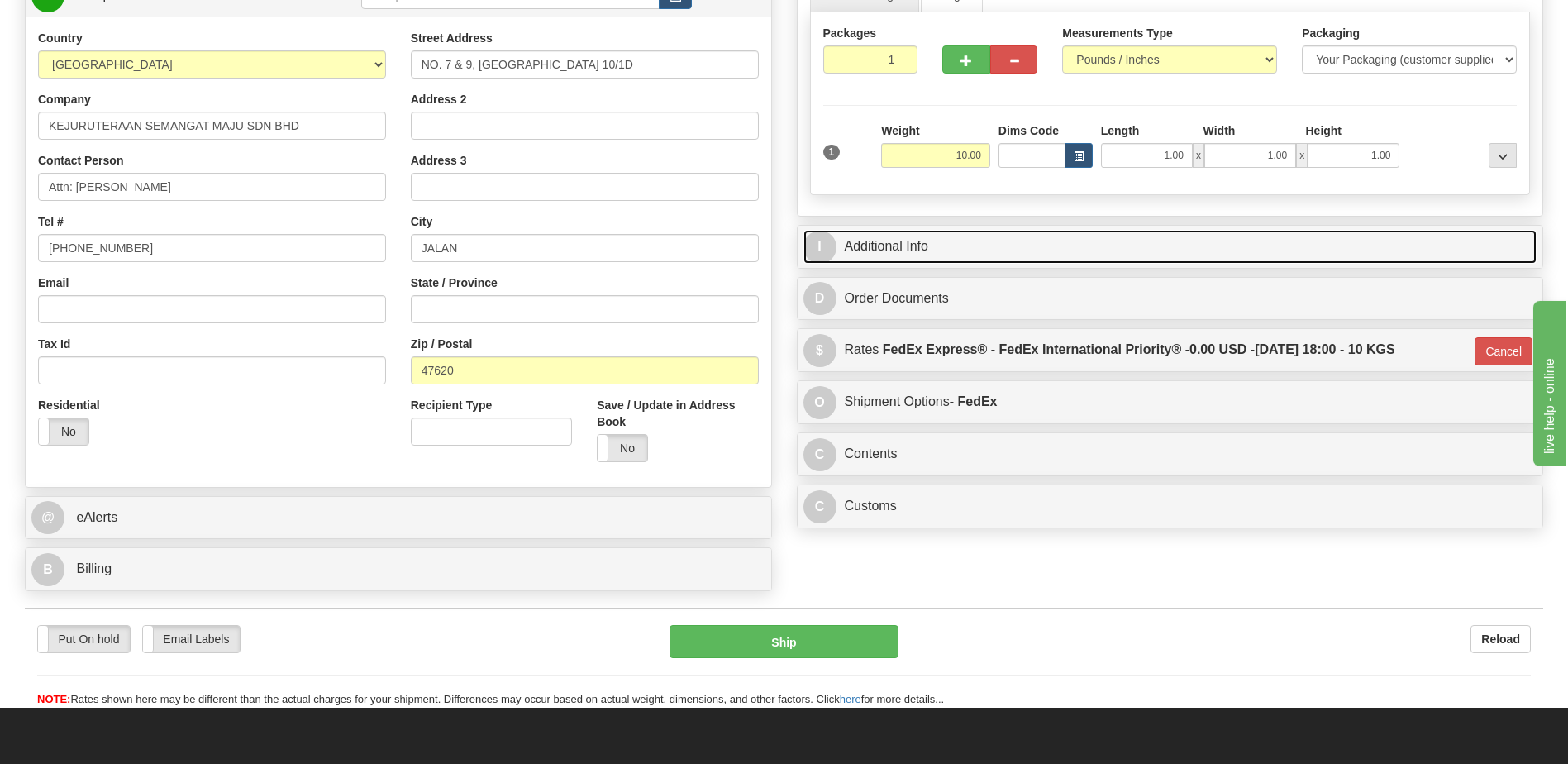
click at [903, 239] on link "I Additional Info" at bounding box center [1171, 246] width 734 height 34
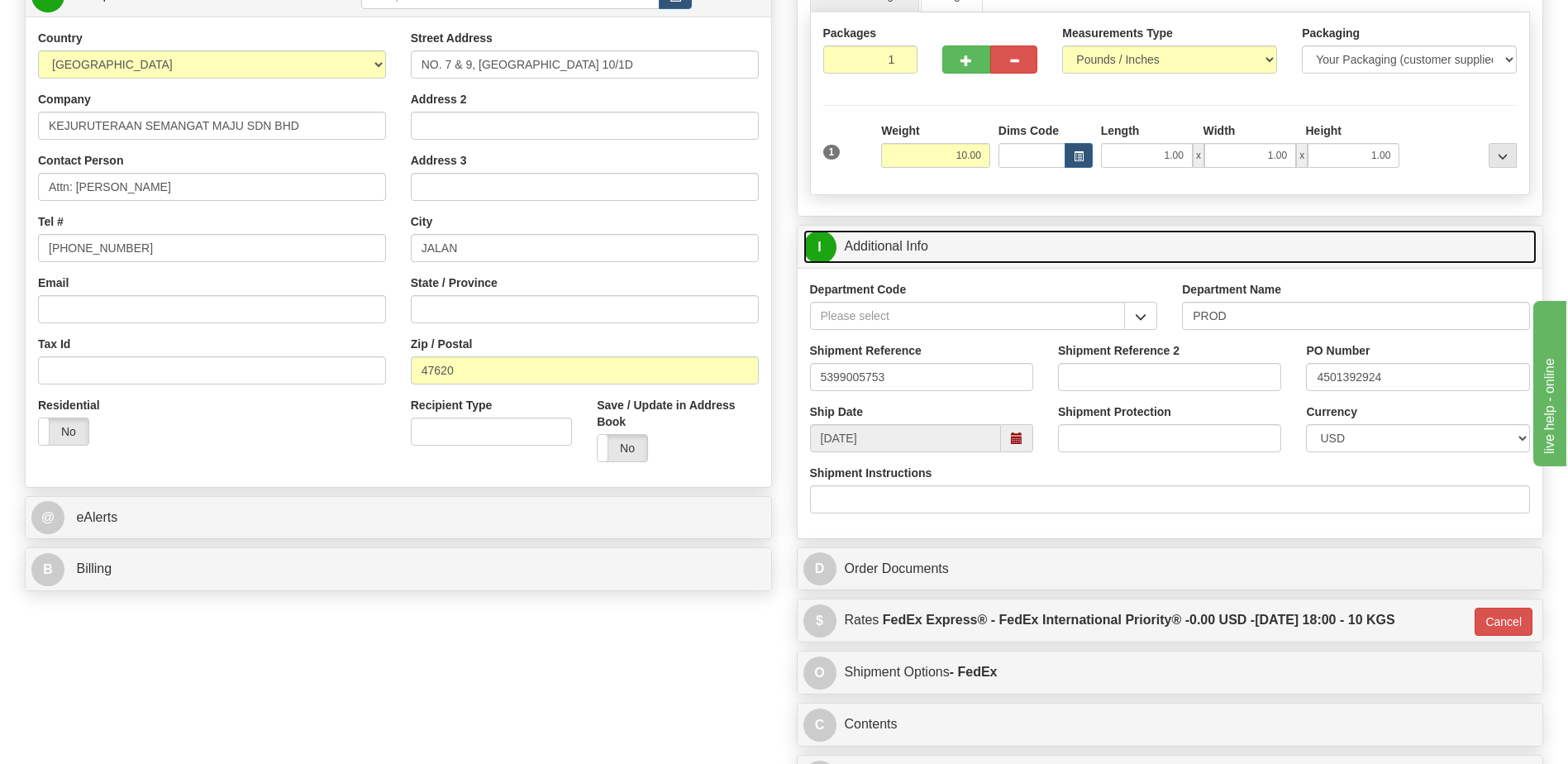
click at [903, 239] on link "I Additional Info" at bounding box center [1171, 246] width 734 height 34
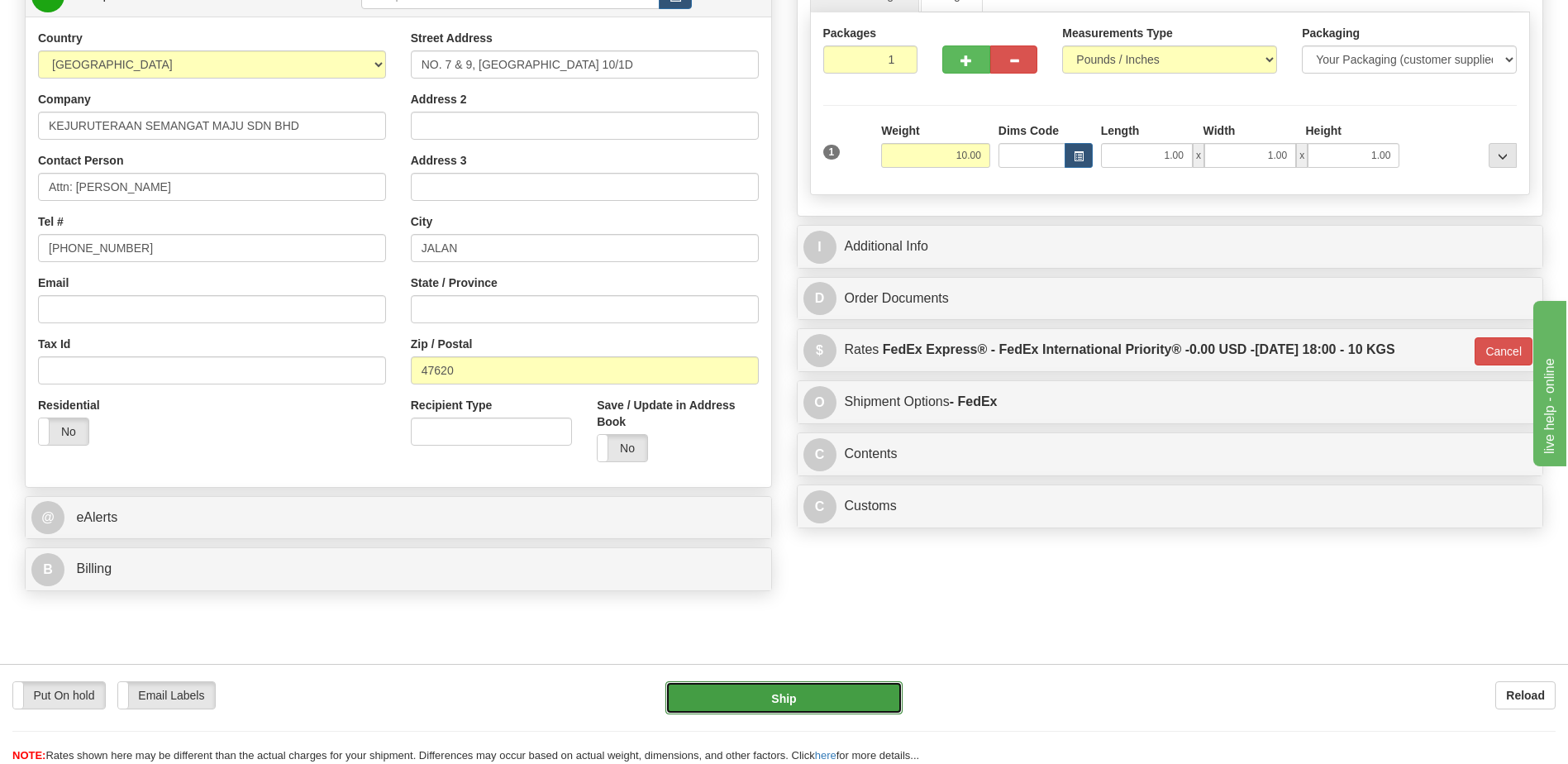
click at [835, 701] on button "Ship" at bounding box center [784, 698] width 236 height 33
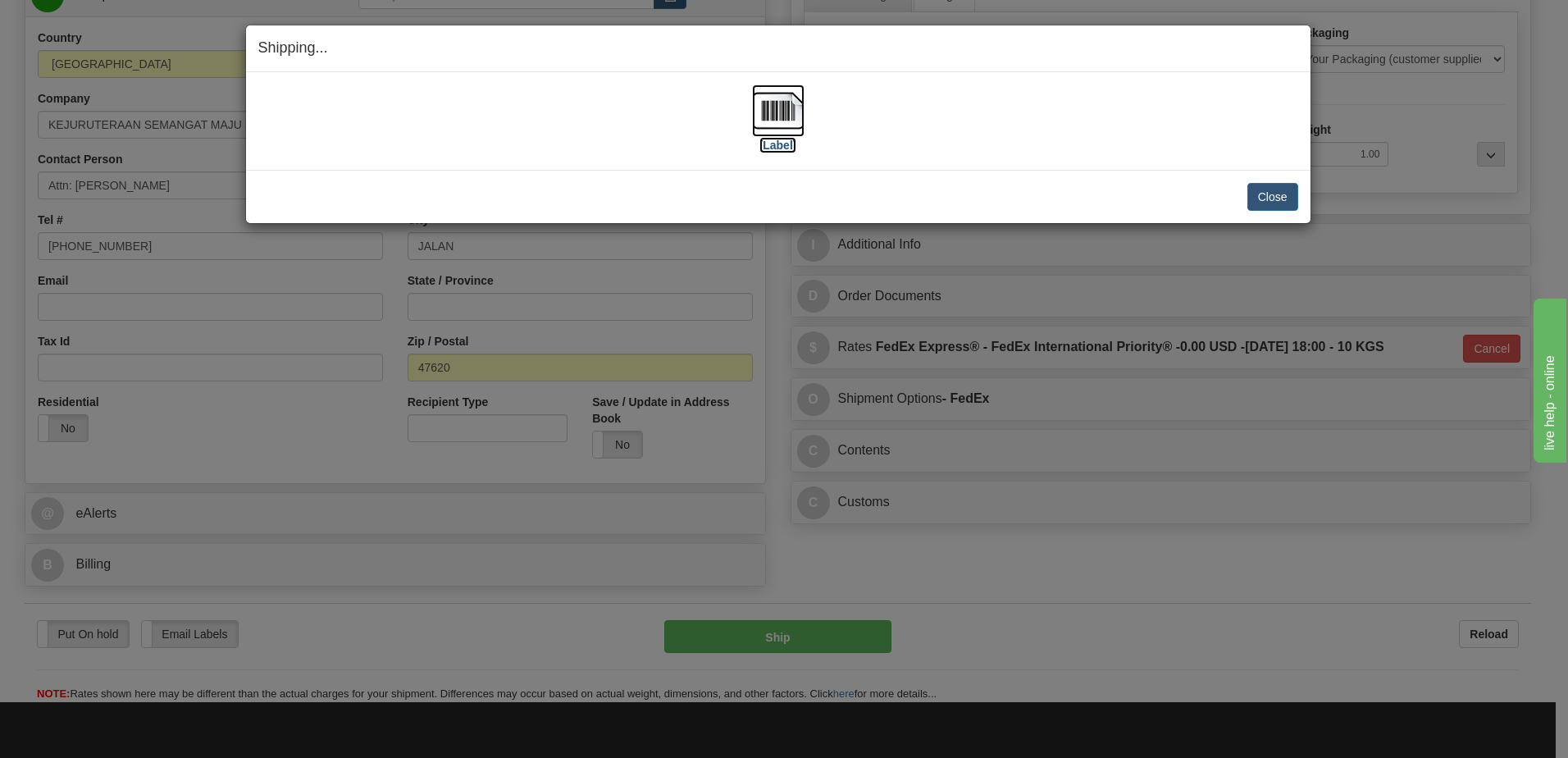
click at [777, 115] on img at bounding box center [778, 111] width 52 height 52
